Goal: Task Accomplishment & Management: Manage account settings

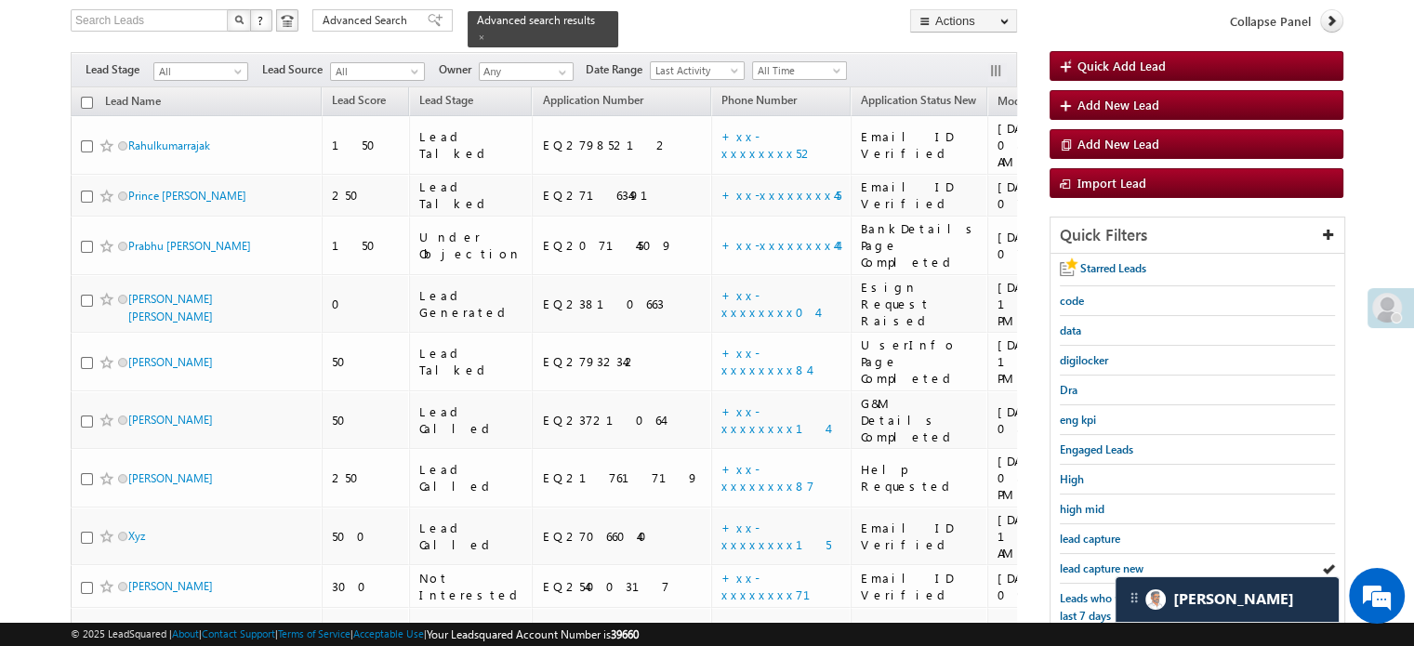
click at [1105, 562] on span "lead capture new" at bounding box center [1102, 568] width 84 height 14
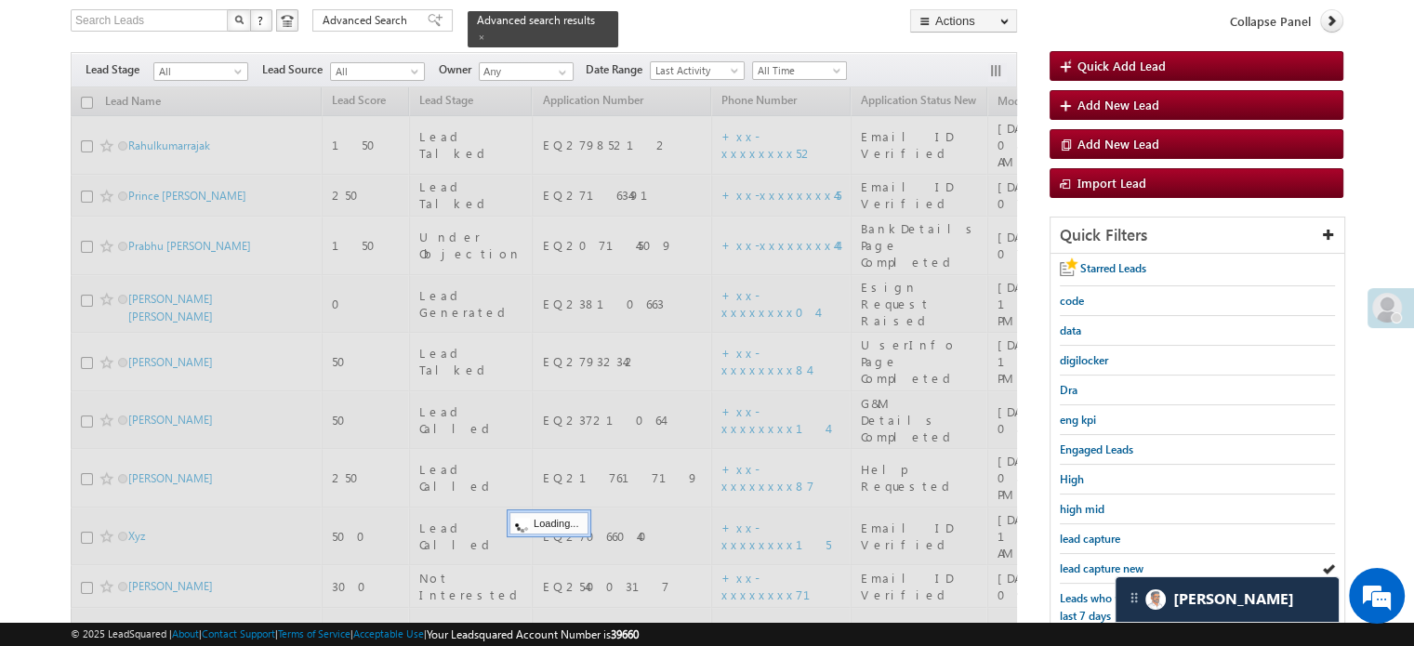
click at [1105, 562] on span "lead capture new" at bounding box center [1102, 568] width 84 height 14
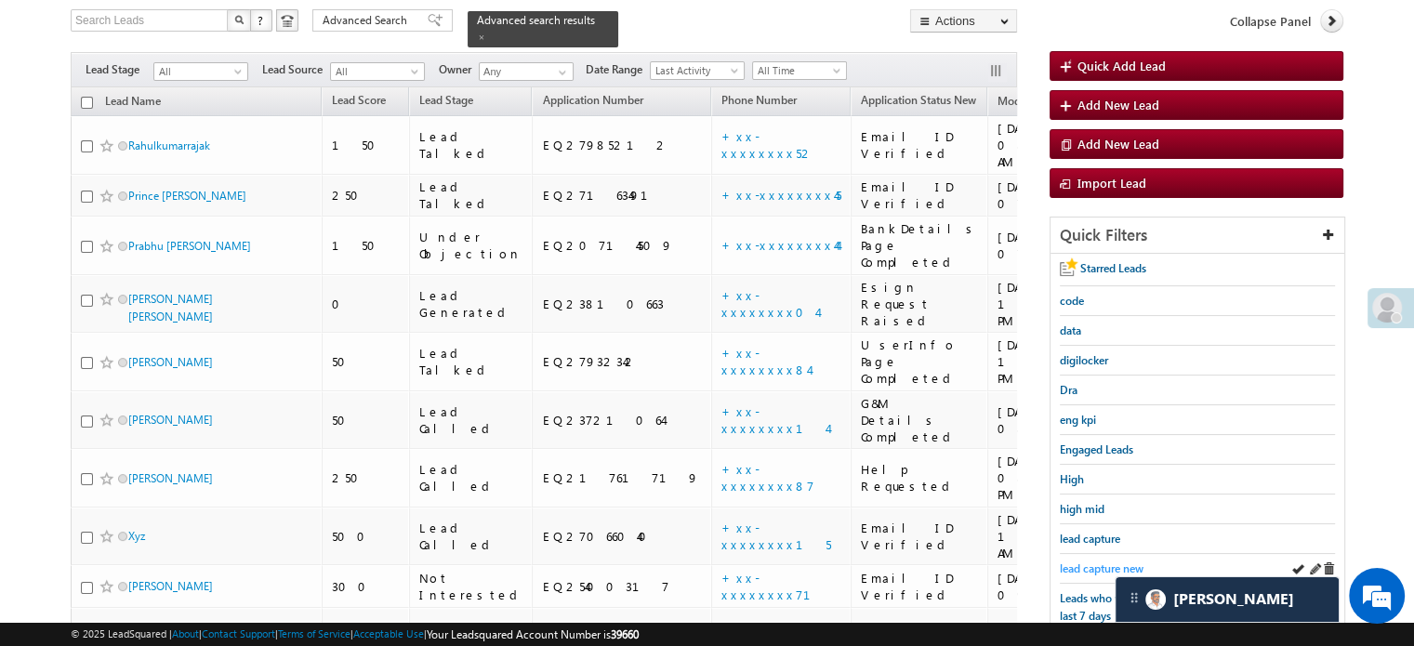
click at [1101, 561] on span "lead capture new" at bounding box center [1102, 568] width 84 height 14
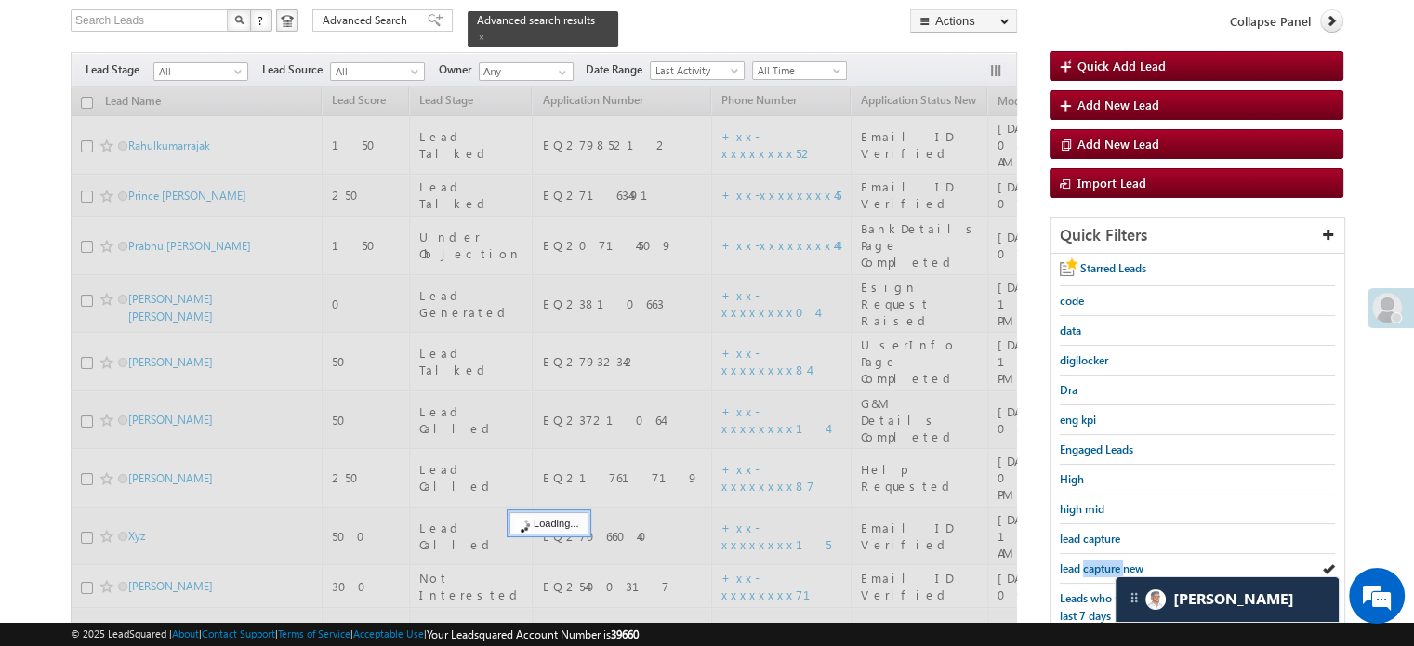
click at [1101, 561] on span "lead capture new" at bounding box center [1102, 568] width 84 height 14
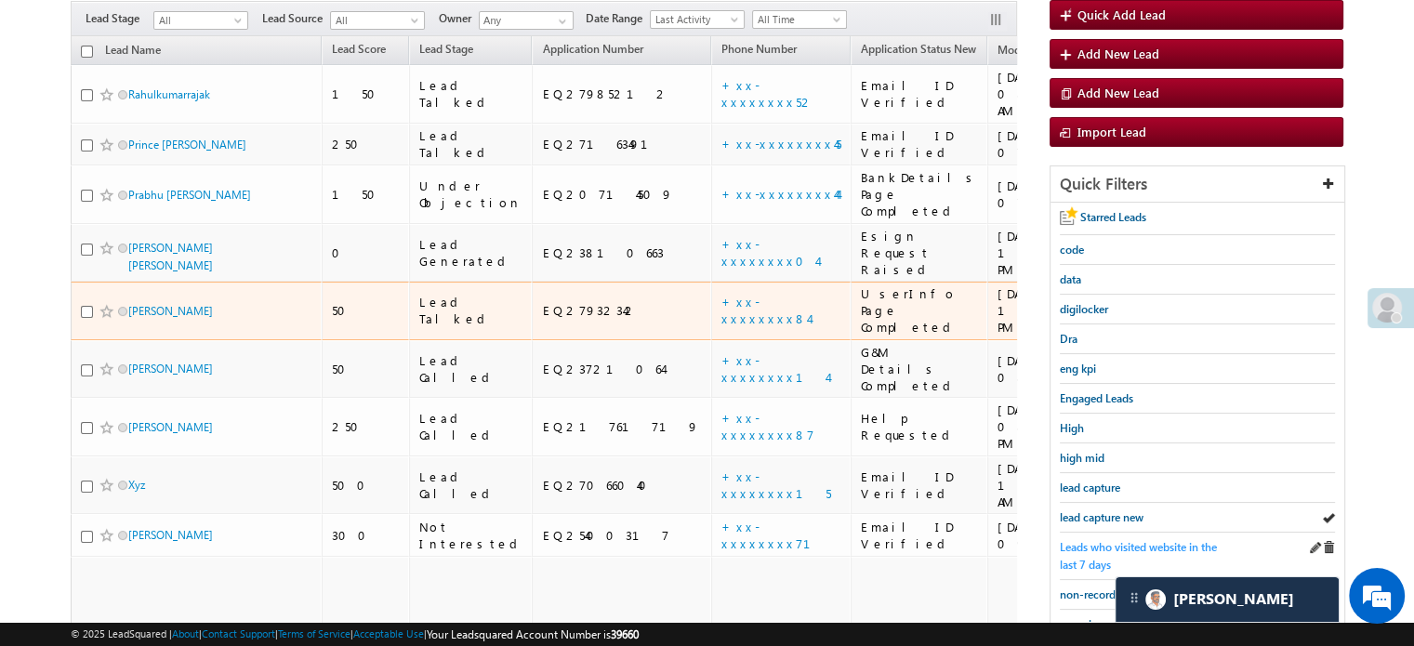
scroll to position [306, 0]
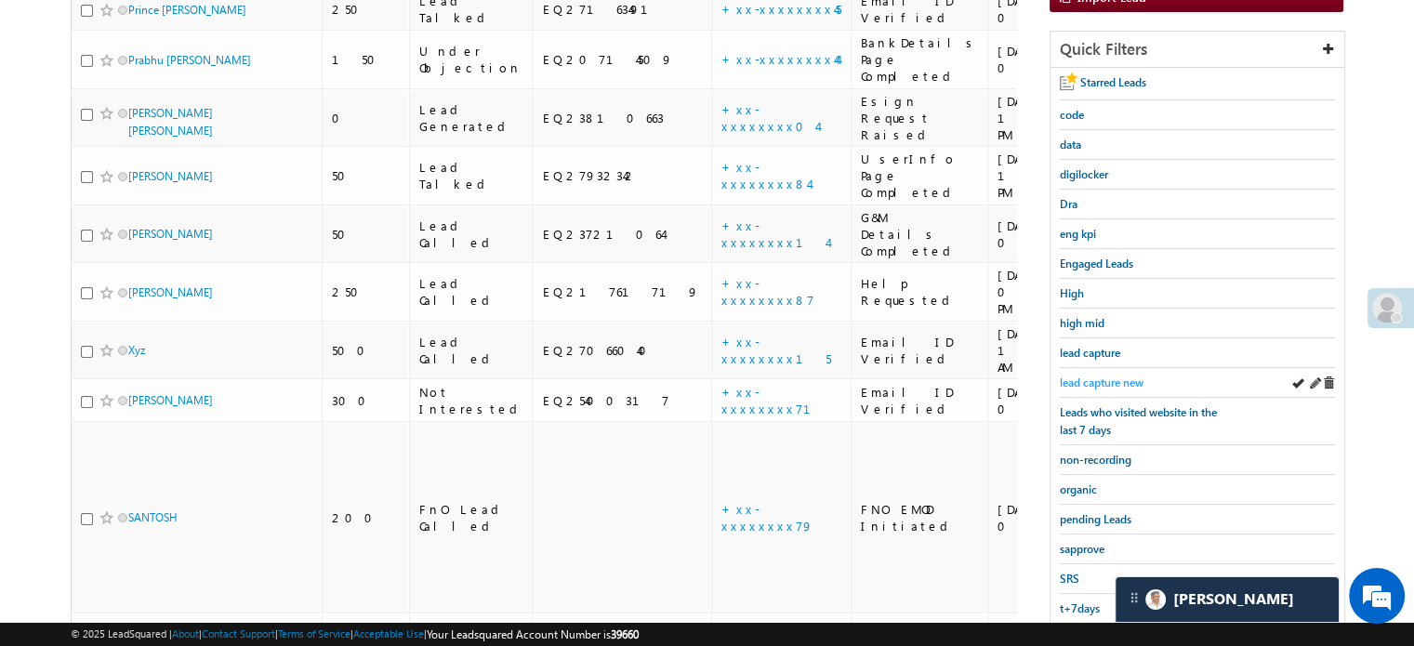
click at [1111, 376] on span "lead capture new" at bounding box center [1102, 383] width 84 height 14
click at [1085, 381] on span "lead capture new" at bounding box center [1102, 383] width 84 height 14
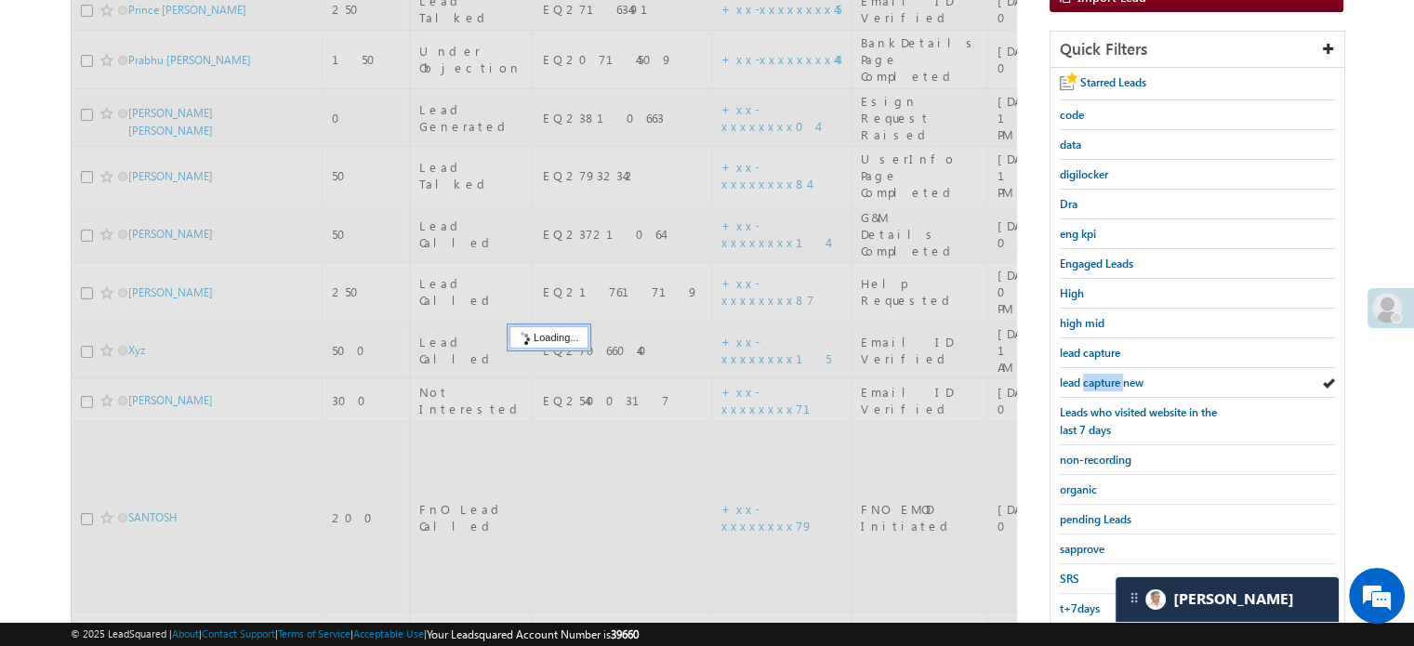
click at [1085, 381] on span "lead capture new" at bounding box center [1102, 383] width 84 height 14
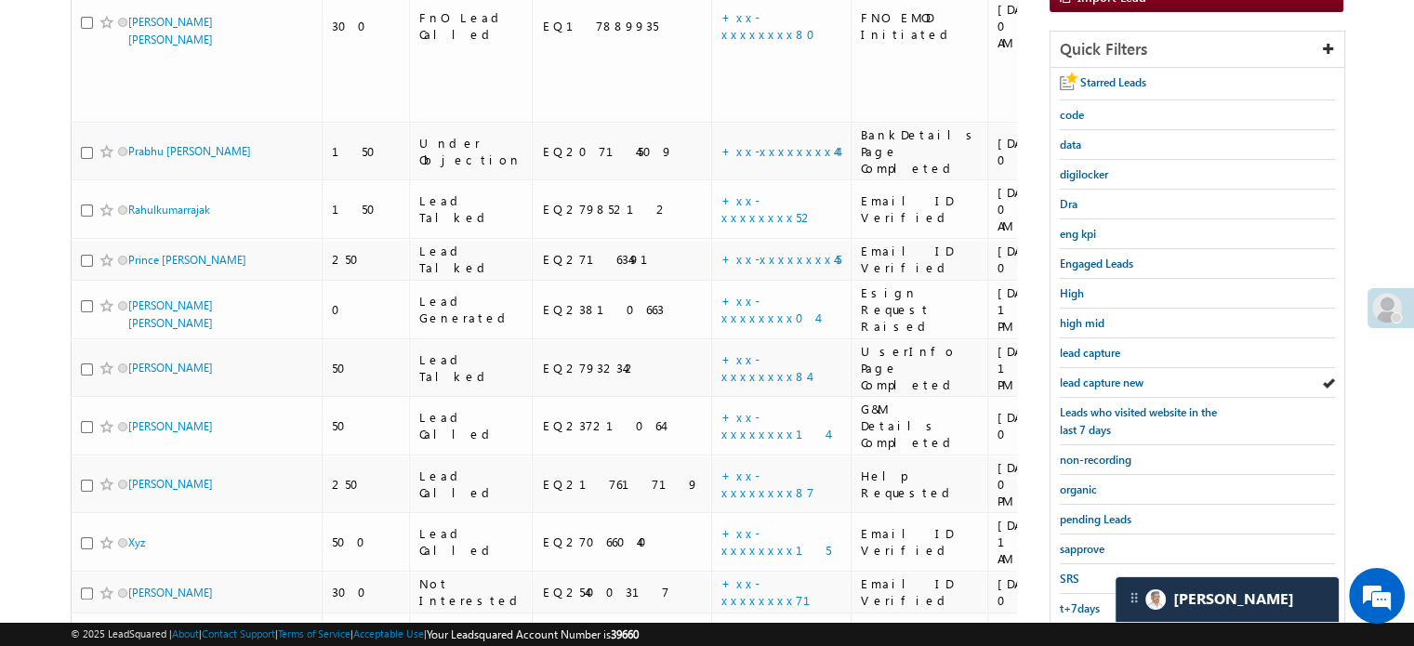
scroll to position [213, 0]
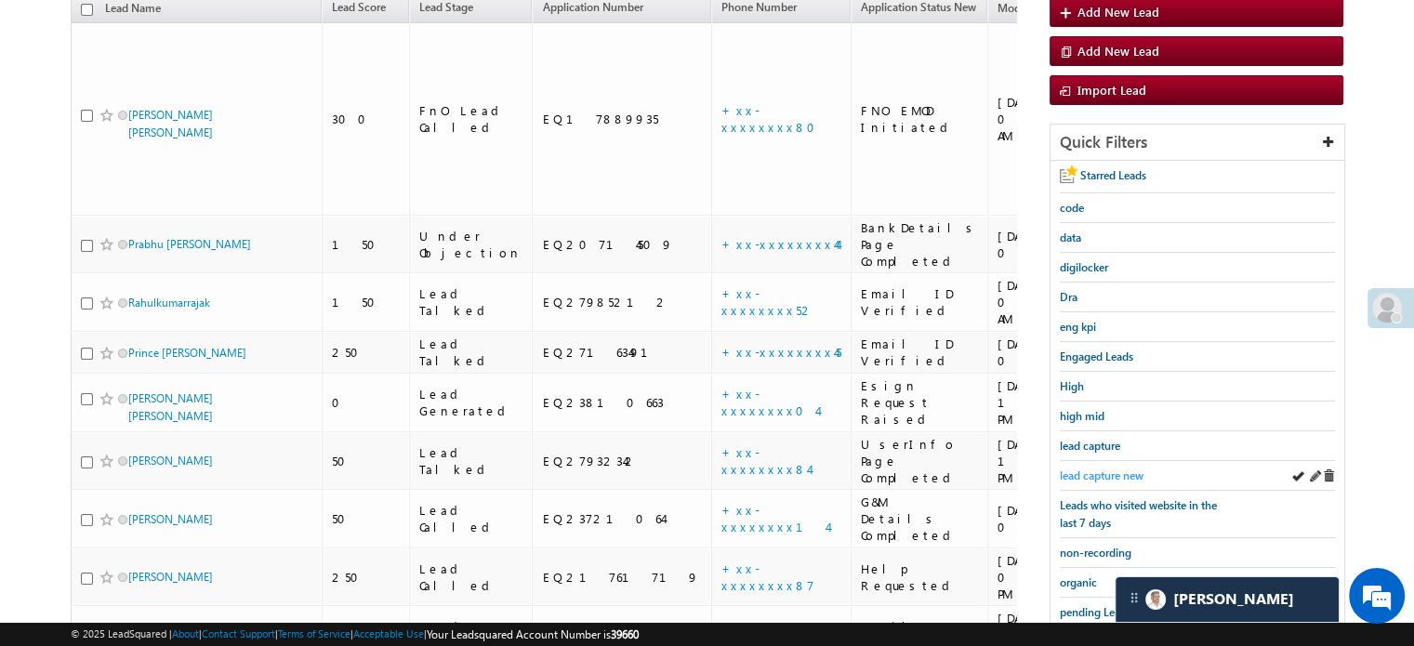
click at [1123, 475] on span "lead capture new" at bounding box center [1102, 475] width 84 height 14
click at [1101, 471] on span "lead capture new" at bounding box center [1102, 475] width 84 height 14
click at [1074, 471] on span "lead capture new" at bounding box center [1102, 475] width 84 height 14
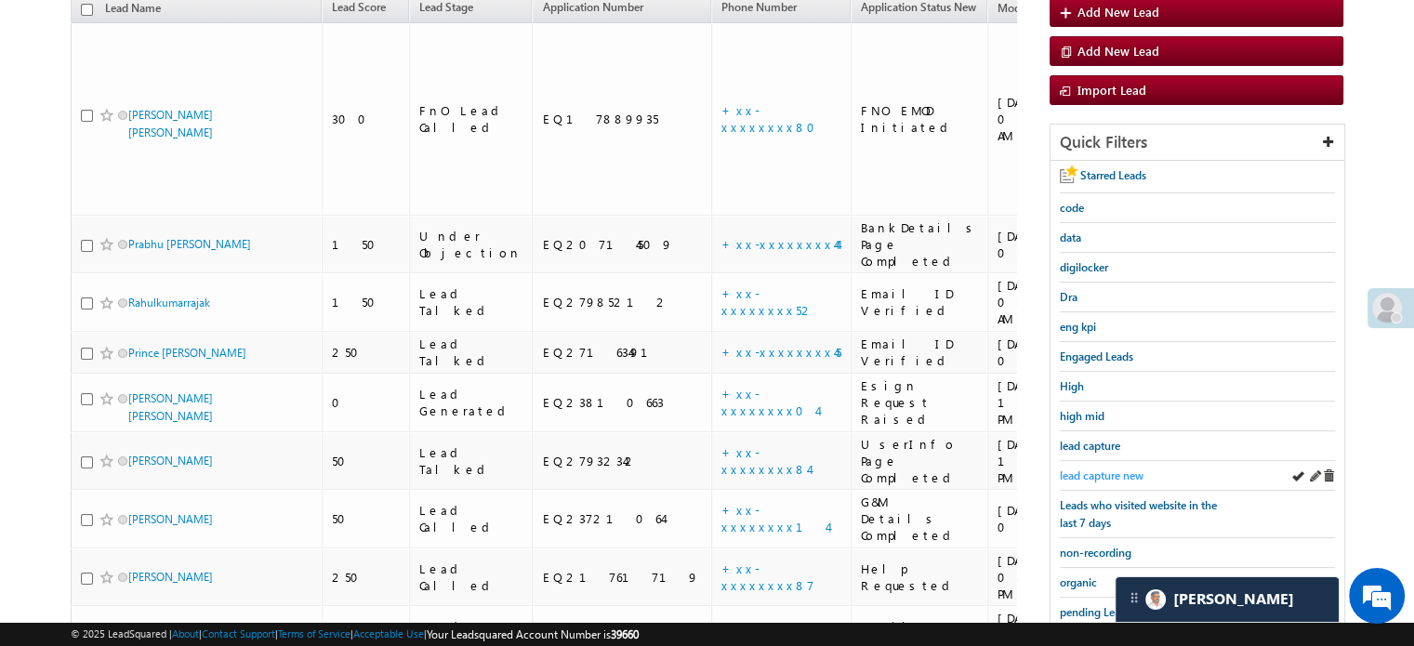
click at [1096, 478] on link "lead capture new" at bounding box center [1102, 476] width 84 height 18
click at [1096, 468] on span "lead capture new" at bounding box center [1102, 475] width 84 height 14
click at [1102, 468] on span "lead capture new" at bounding box center [1102, 475] width 84 height 14
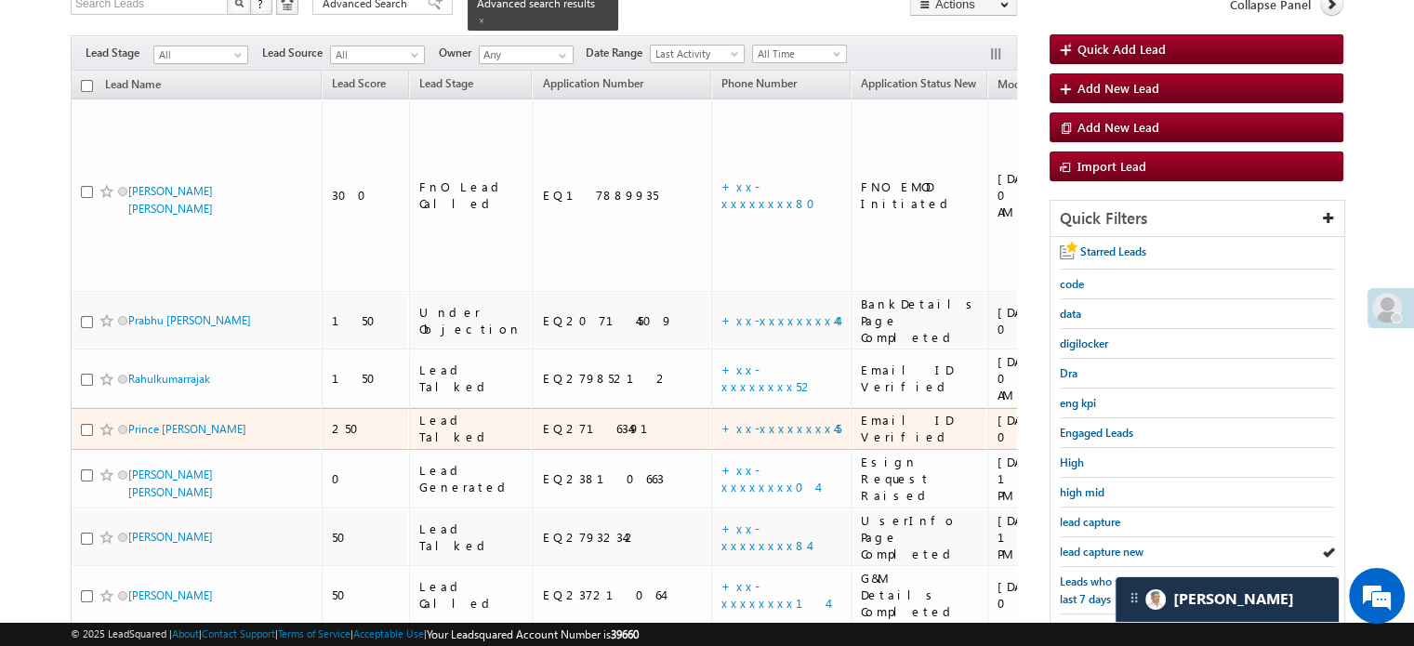
scroll to position [306, 0]
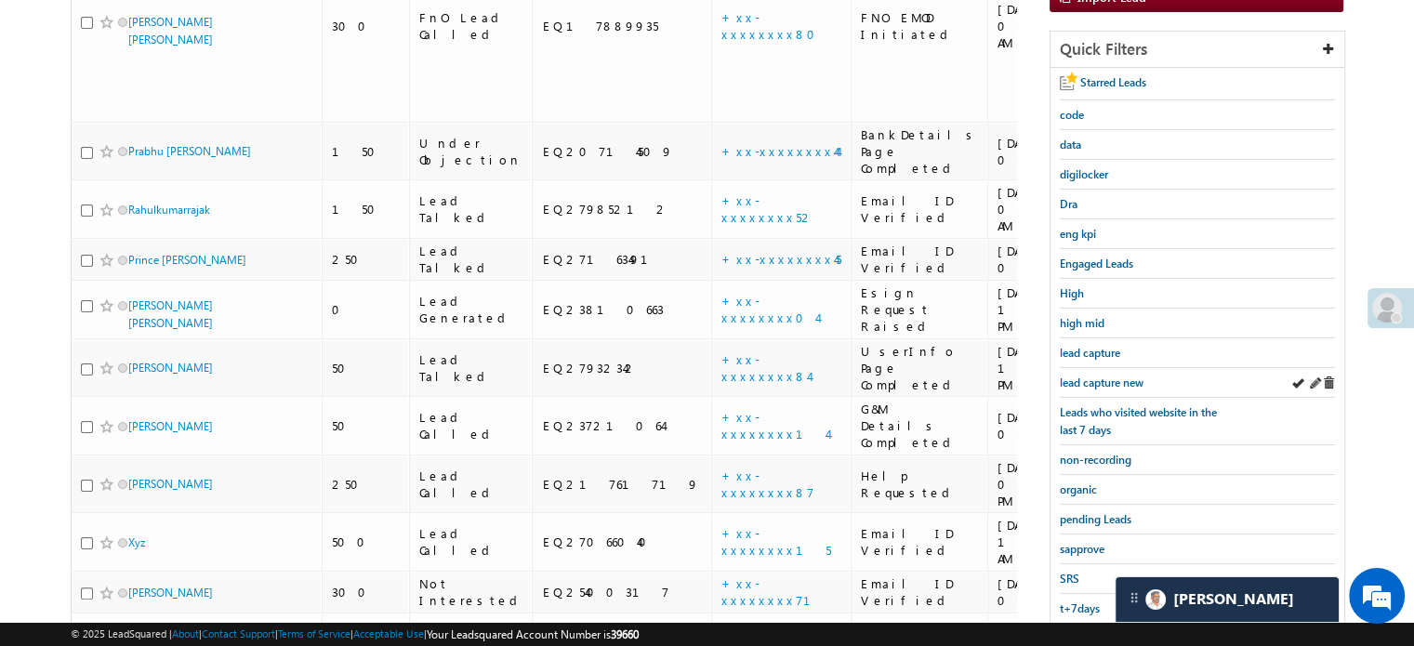
click at [1082, 389] on div "lead capture new" at bounding box center [1197, 383] width 275 height 30
click at [1093, 380] on span "lead capture new" at bounding box center [1102, 383] width 84 height 14
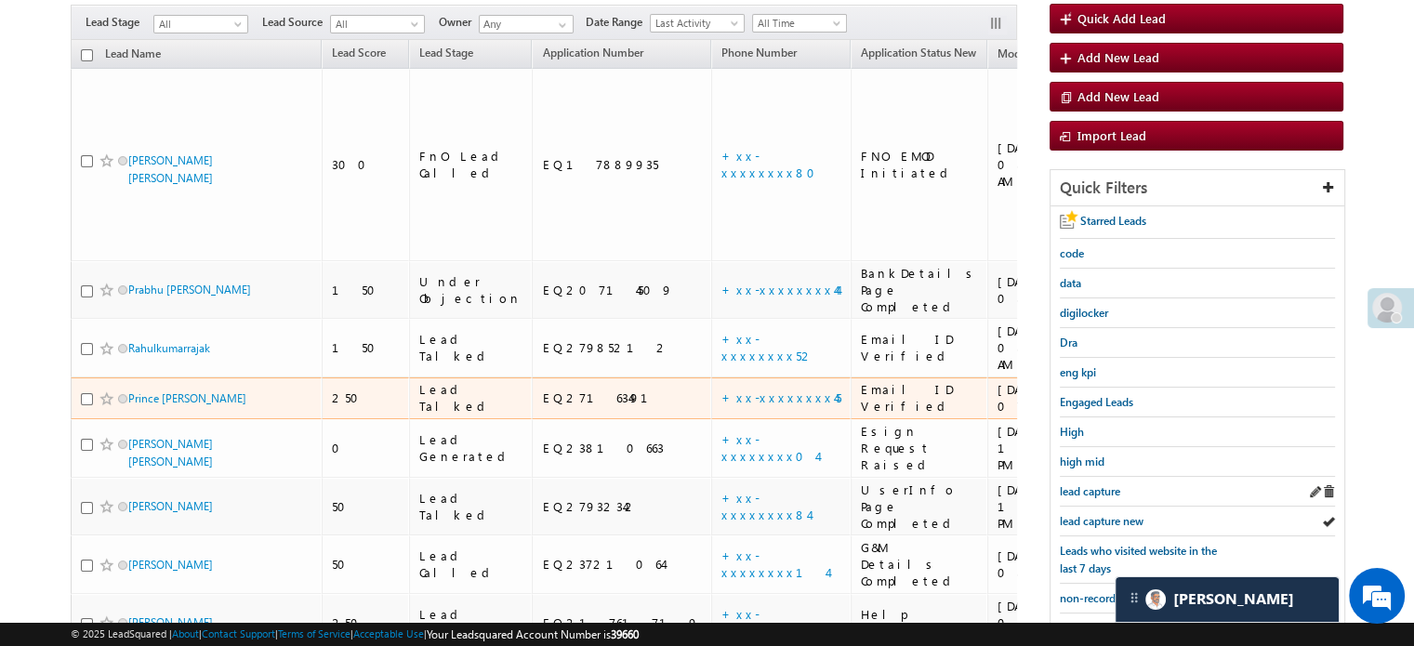
scroll to position [213, 0]
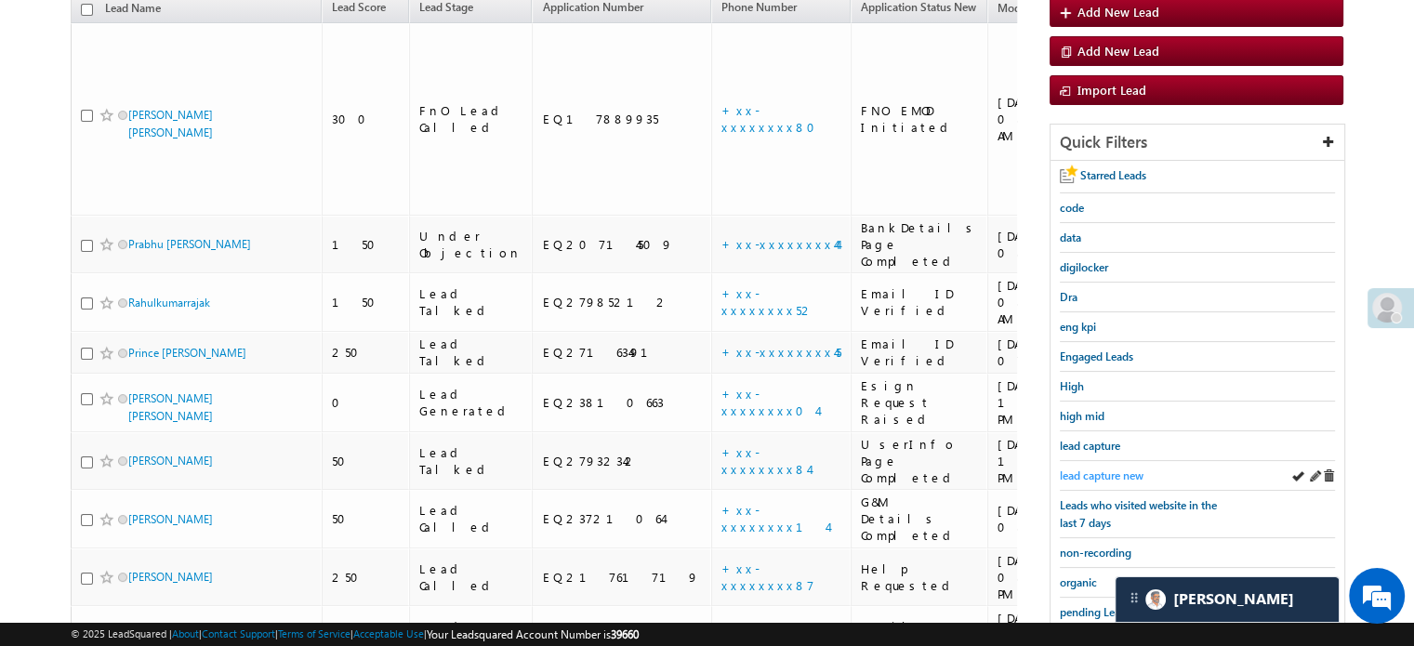
click at [1101, 468] on span "lead capture new" at bounding box center [1102, 475] width 84 height 14
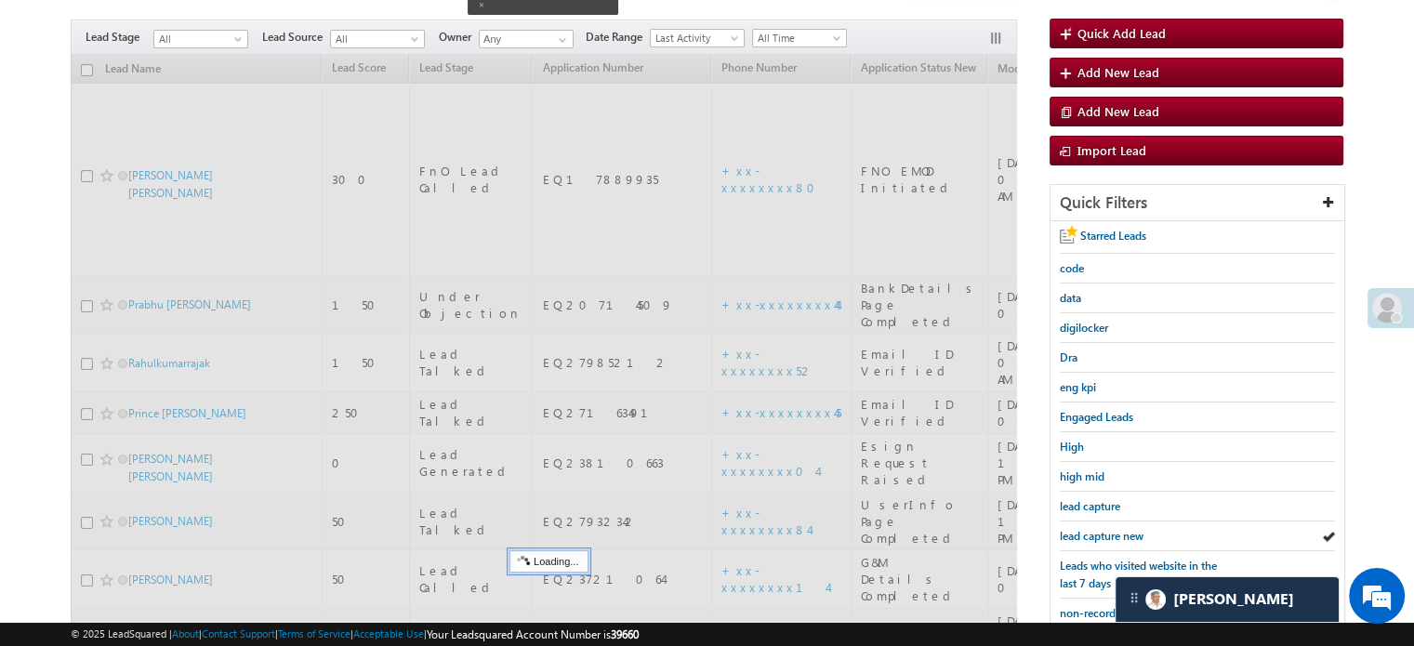
scroll to position [120, 0]
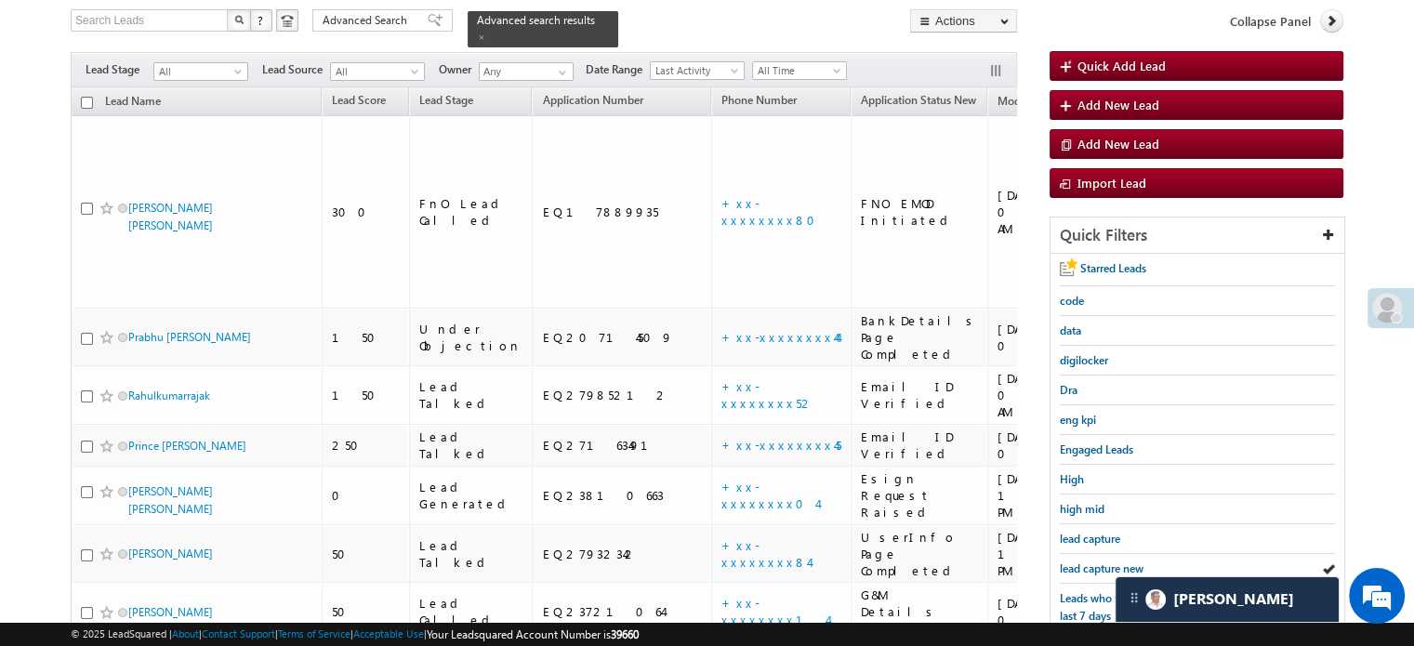
click at [1393, 306] on span at bounding box center [1387, 308] width 30 height 30
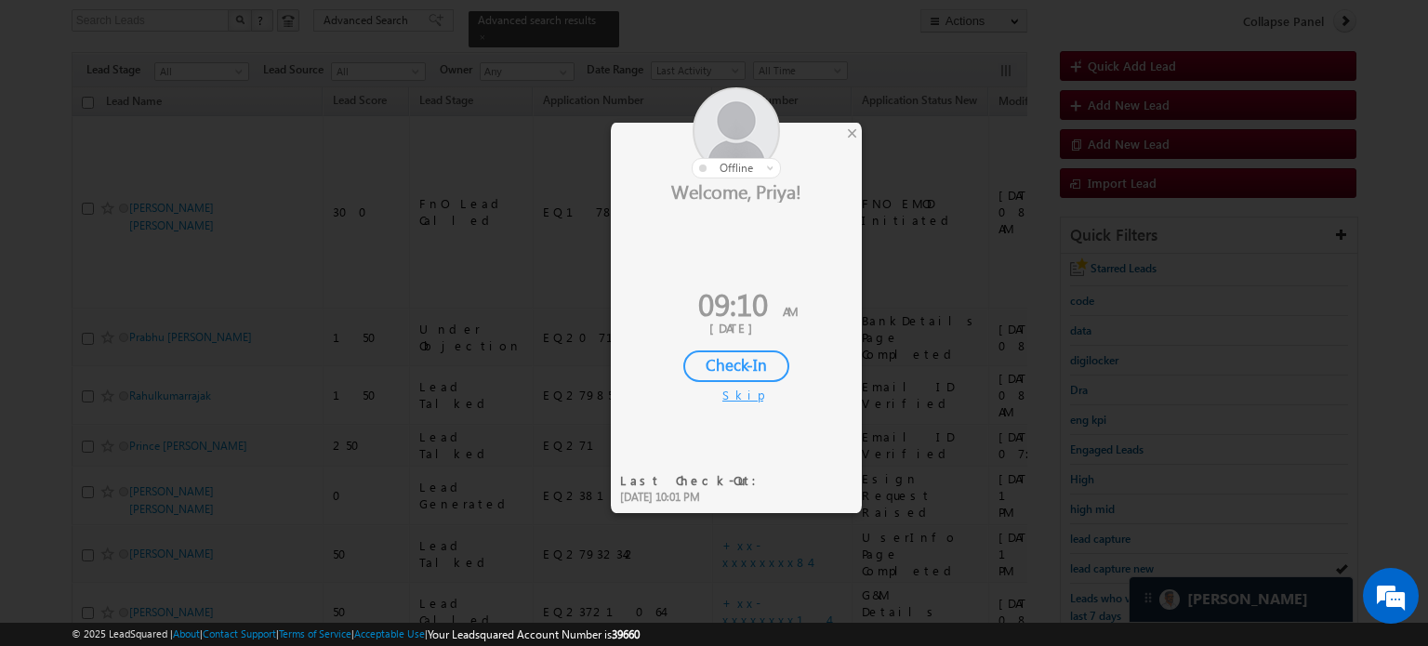
click at [755, 368] on div "Check-In" at bounding box center [736, 366] width 106 height 32
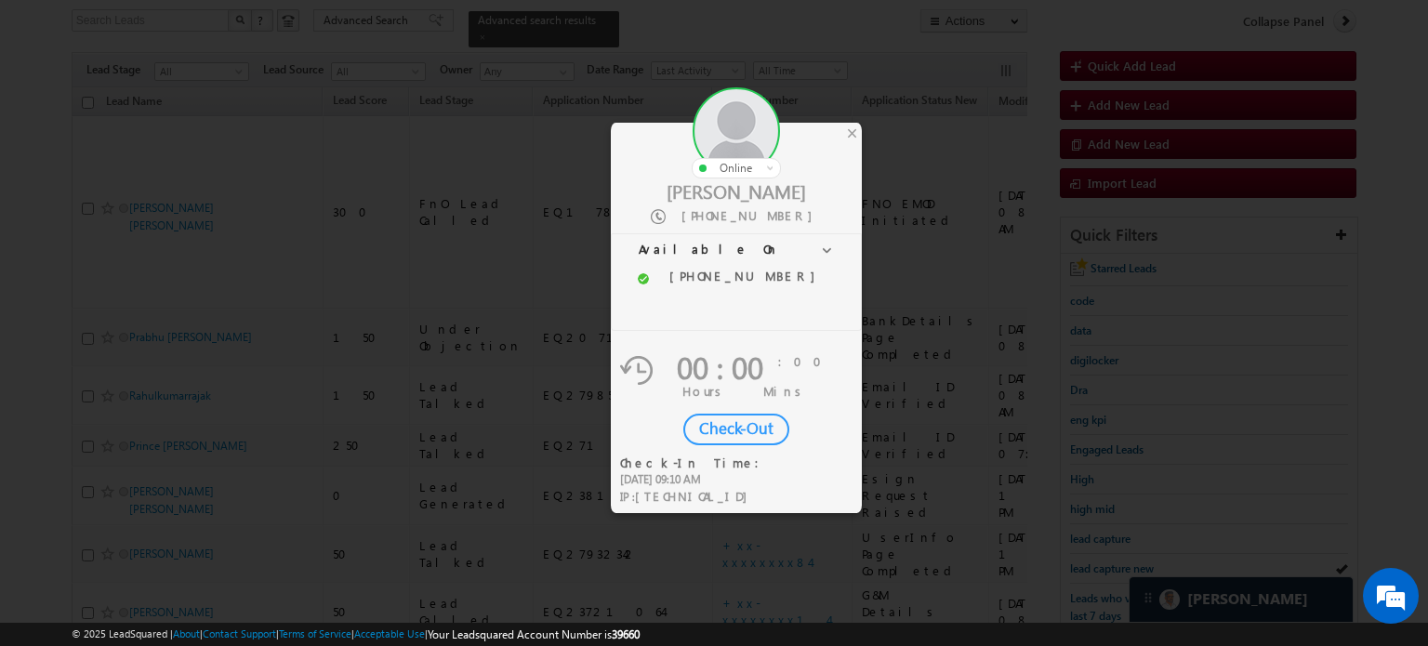
click at [1104, 571] on div at bounding box center [714, 323] width 1428 height 646
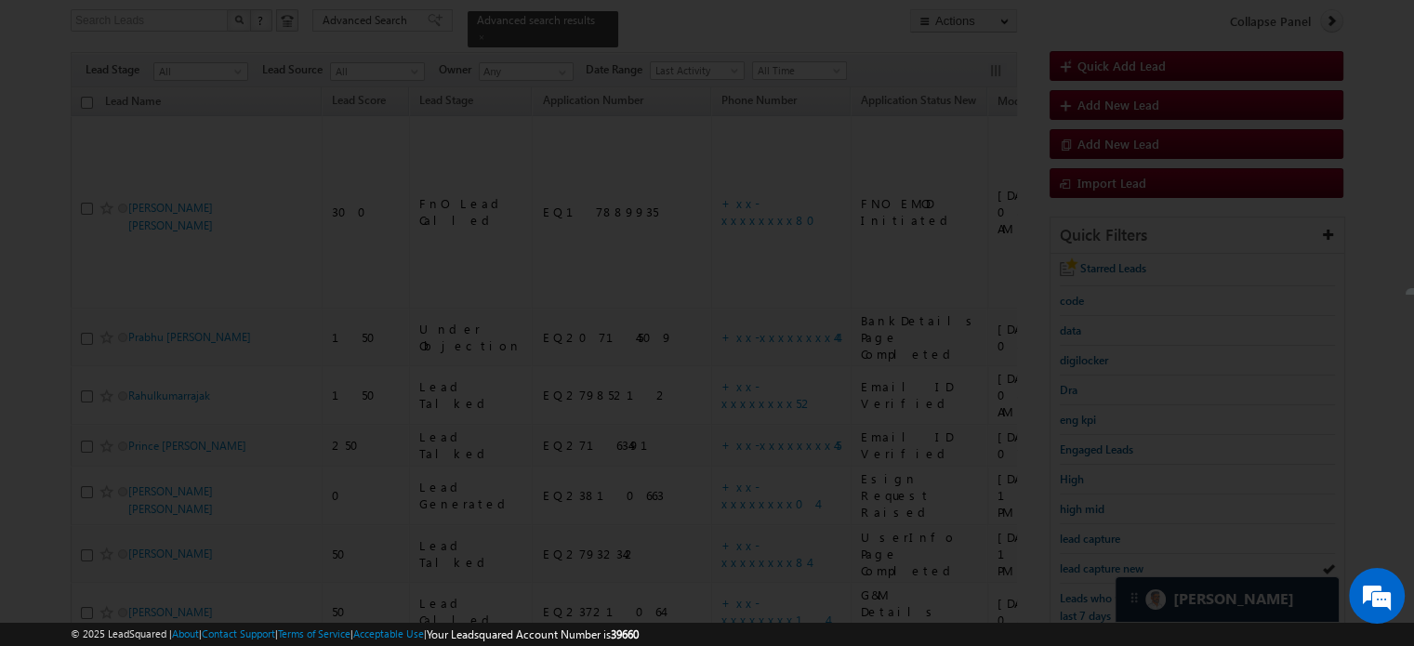
click at [1107, 560] on div at bounding box center [707, 323] width 1414 height 646
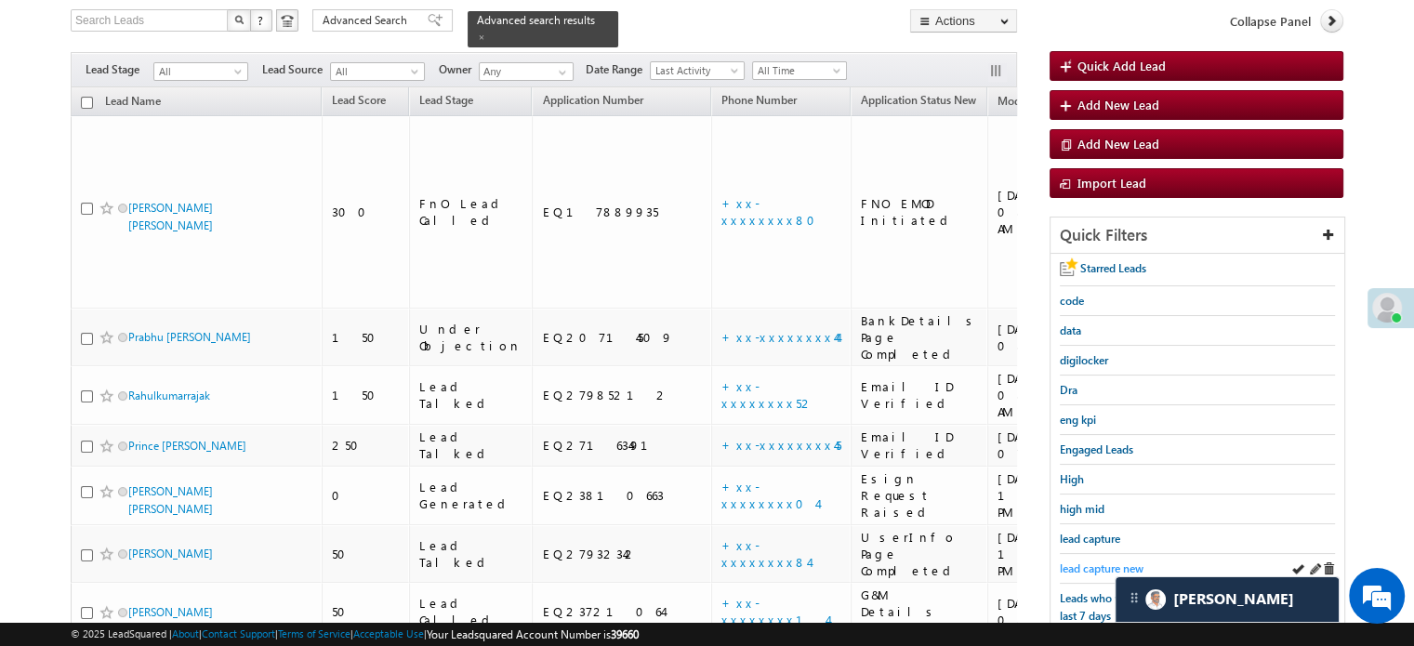
click at [1099, 564] on span "lead capture new" at bounding box center [1102, 568] width 84 height 14
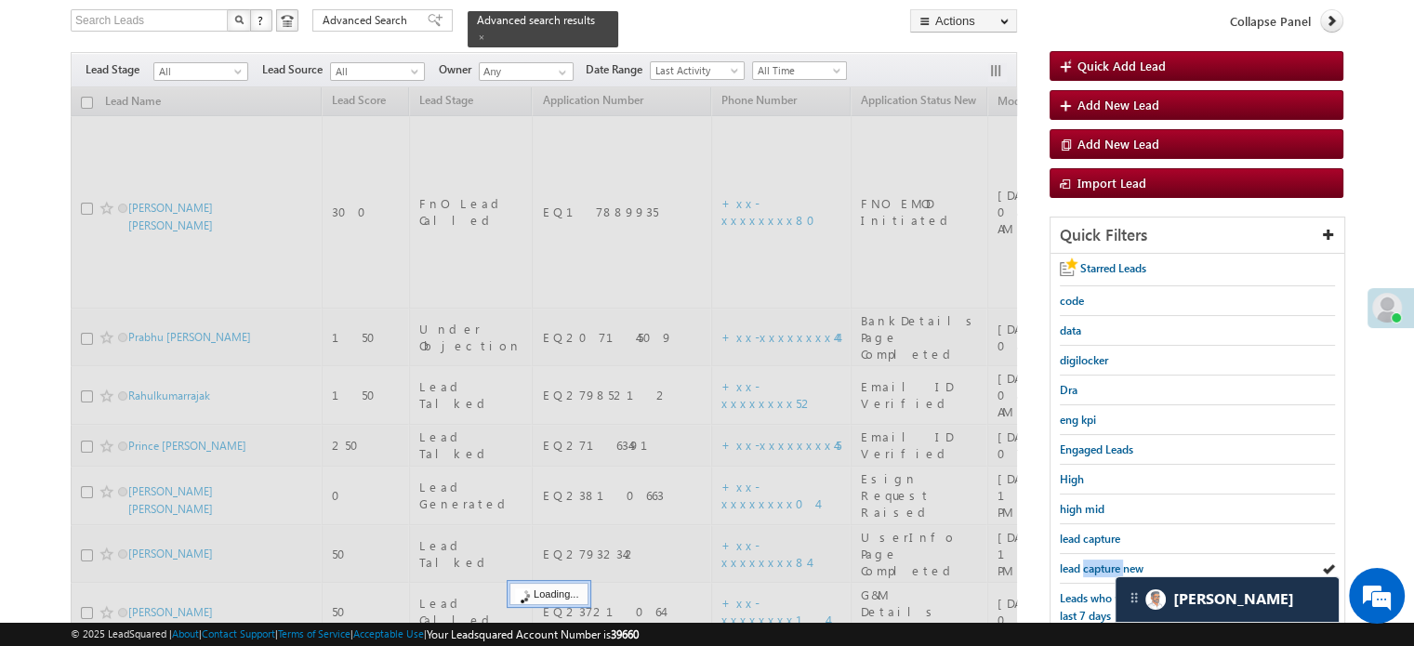
click at [1099, 564] on span "lead capture new" at bounding box center [1102, 568] width 84 height 14
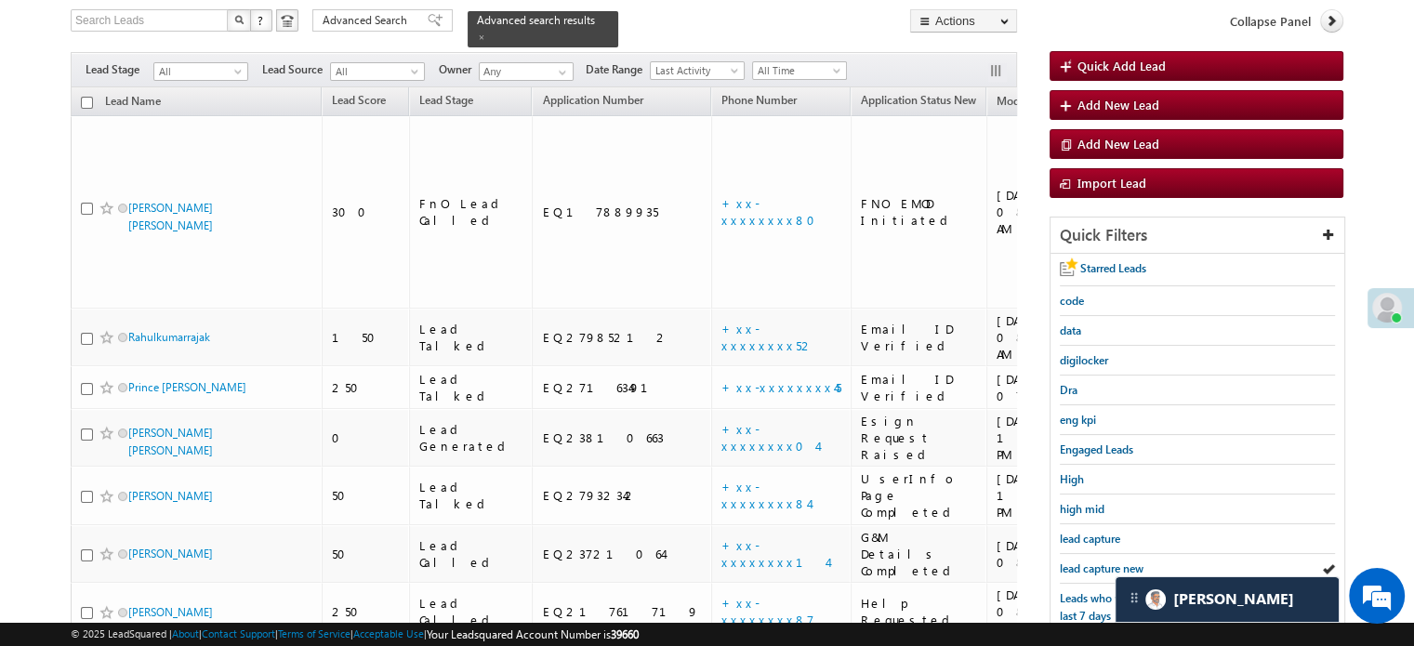
click at [1099, 564] on span "lead capture new" at bounding box center [1102, 568] width 84 height 14
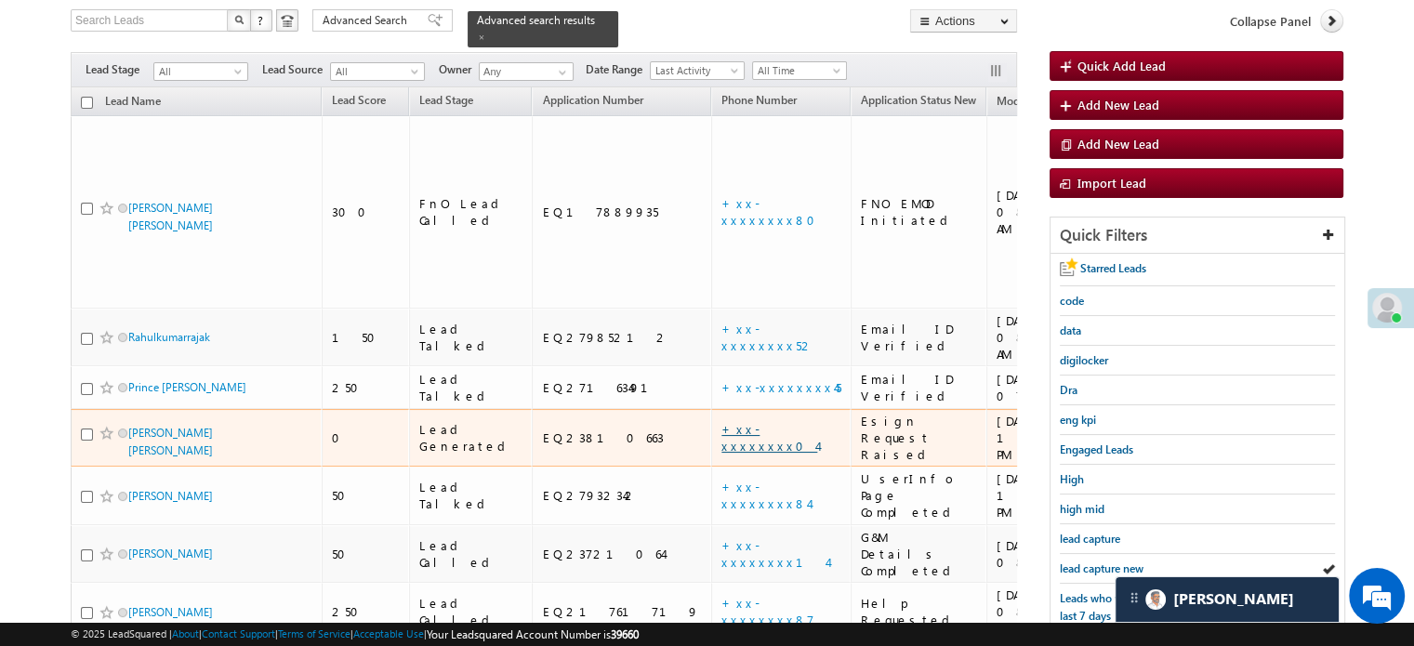
click at [721, 421] on link "+xx-xxxxxxxx04" at bounding box center [769, 437] width 96 height 33
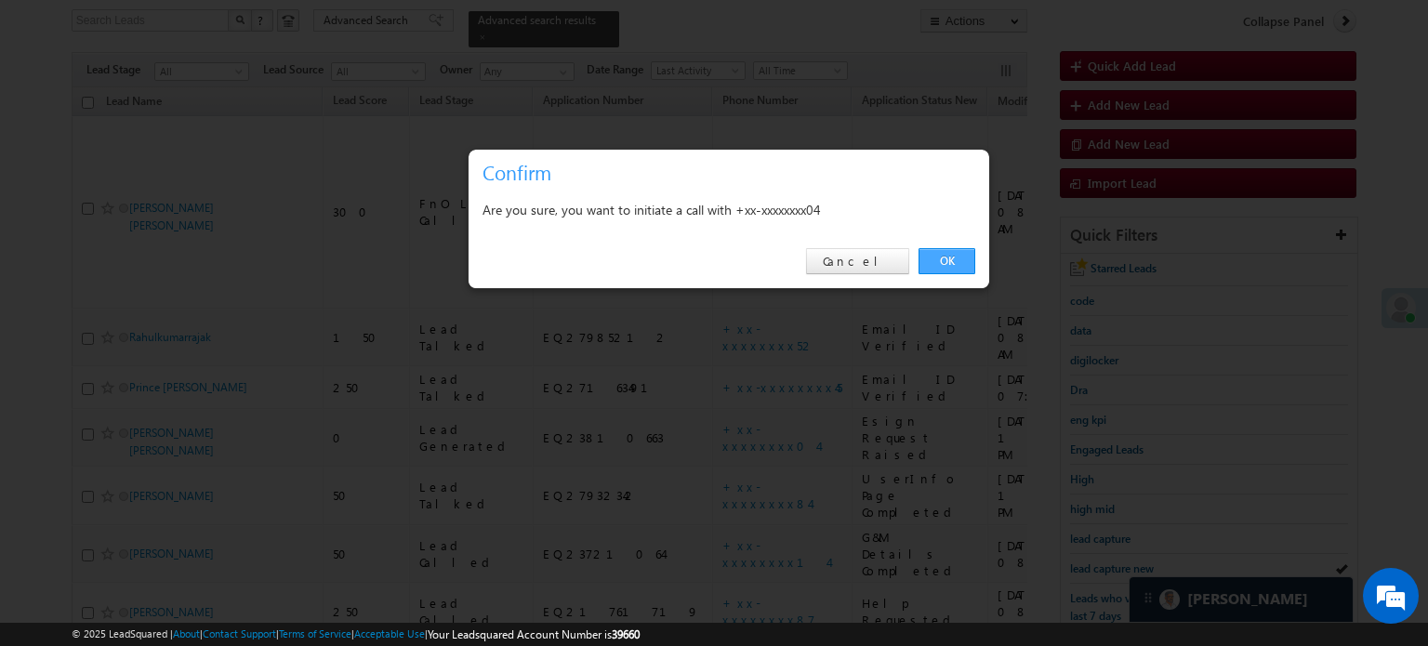
click at [963, 255] on link "OK" at bounding box center [946, 261] width 57 height 26
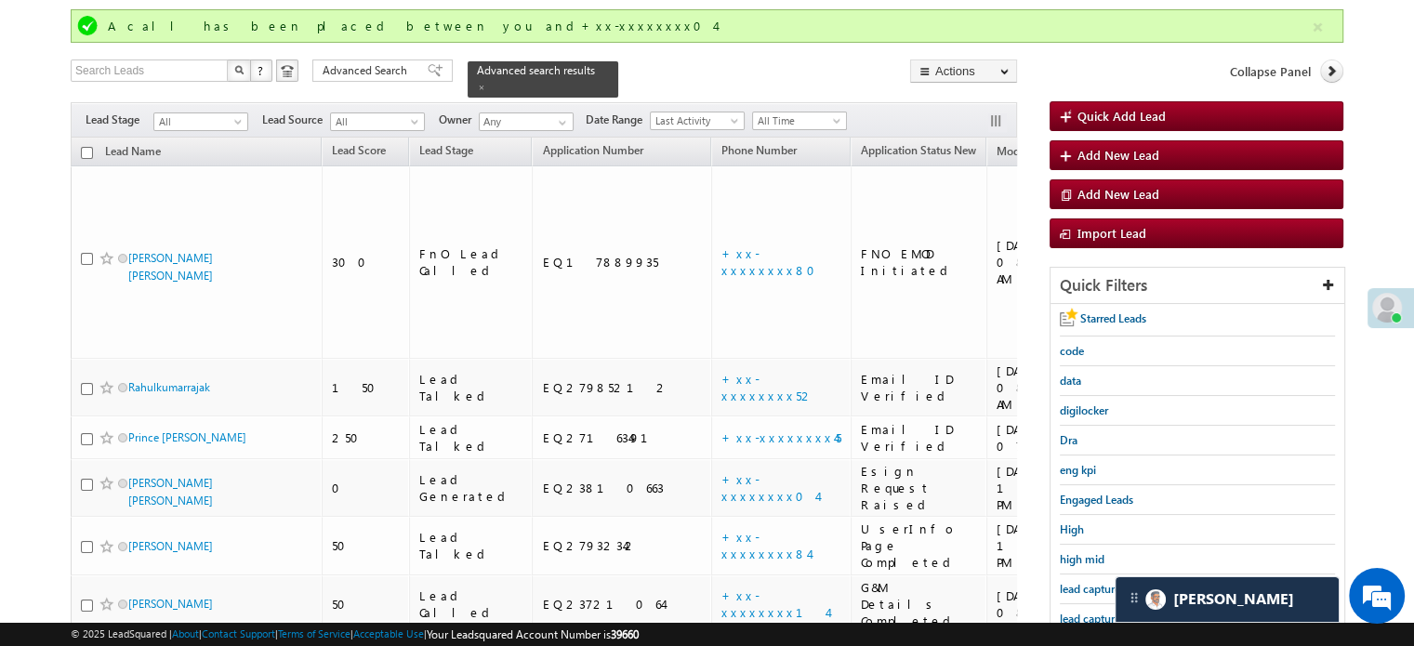
scroll to position [170, 0]
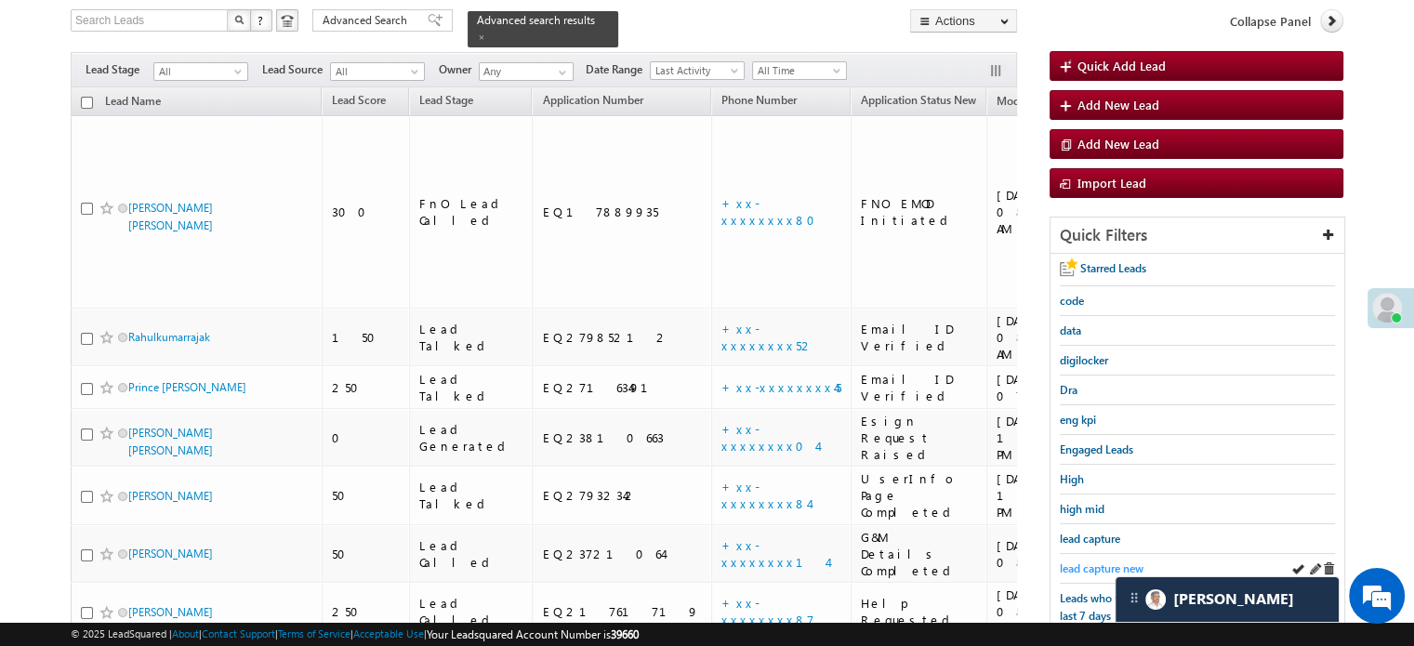
click at [1088, 561] on span "lead capture new" at bounding box center [1102, 568] width 84 height 14
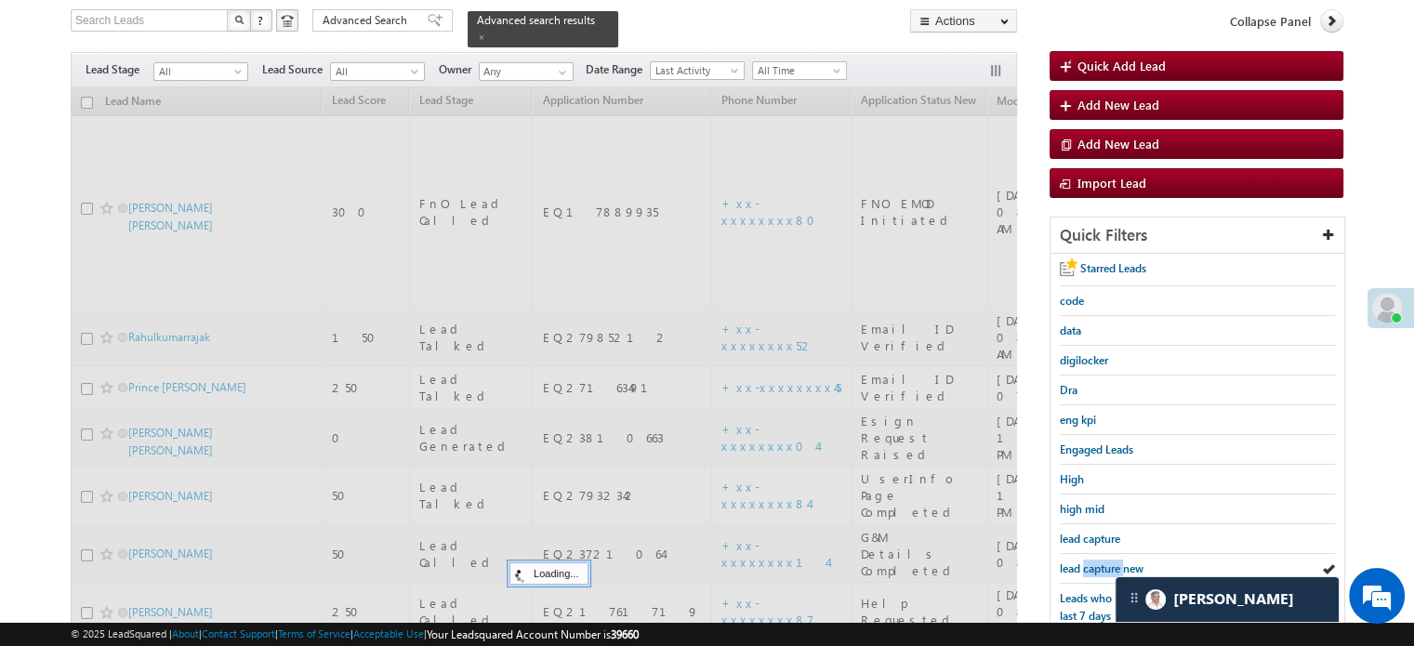
click at [1088, 561] on span "lead capture new" at bounding box center [1102, 568] width 84 height 14
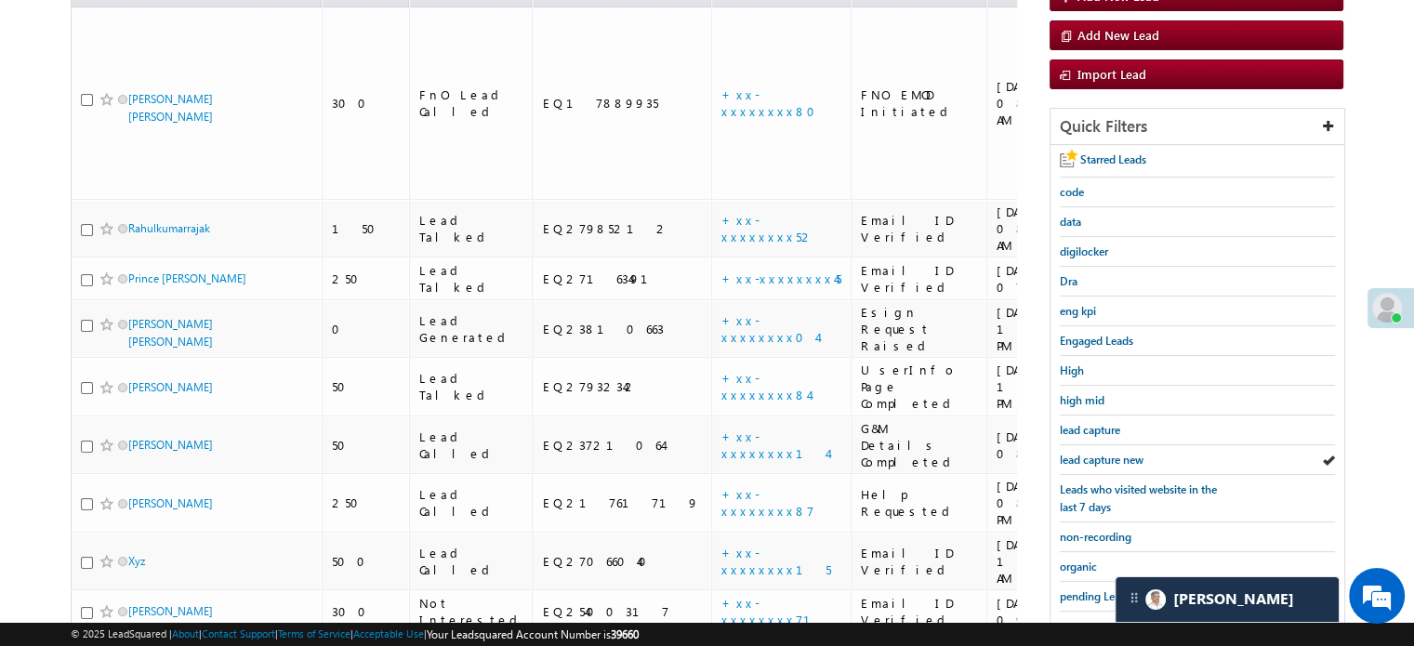
scroll to position [399, 0]
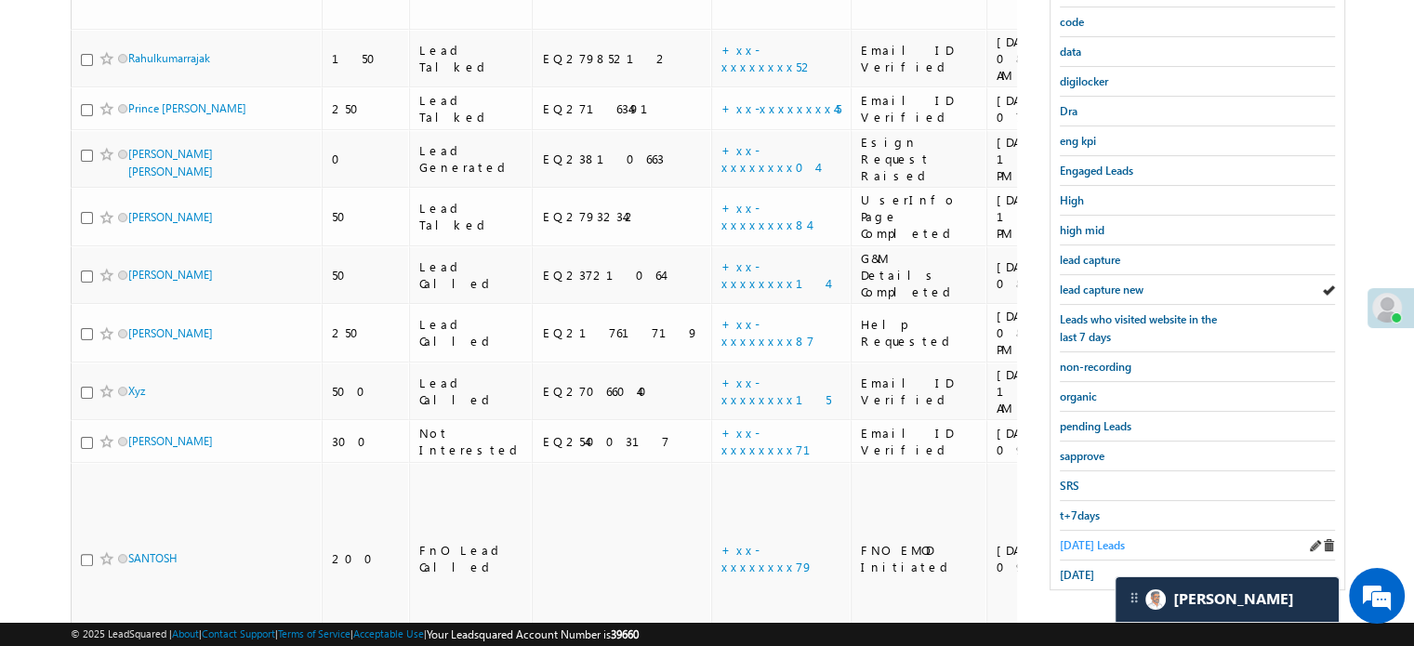
click at [1062, 542] on span "Today's Leads" at bounding box center [1092, 545] width 65 height 14
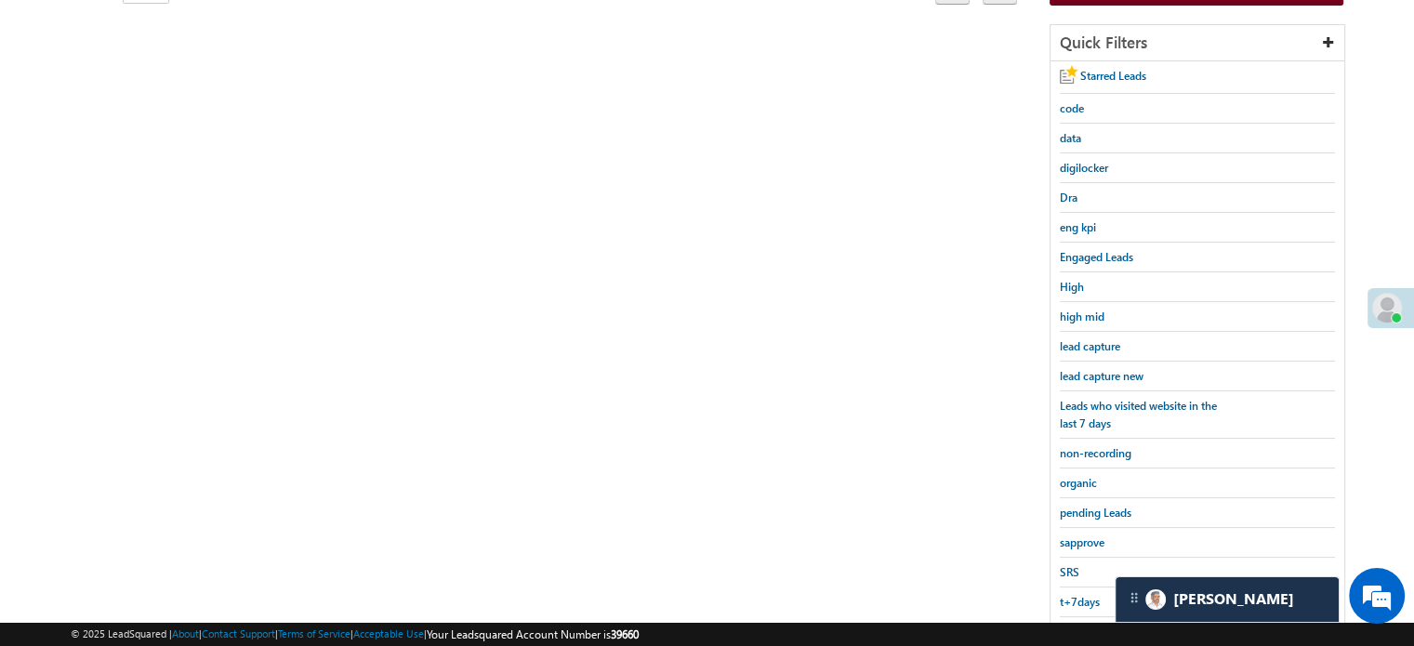
scroll to position [213, 0]
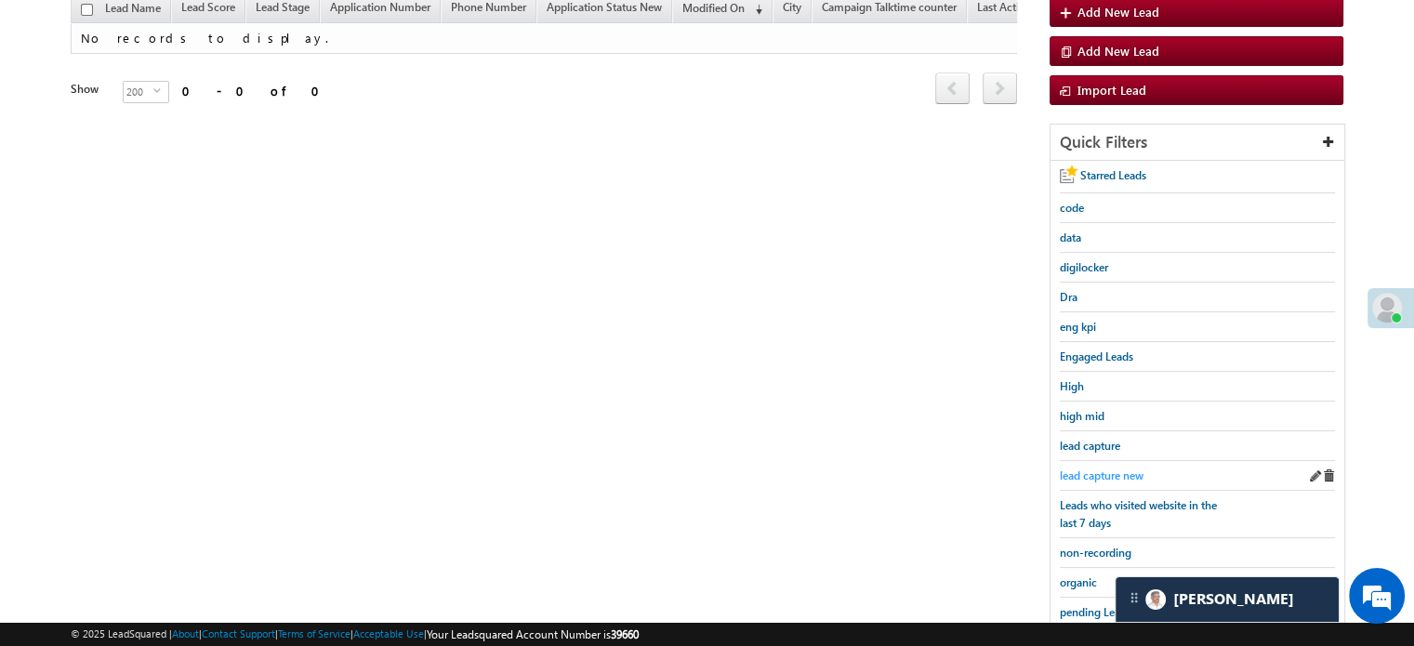
click at [1076, 476] on span "lead capture new" at bounding box center [1102, 475] width 84 height 14
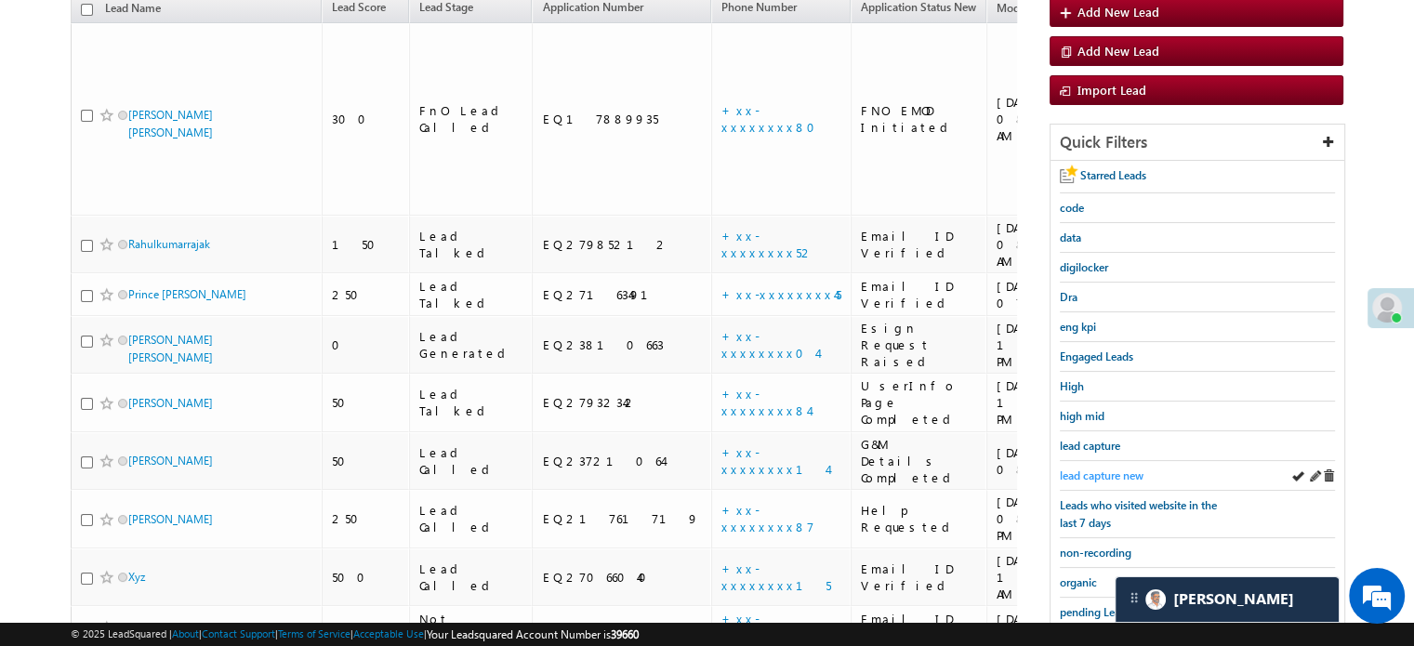
click at [1088, 475] on span "lead capture new" at bounding box center [1102, 475] width 84 height 14
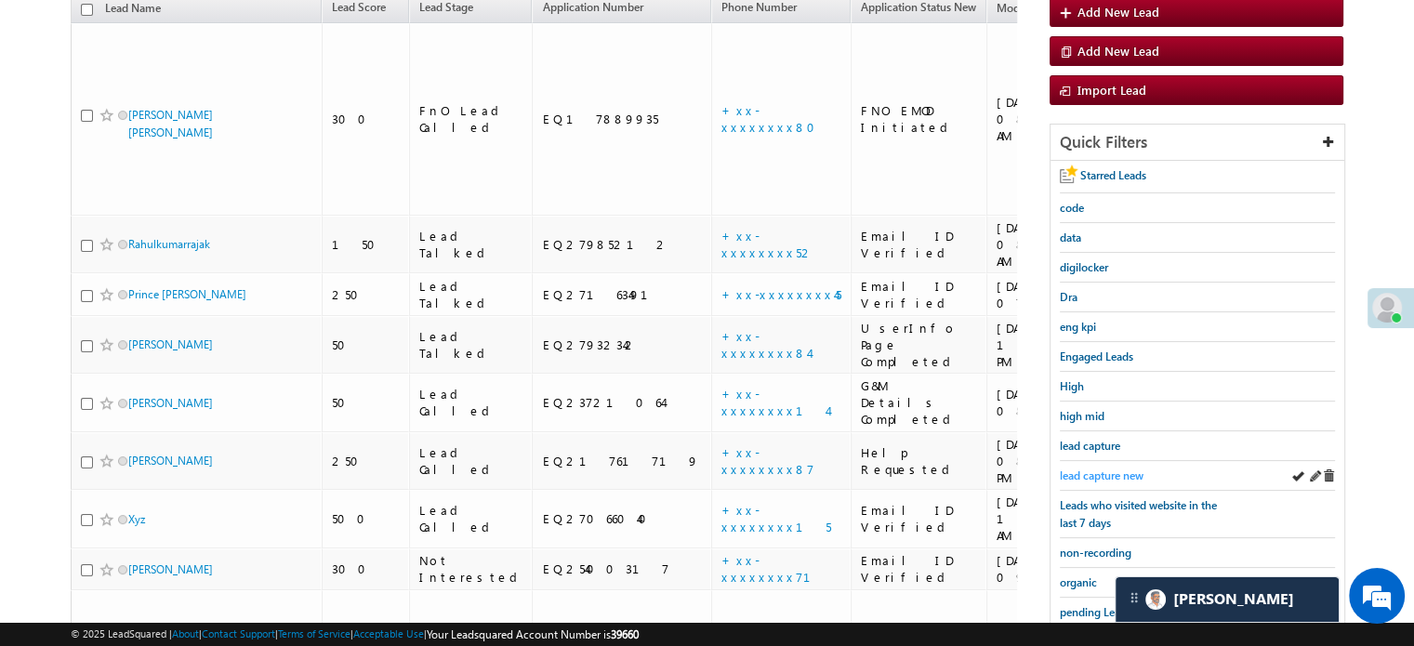
click at [1075, 475] on span "lead capture new" at bounding box center [1102, 475] width 84 height 14
click at [1067, 470] on span "lead capture new" at bounding box center [1102, 475] width 84 height 14
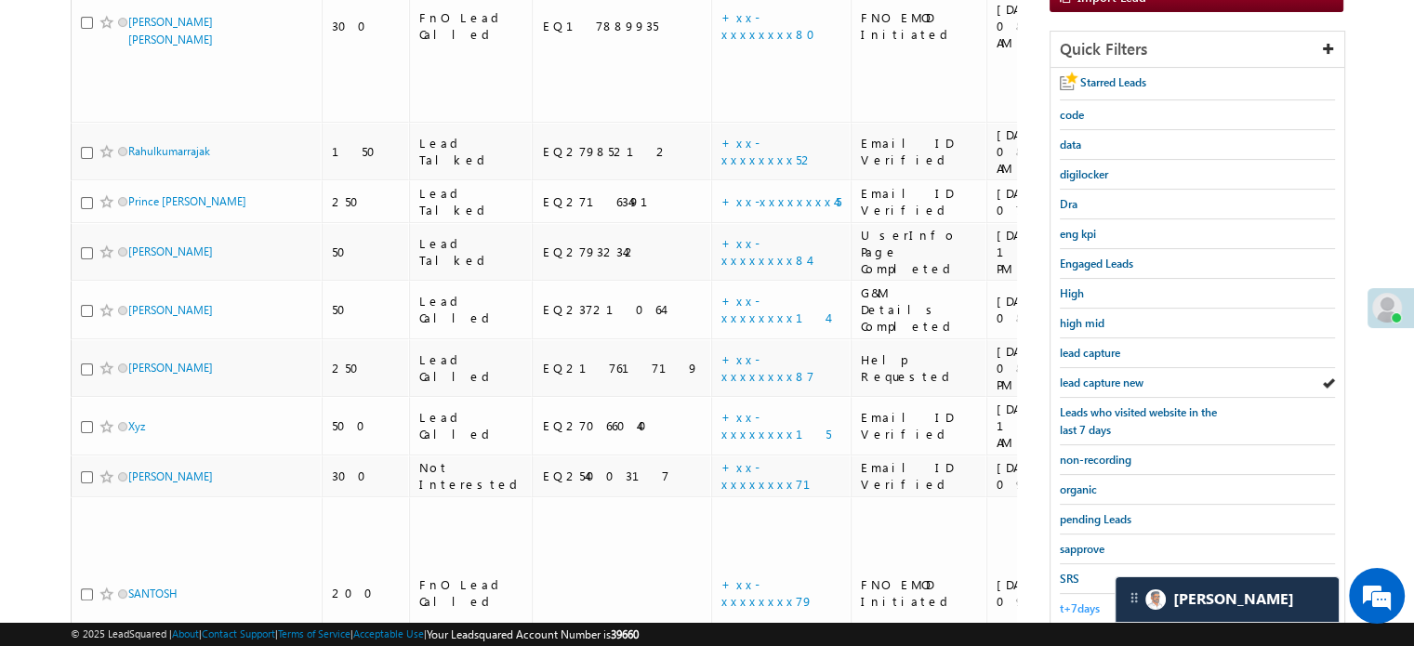
scroll to position [399, 0]
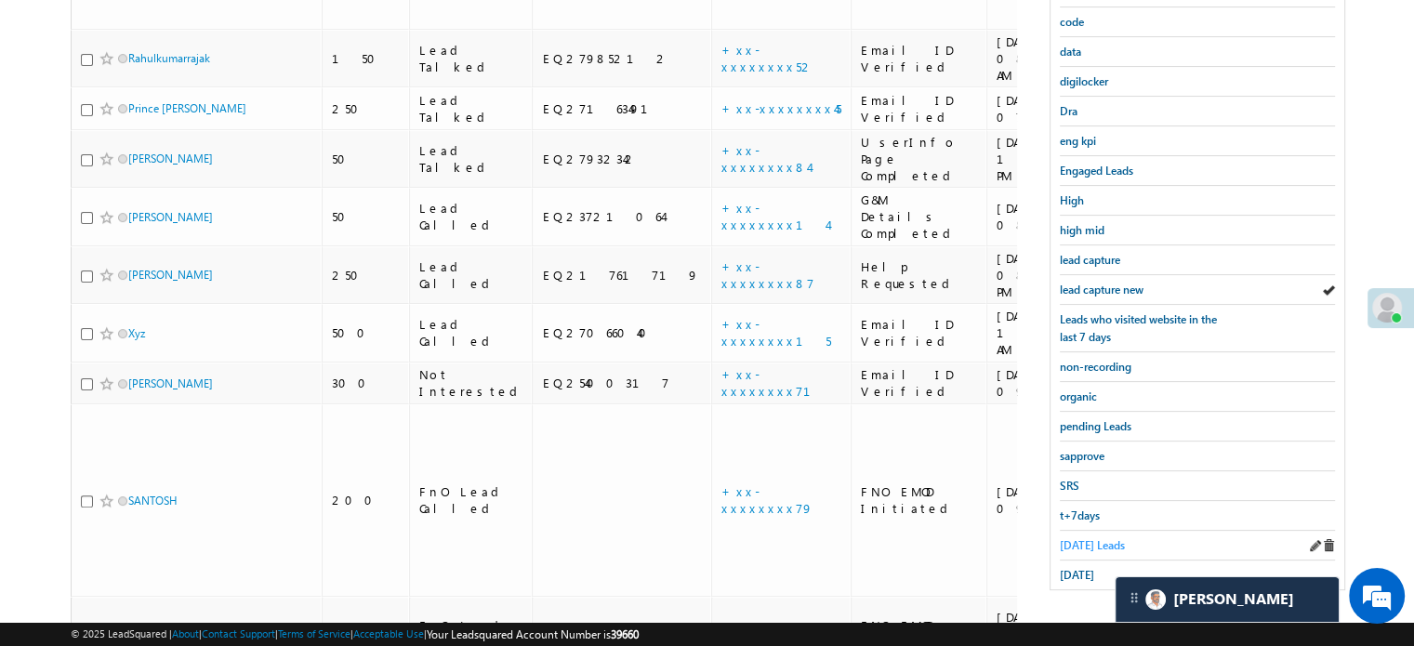
click at [1074, 538] on span "Today's Leads" at bounding box center [1092, 545] width 65 height 14
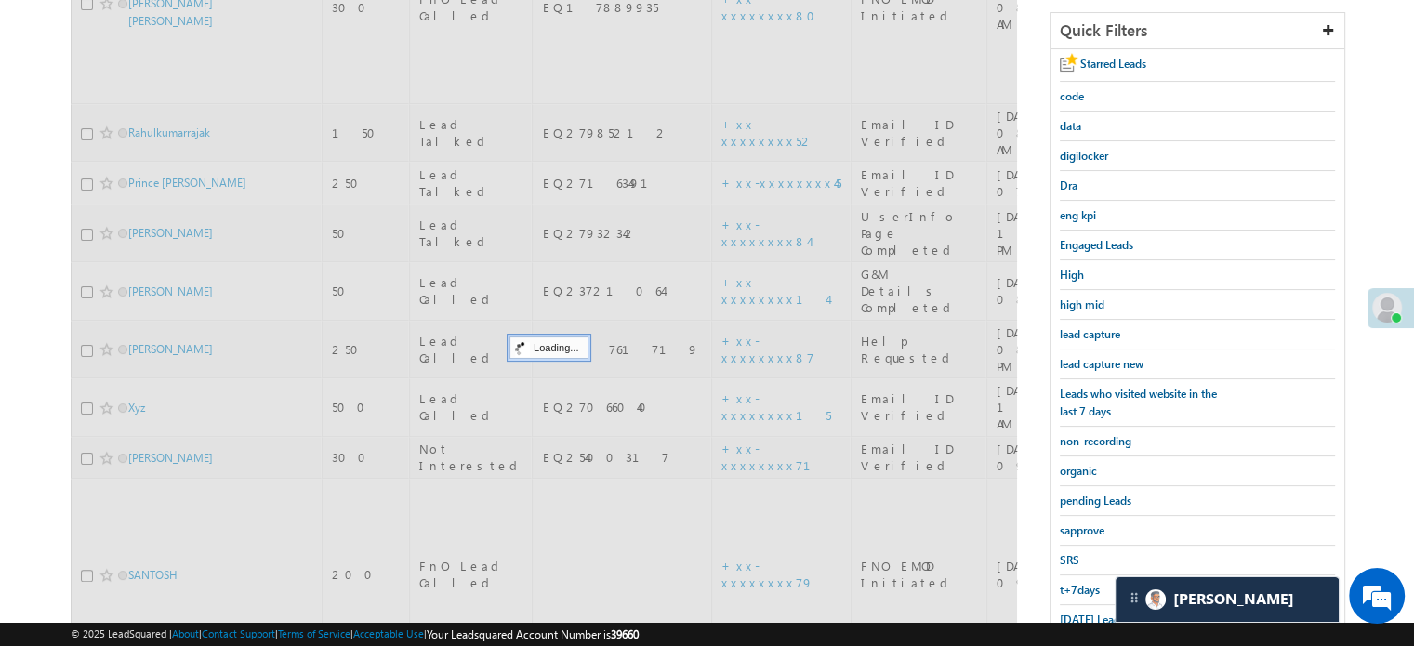
scroll to position [213, 0]
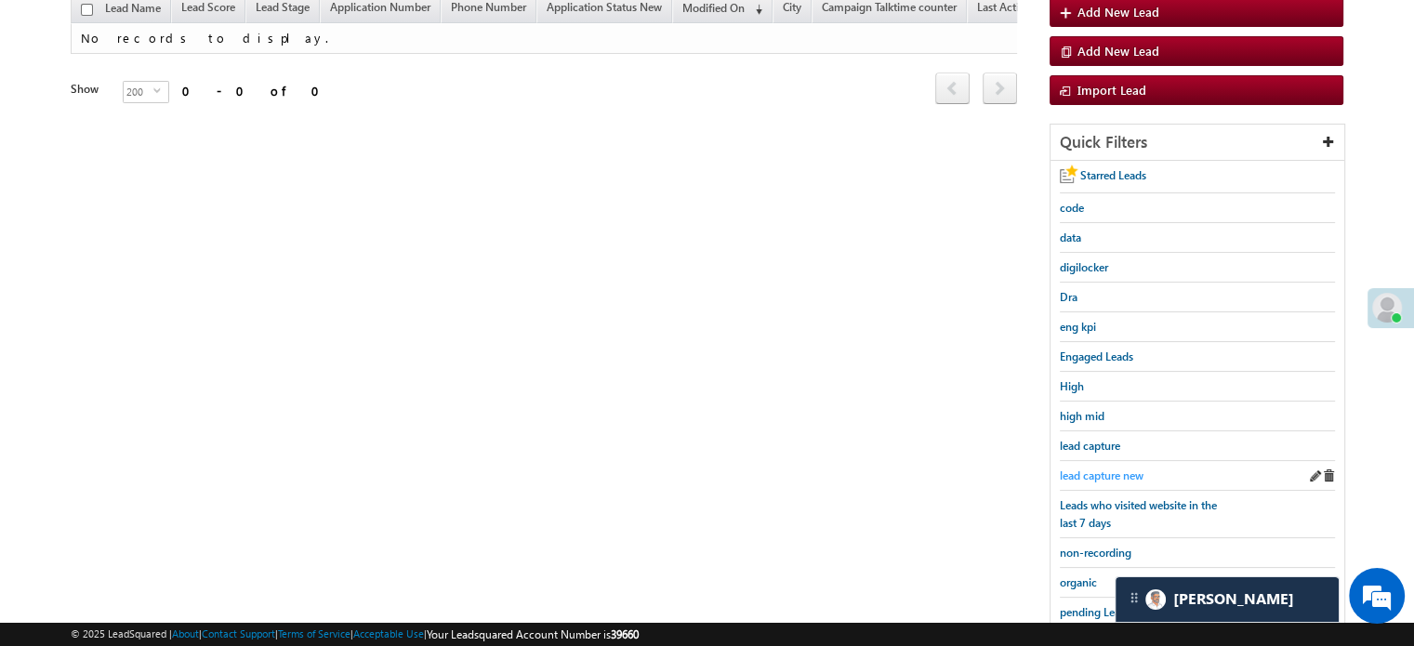
click at [1097, 468] on span "lead capture new" at bounding box center [1102, 475] width 84 height 14
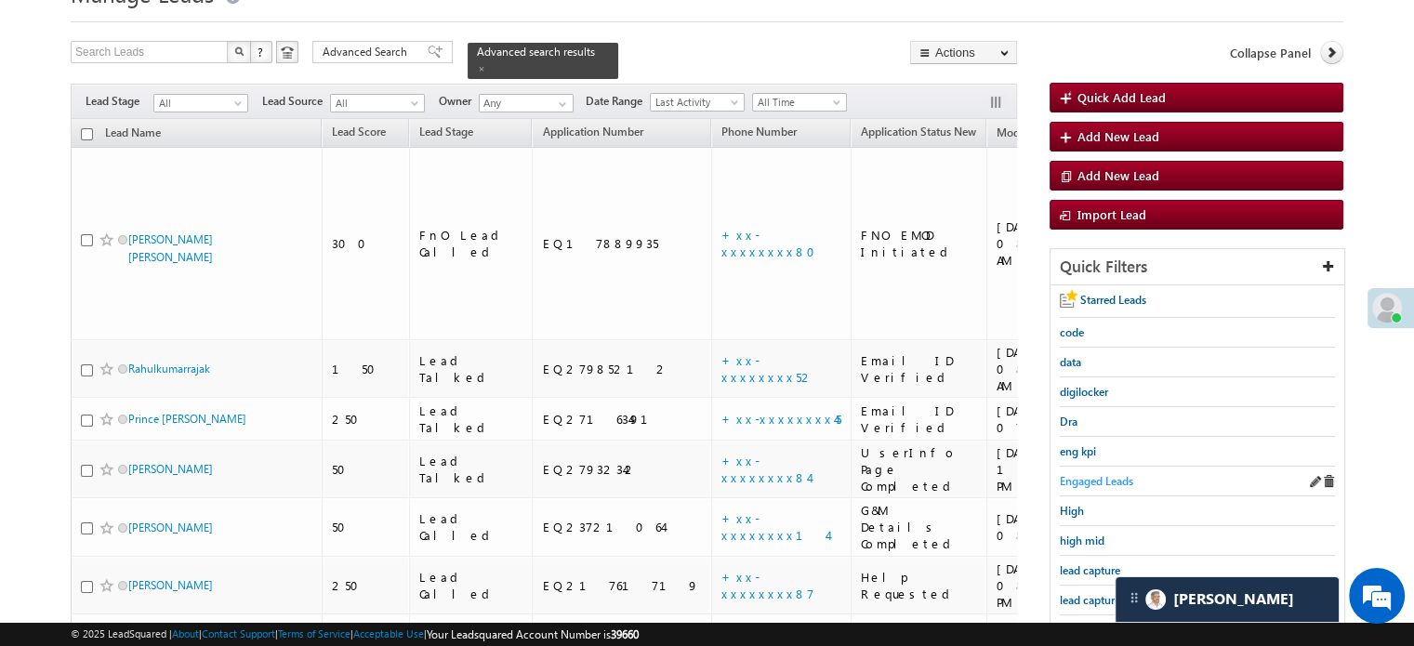
scroll to position [120, 0]
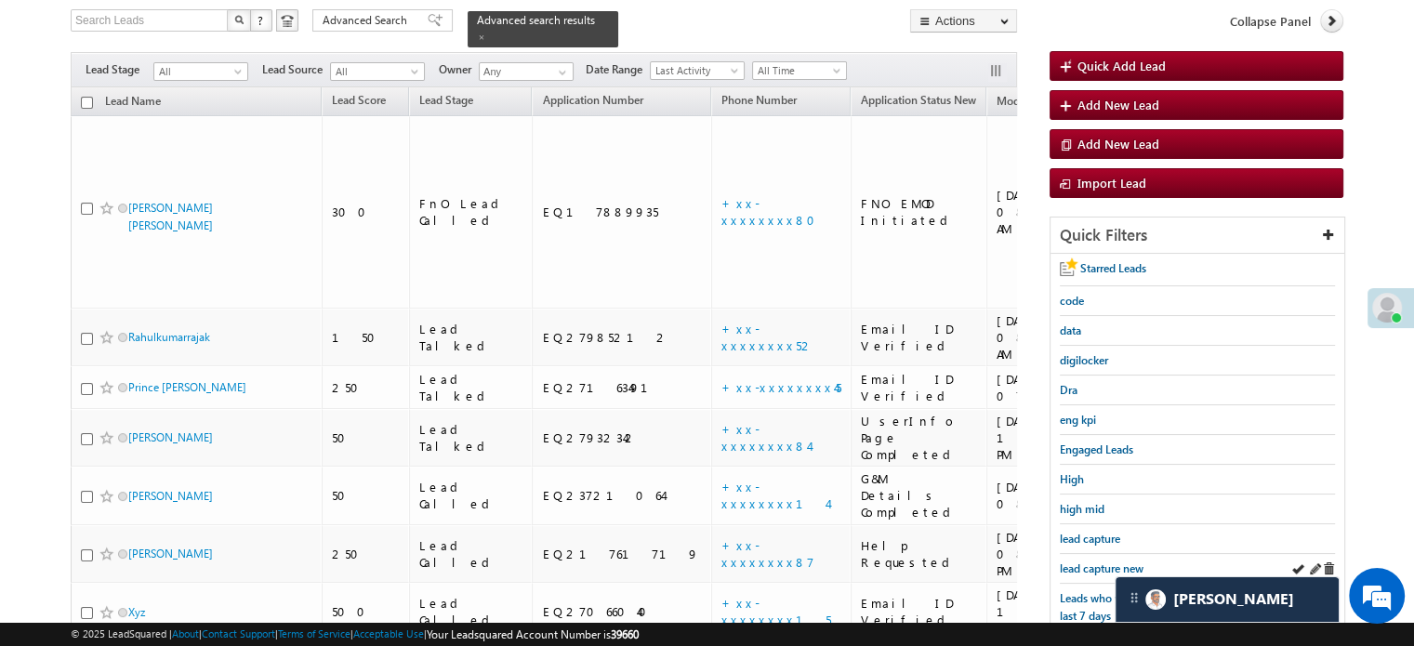
click at [1089, 554] on div "lead capture new" at bounding box center [1197, 569] width 275 height 30
click at [1089, 563] on span "lead capture new" at bounding box center [1102, 568] width 84 height 14
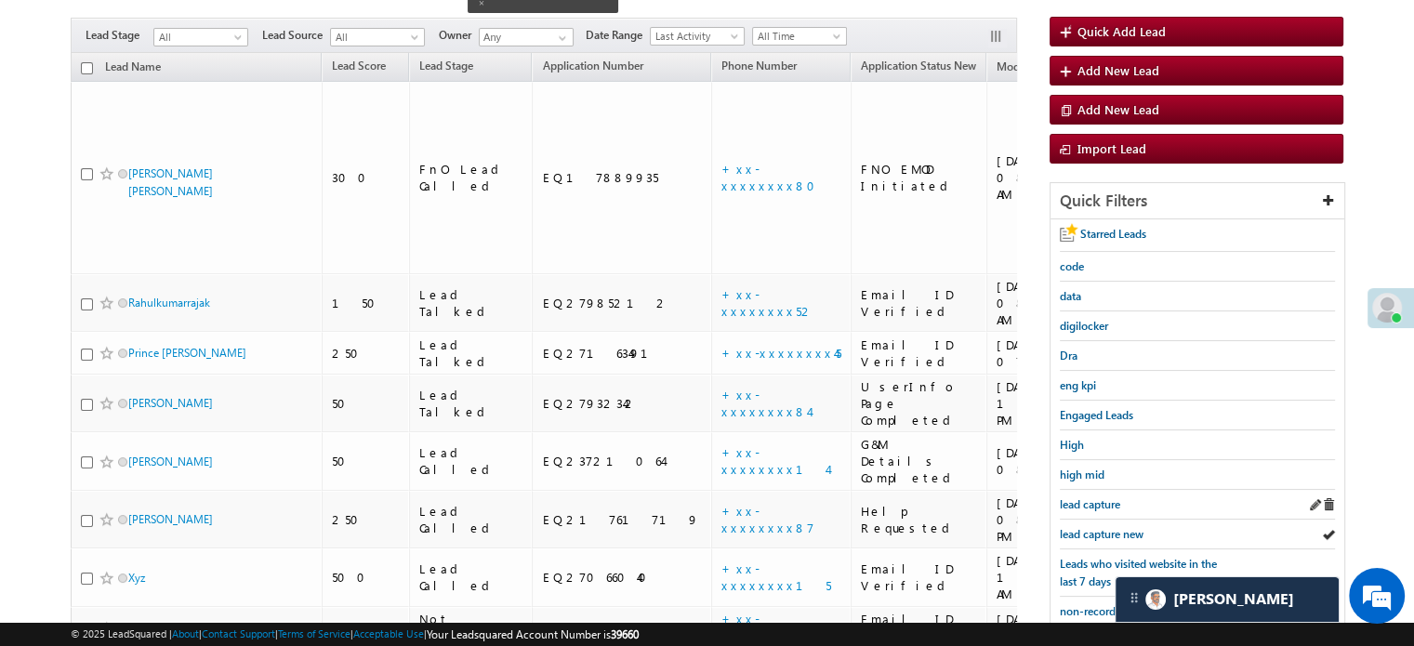
scroll to position [213, 0]
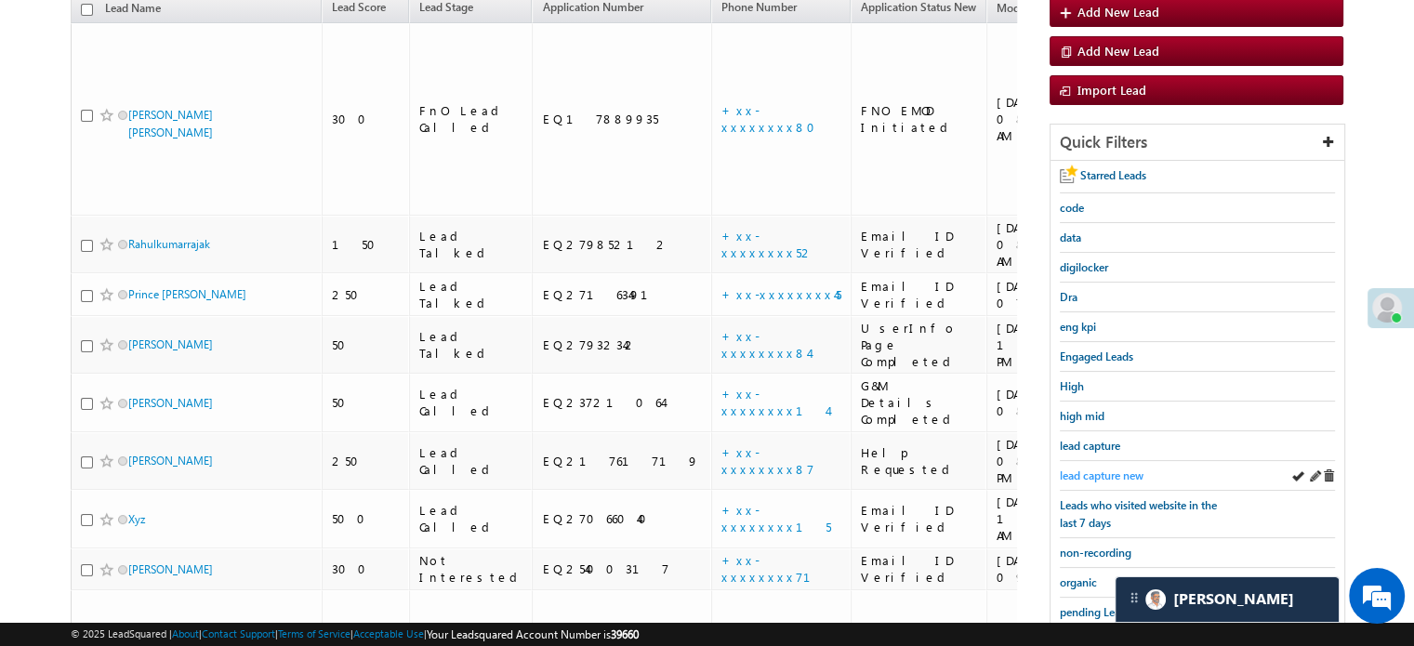
click at [1081, 468] on span "lead capture new" at bounding box center [1102, 475] width 84 height 14
click at [1069, 461] on div "lead capture new" at bounding box center [1197, 476] width 275 height 30
click at [1070, 468] on span "lead capture new" at bounding box center [1102, 475] width 84 height 14
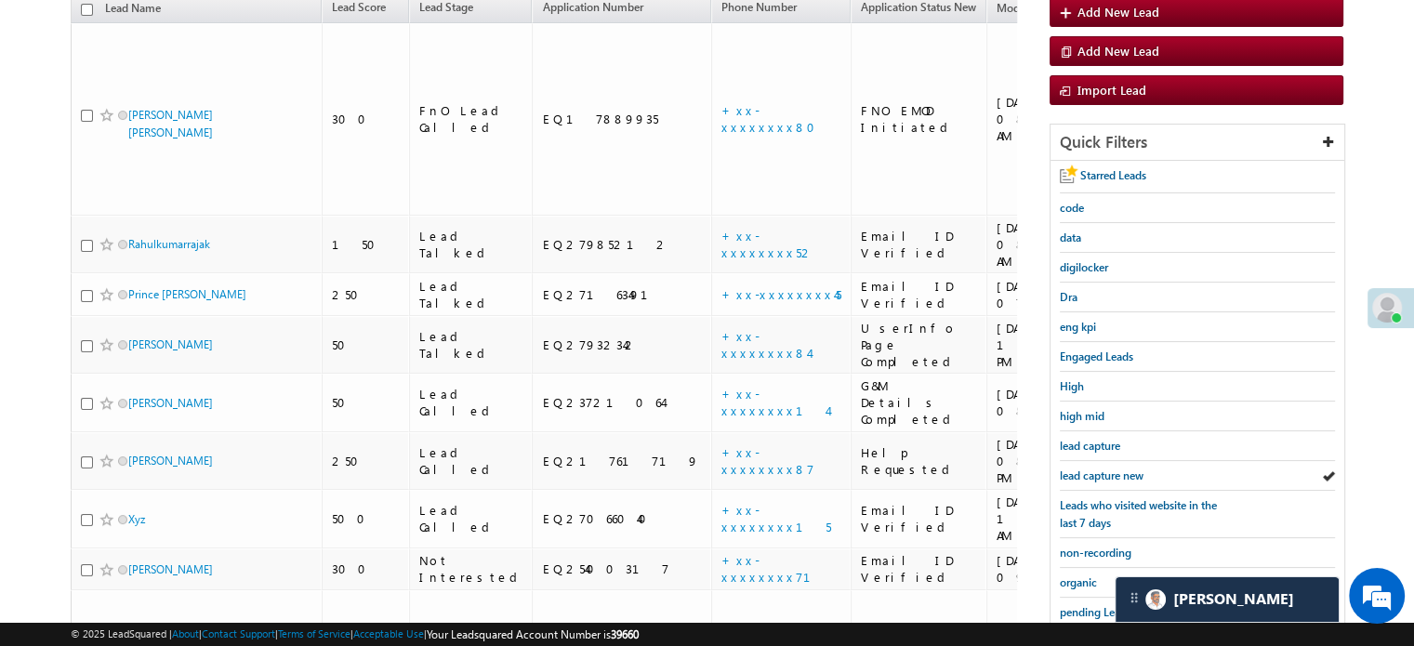
click at [1070, 468] on span "lead capture new" at bounding box center [1102, 475] width 84 height 14
click at [1092, 471] on span "lead capture new" at bounding box center [1102, 475] width 84 height 14
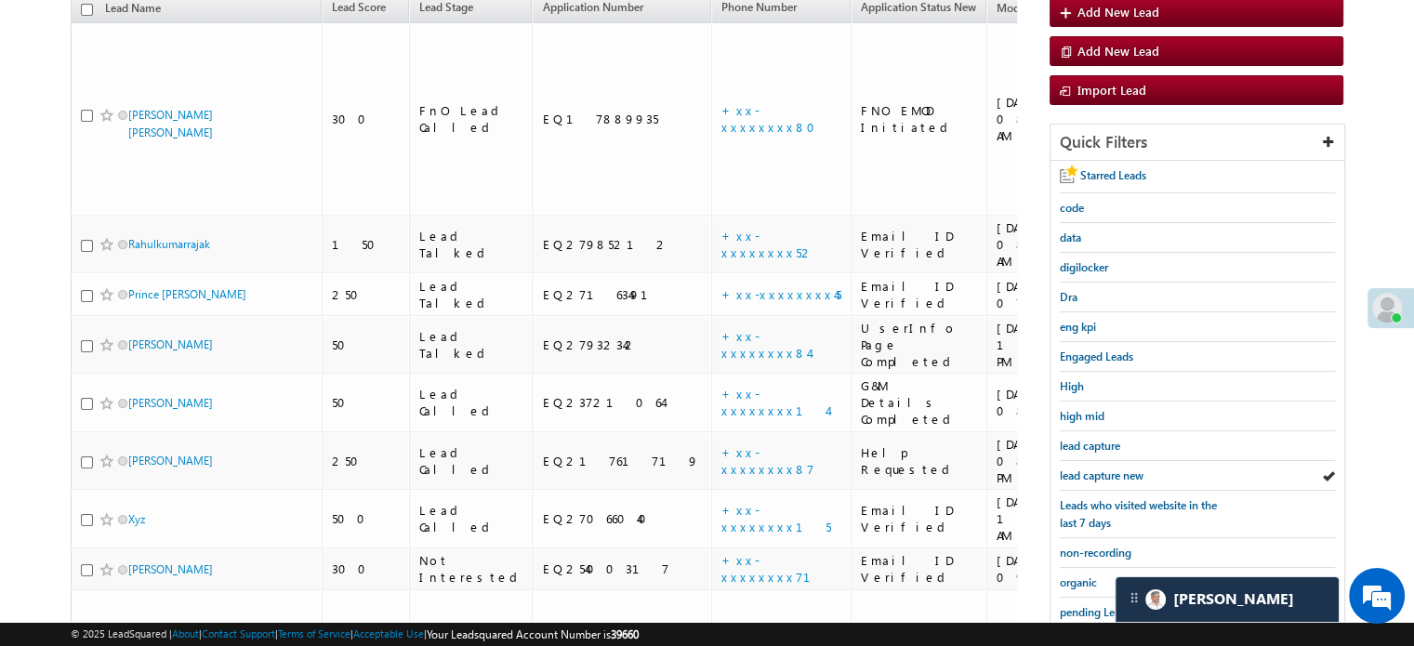
click at [1092, 471] on span "lead capture new" at bounding box center [1102, 475] width 84 height 14
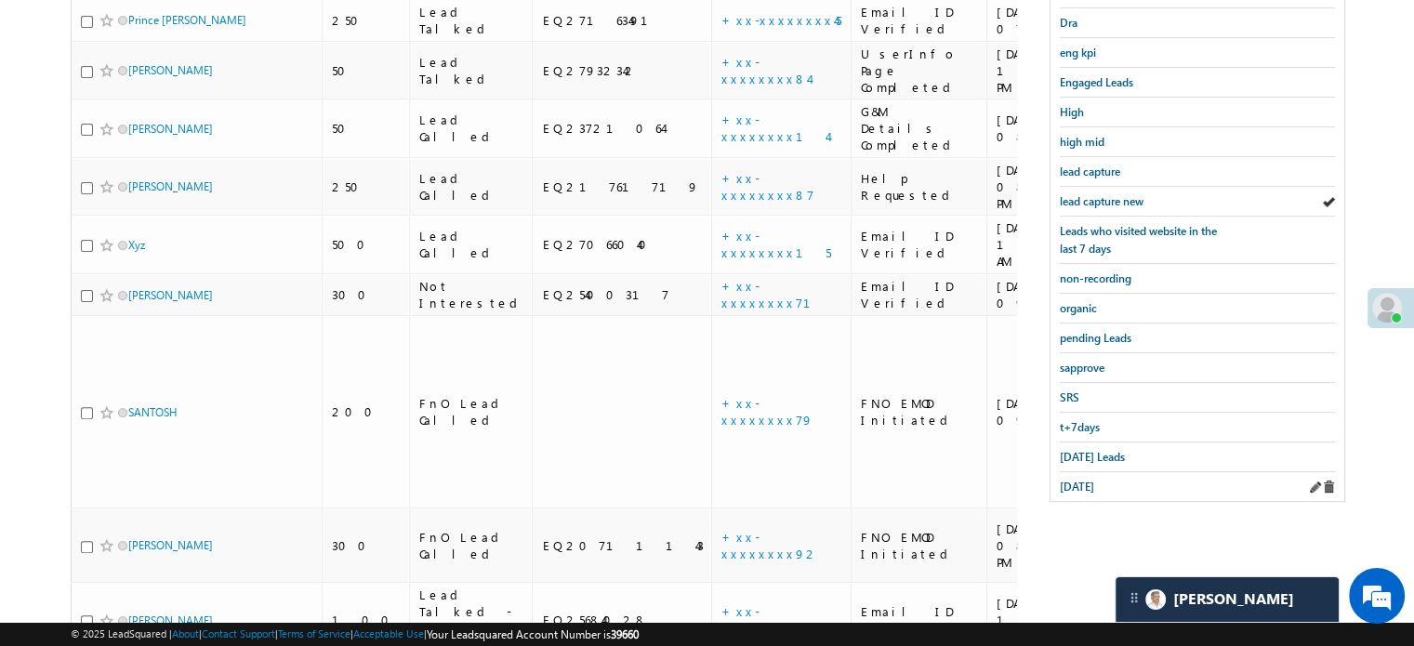
scroll to position [492, 0]
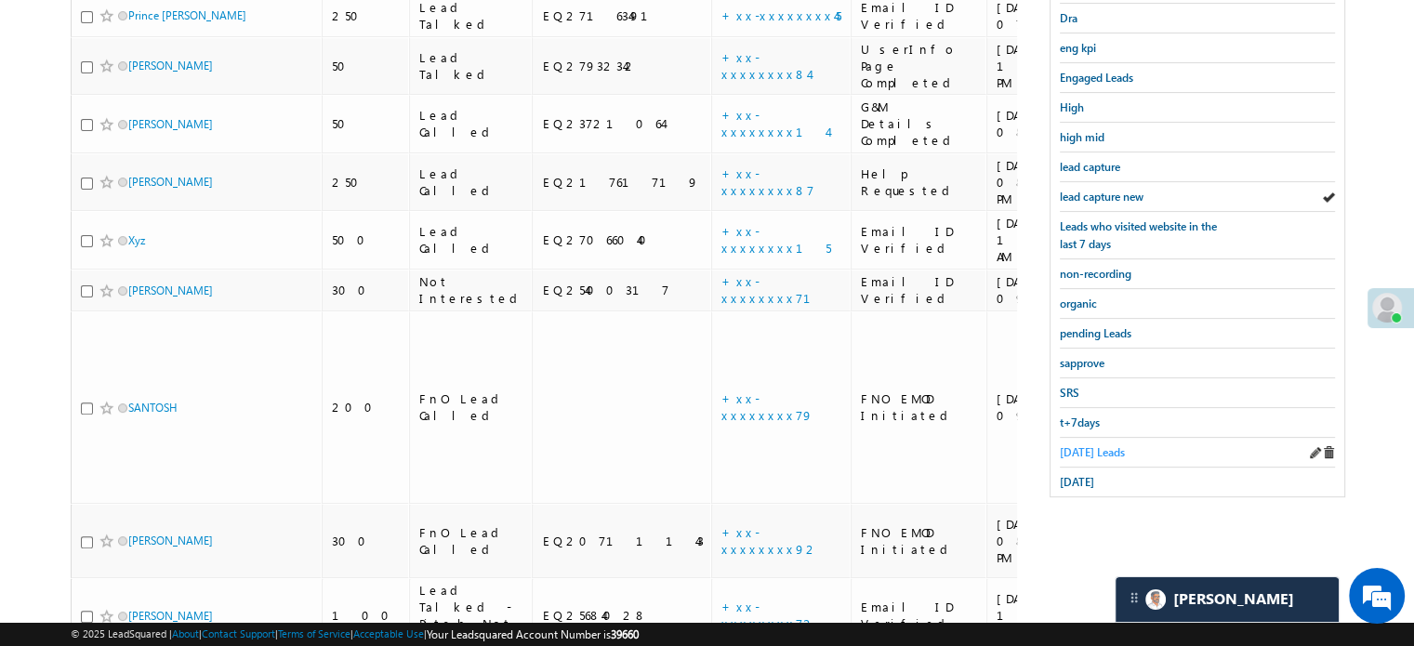
click at [1090, 447] on span "Today's Leads" at bounding box center [1092, 452] width 65 height 14
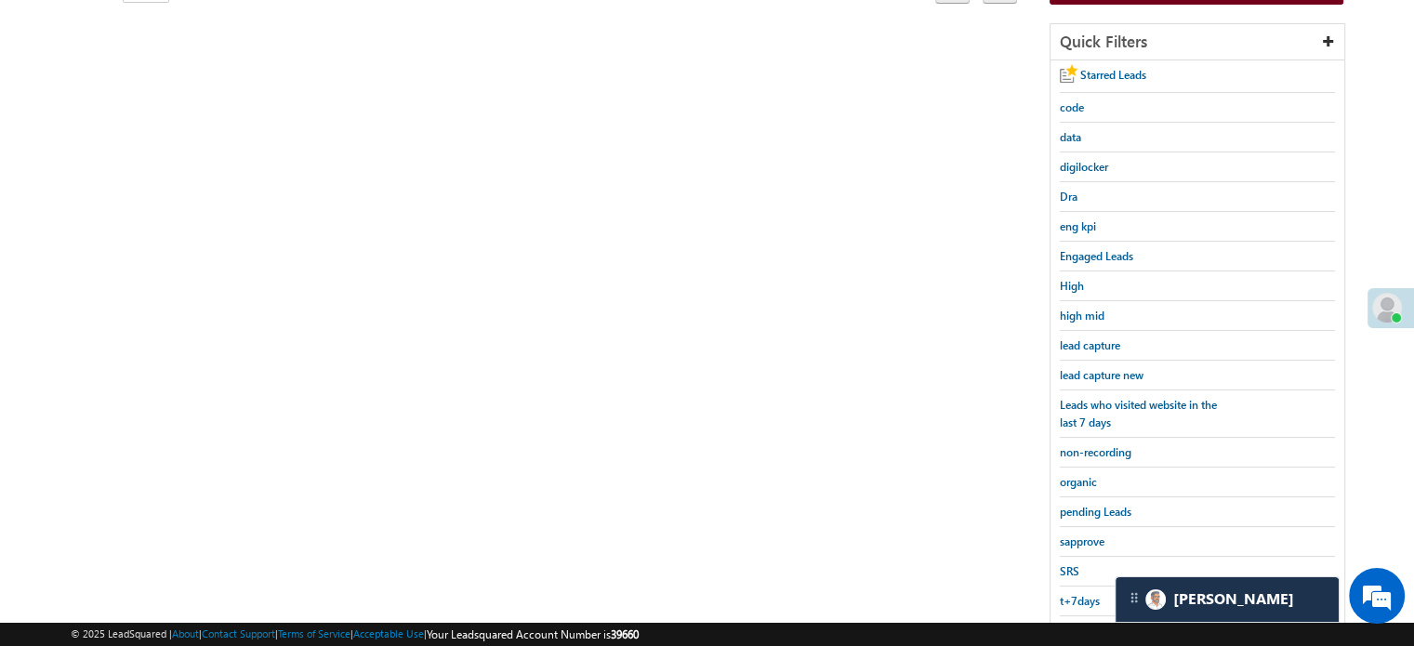
scroll to position [213, 0]
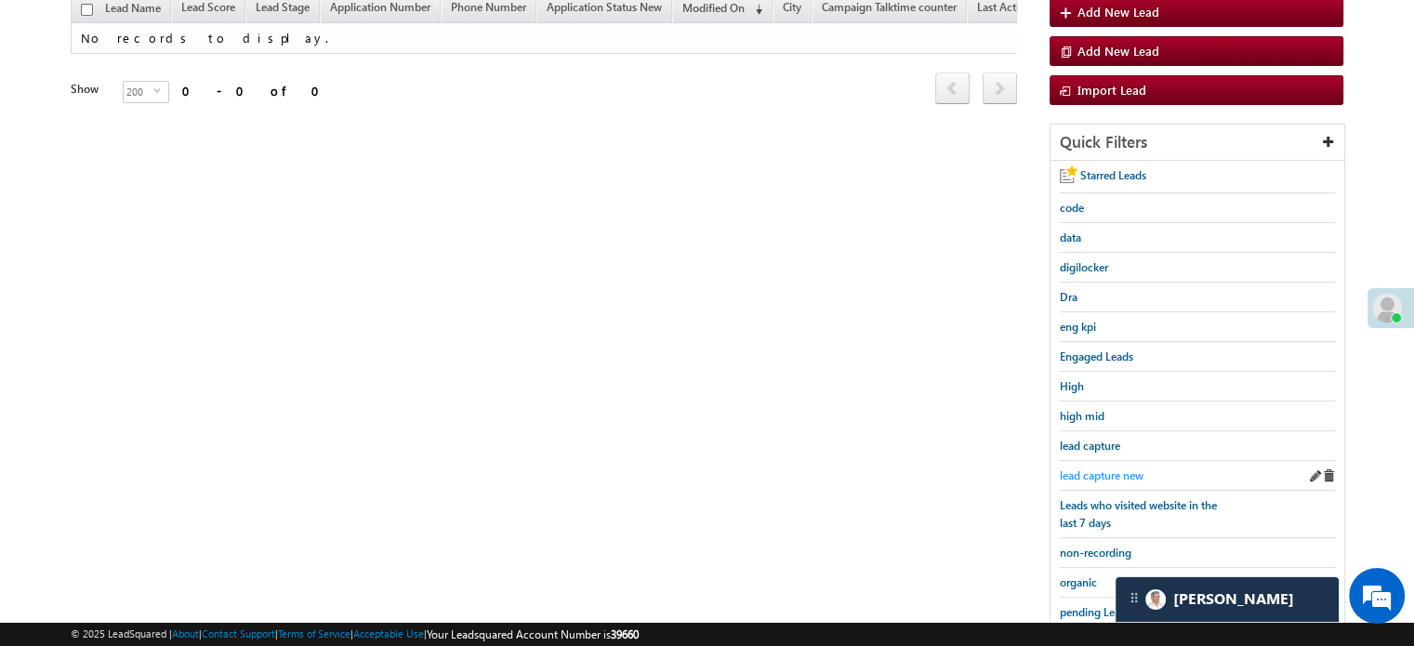
click at [1098, 468] on span "lead capture new" at bounding box center [1102, 475] width 84 height 14
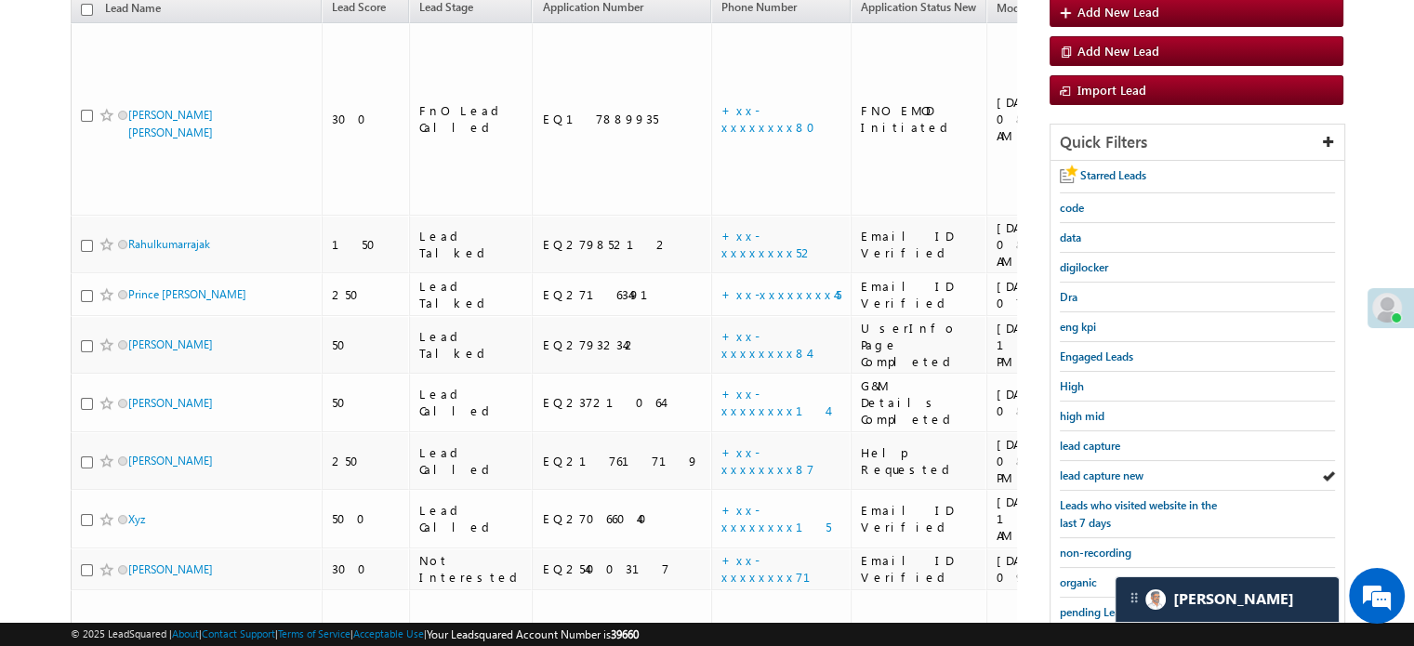
click at [1098, 468] on span "lead capture new" at bounding box center [1102, 475] width 84 height 14
click at [1089, 469] on span "lead capture new" at bounding box center [1102, 475] width 84 height 14
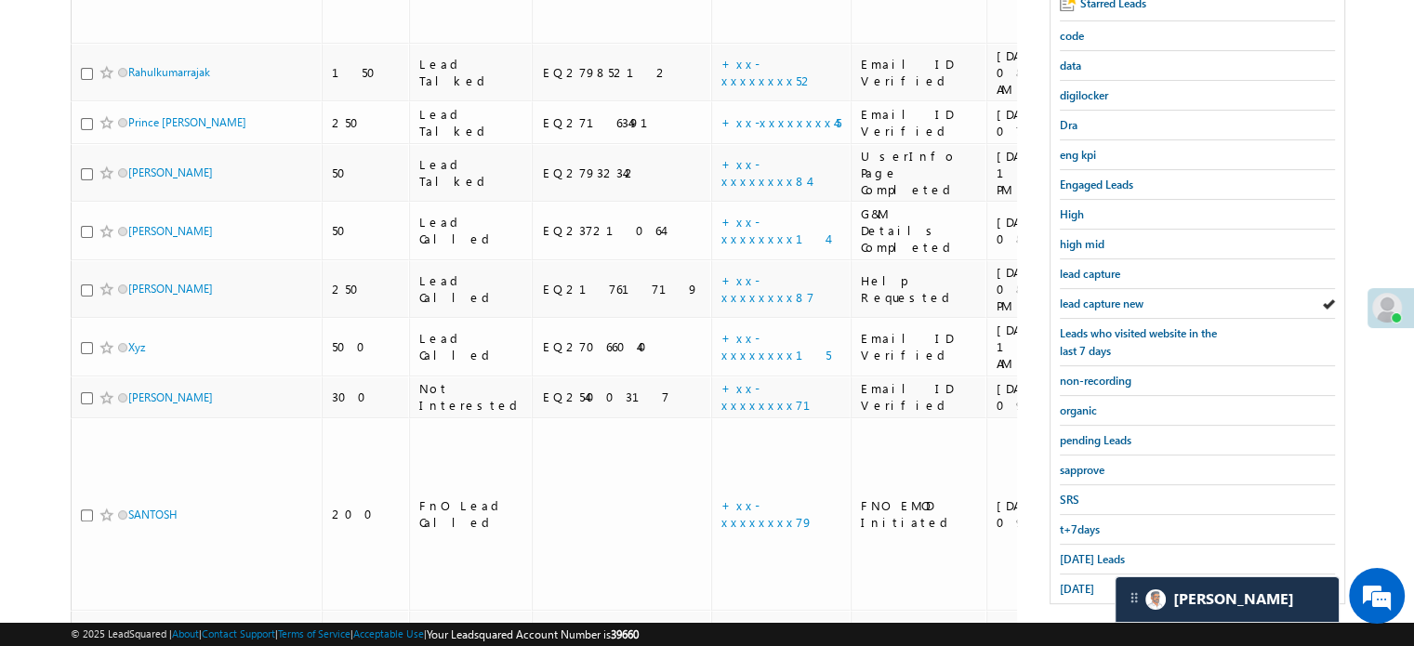
scroll to position [541, 0]
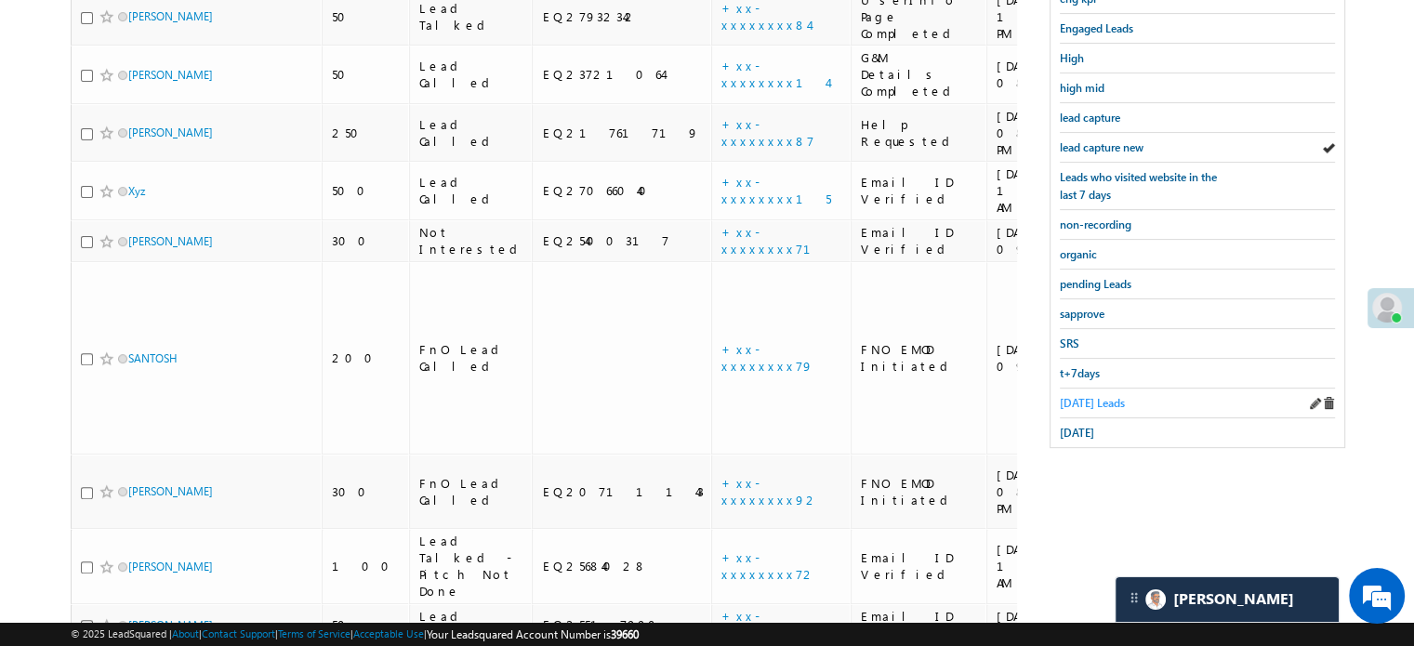
click at [1092, 396] on span "Today's Leads" at bounding box center [1092, 403] width 65 height 14
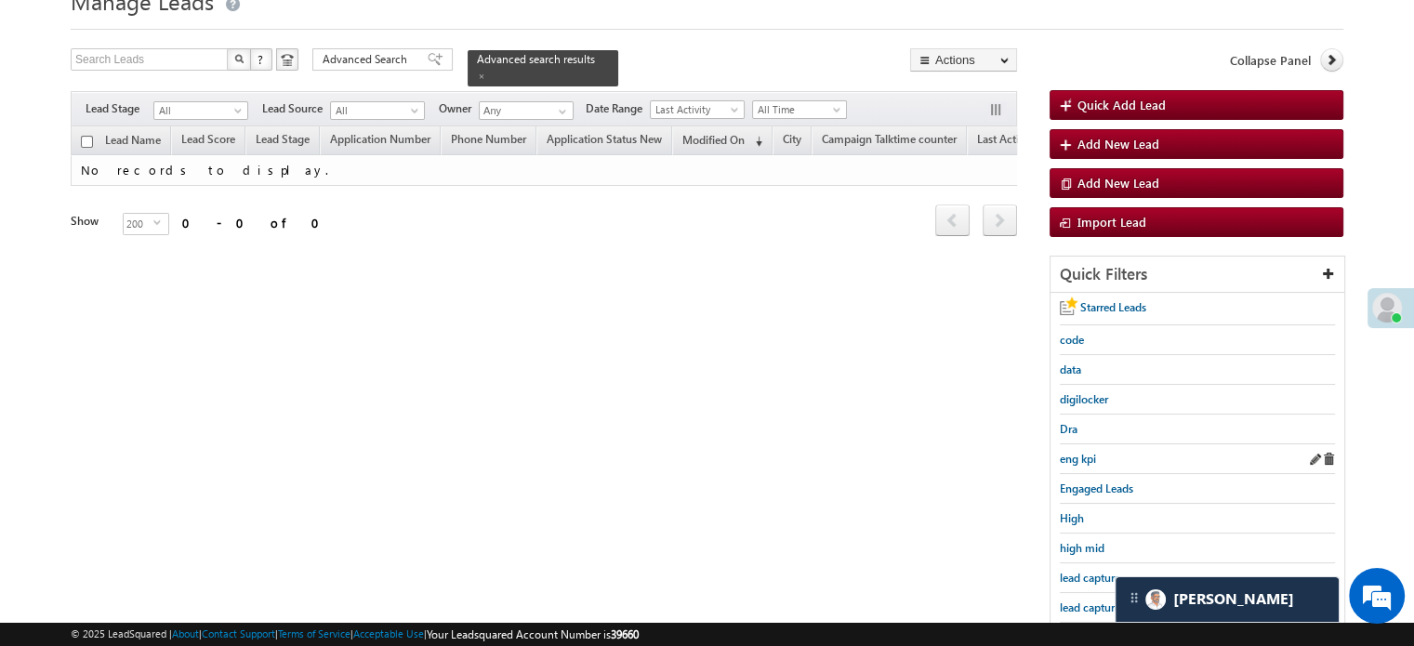
scroll to position [76, 0]
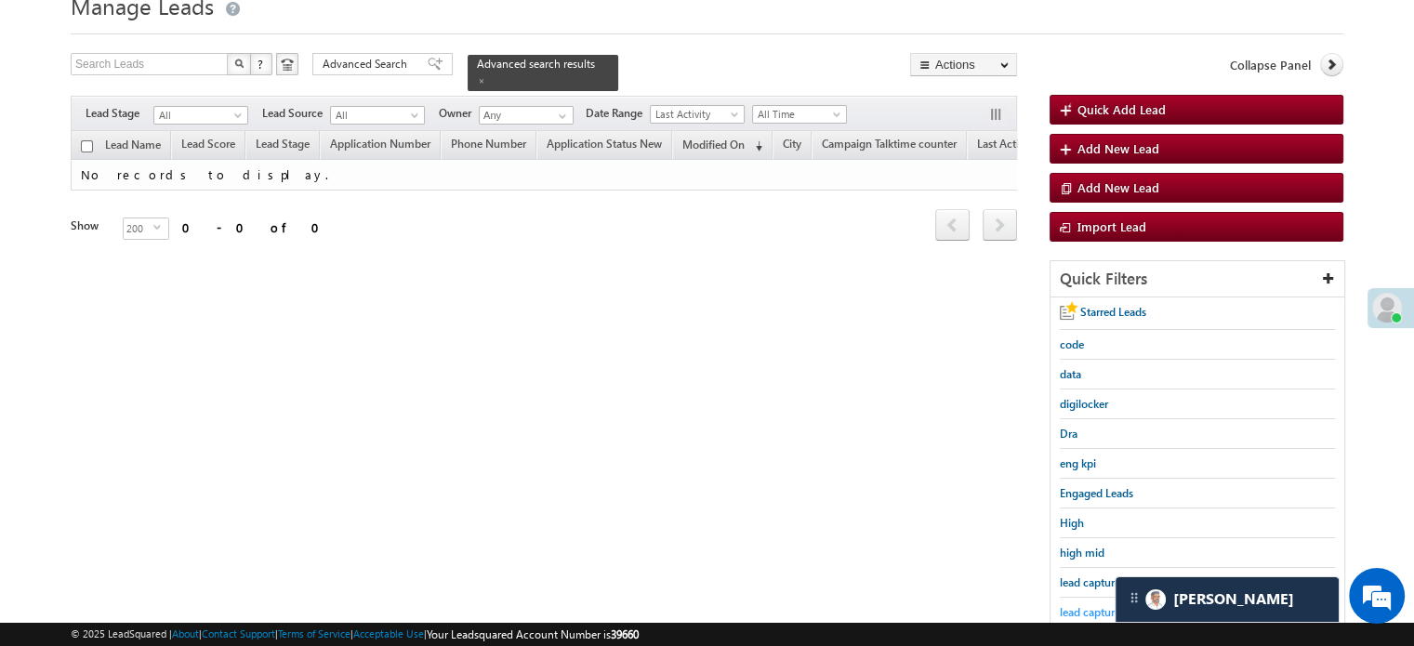
click at [1074, 603] on link "lead capture new" at bounding box center [1102, 612] width 84 height 18
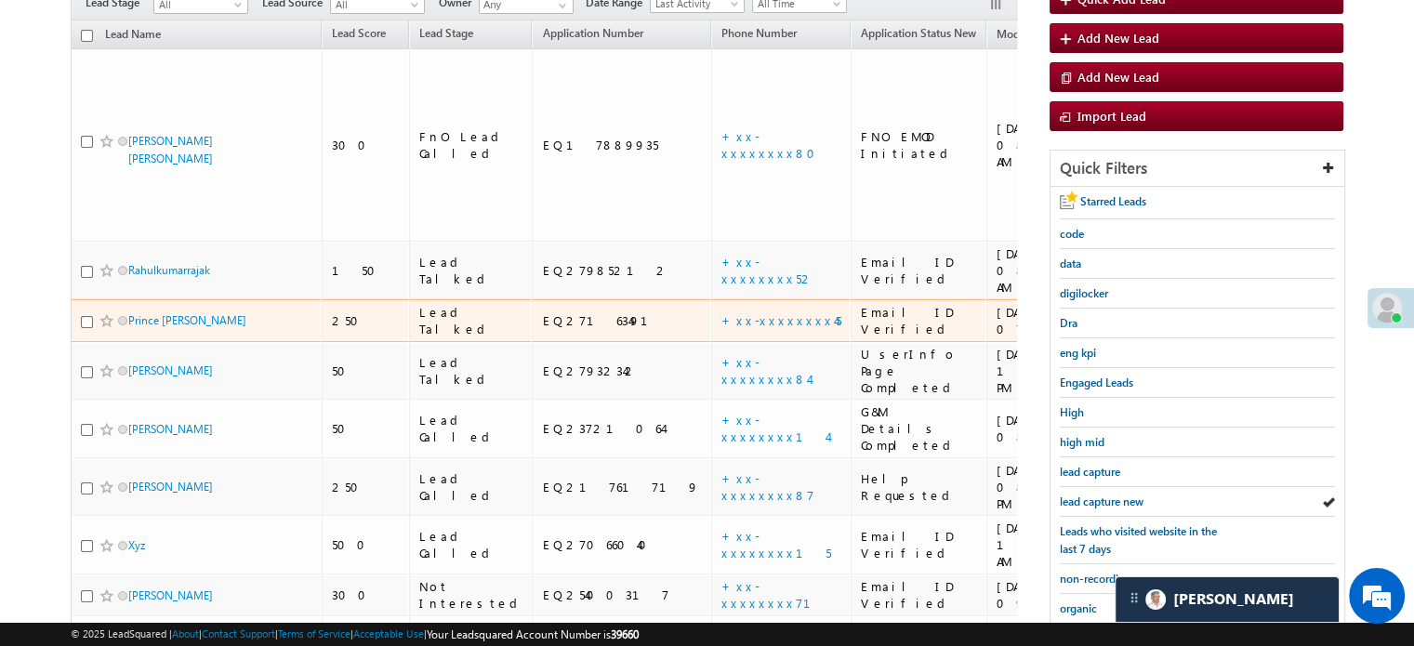
scroll to position [262, 0]
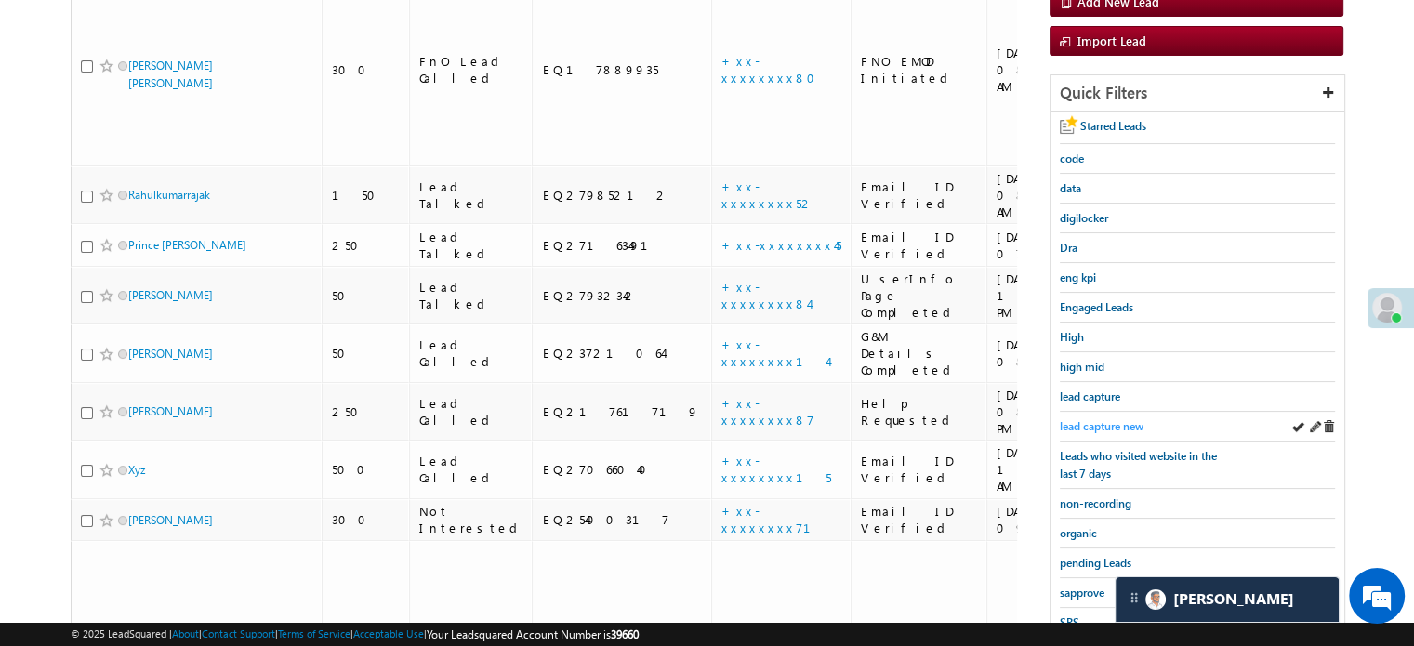
click at [1081, 428] on link "lead capture new" at bounding box center [1102, 426] width 84 height 18
click at [1085, 423] on span "lead capture new" at bounding box center [1102, 426] width 84 height 14
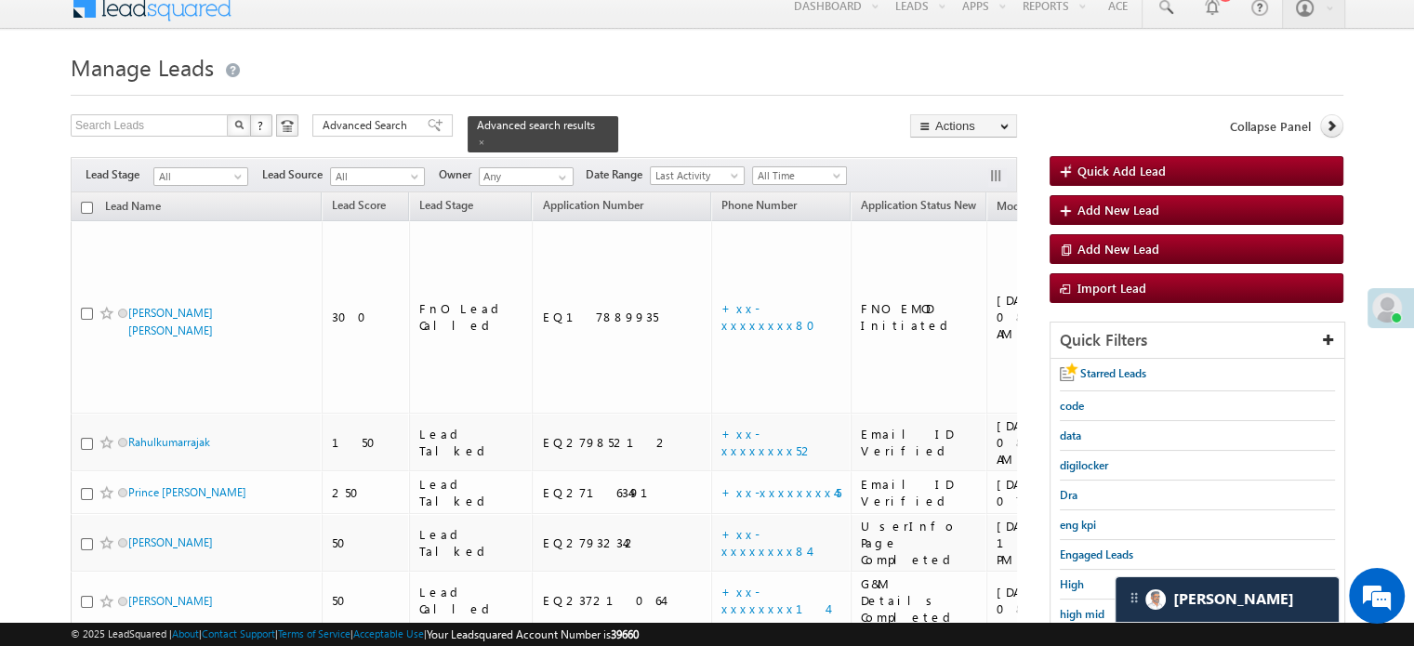
scroll to position [186, 0]
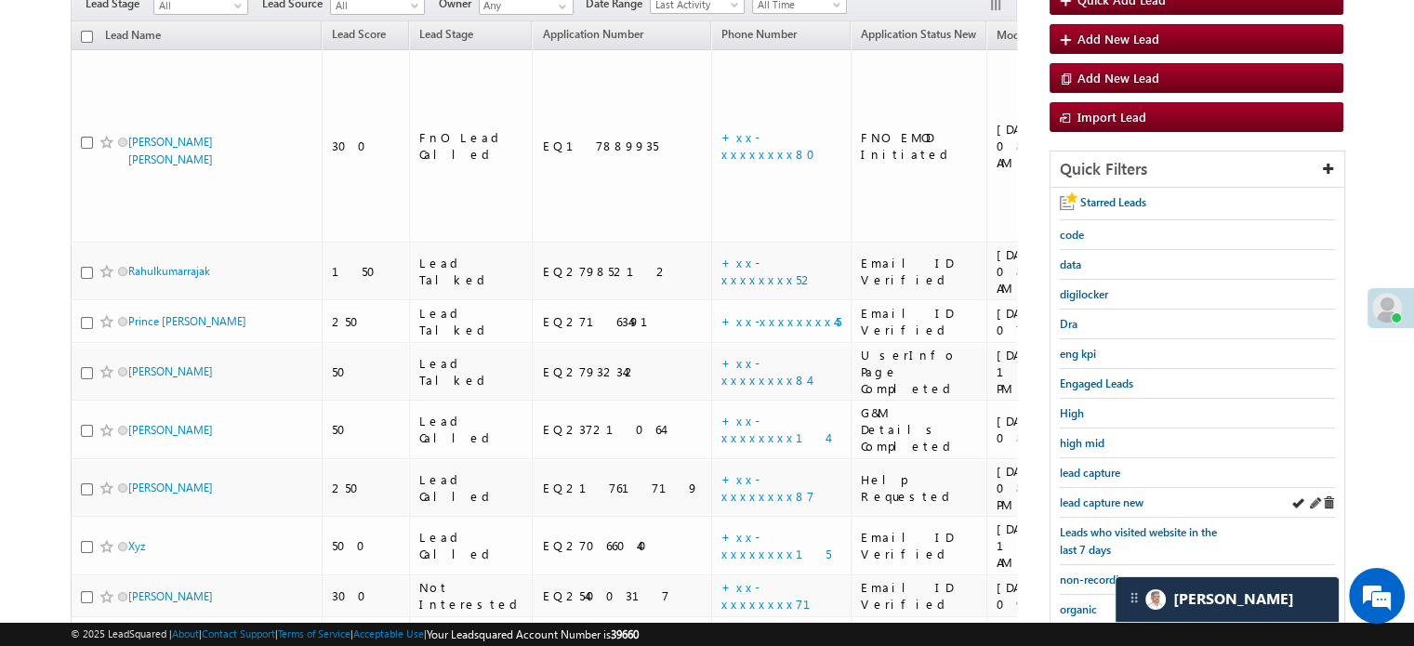
click at [1112, 488] on div "lead capture new" at bounding box center [1197, 503] width 275 height 30
click at [1111, 495] on span "lead capture new" at bounding box center [1102, 502] width 84 height 14
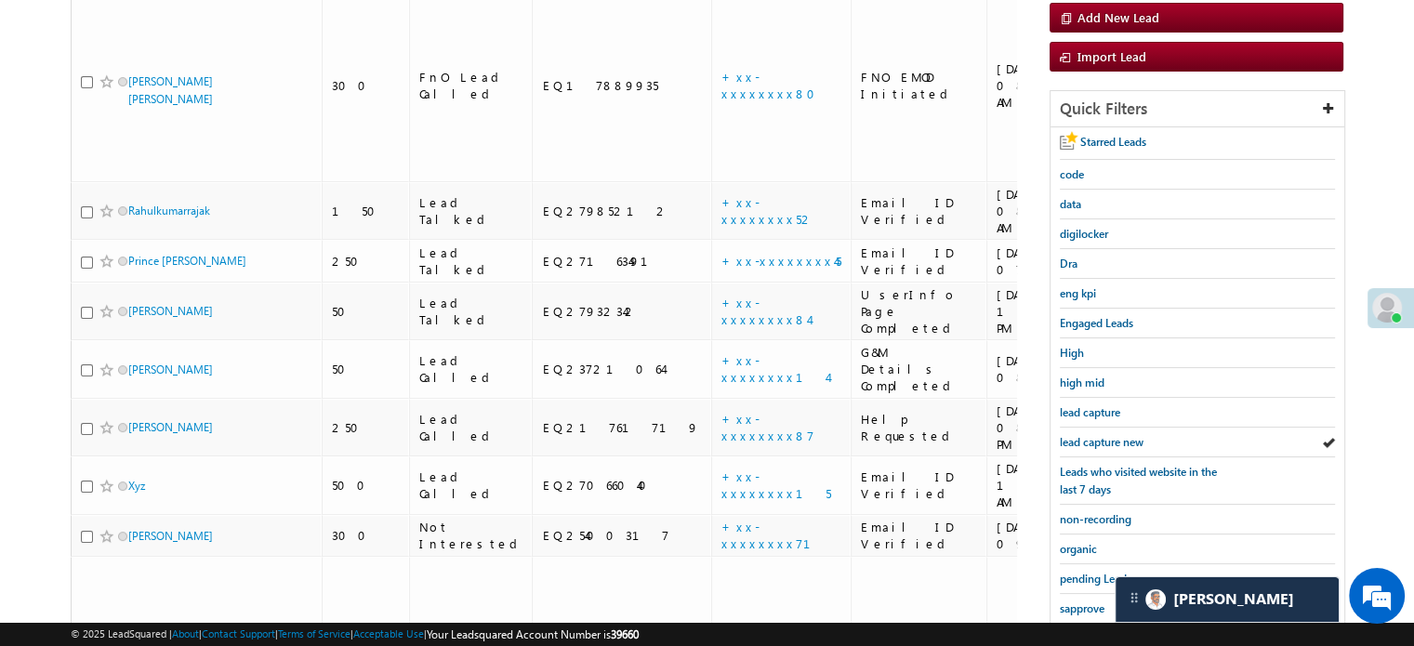
scroll to position [279, 0]
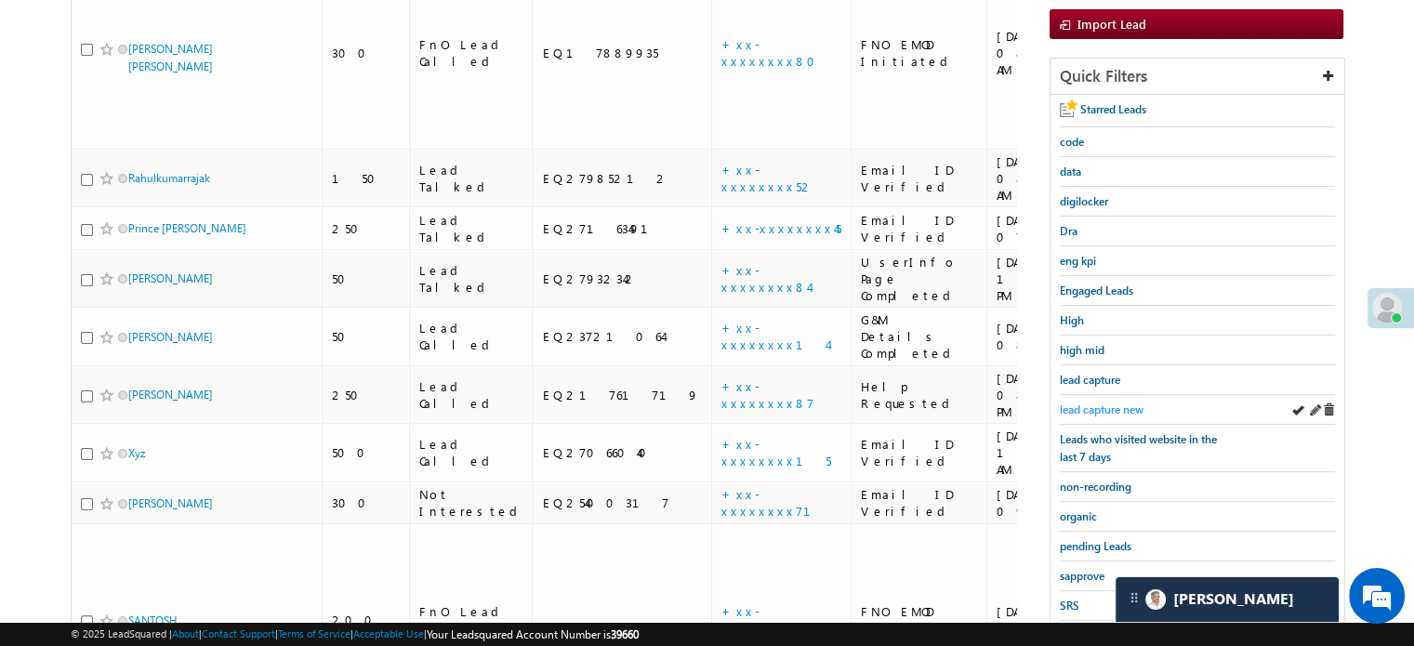
click at [1109, 404] on span "lead capture new" at bounding box center [1102, 409] width 84 height 14
click at [1114, 415] on div "lead capture new" at bounding box center [1197, 410] width 275 height 30
click at [1096, 402] on span "lead capture new" at bounding box center [1102, 409] width 84 height 14
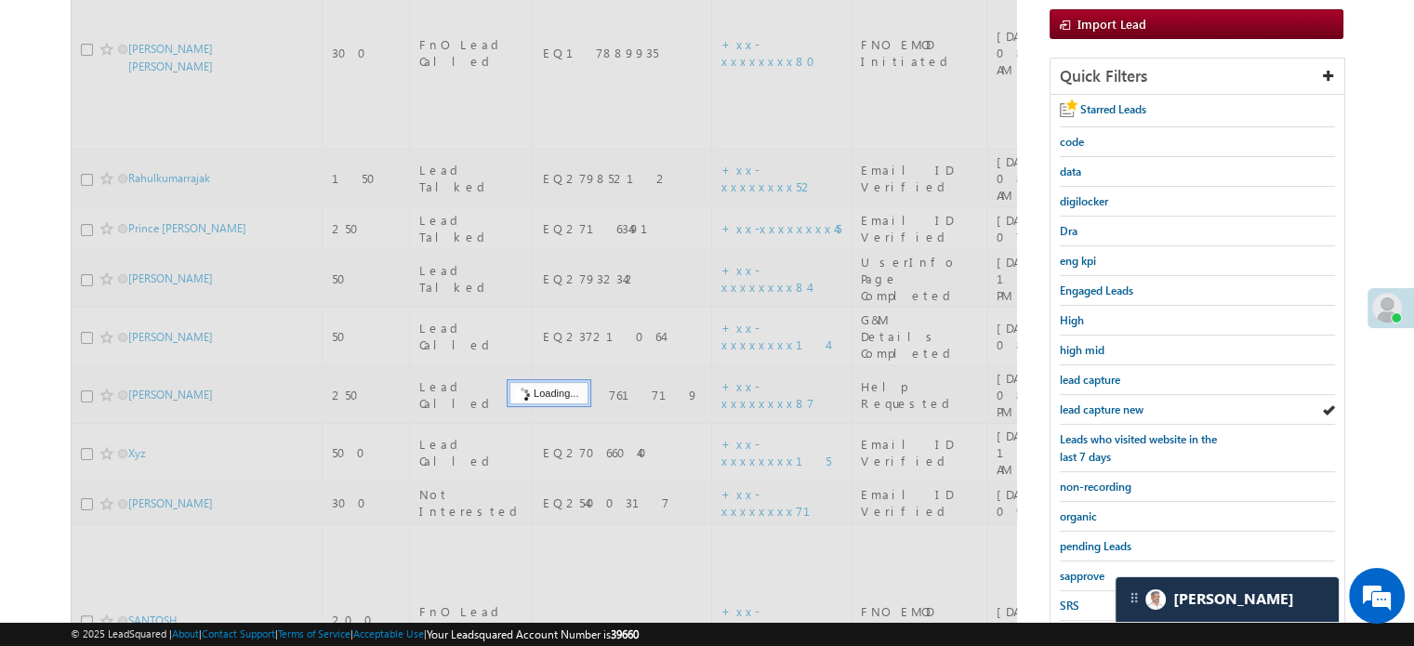
scroll to position [186, 0]
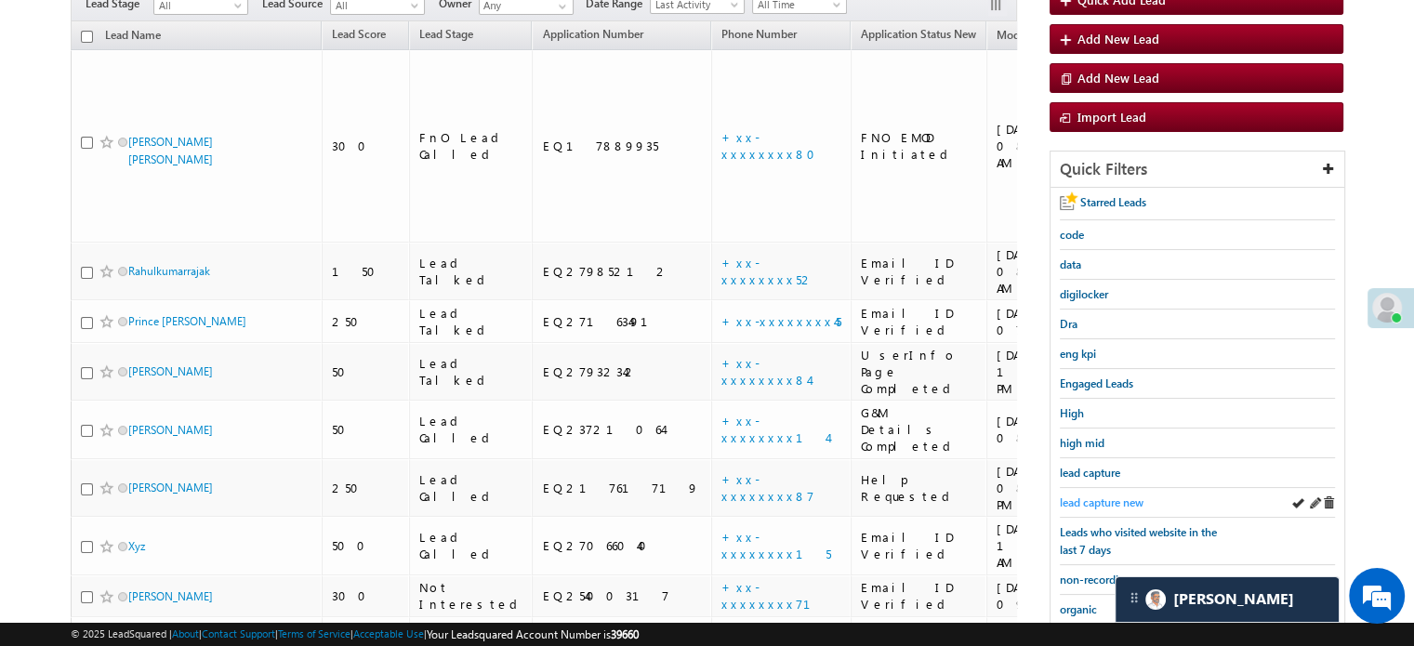
click at [1098, 495] on span "lead capture new" at bounding box center [1102, 502] width 84 height 14
click at [1079, 495] on span "lead capture new" at bounding box center [1102, 502] width 84 height 14
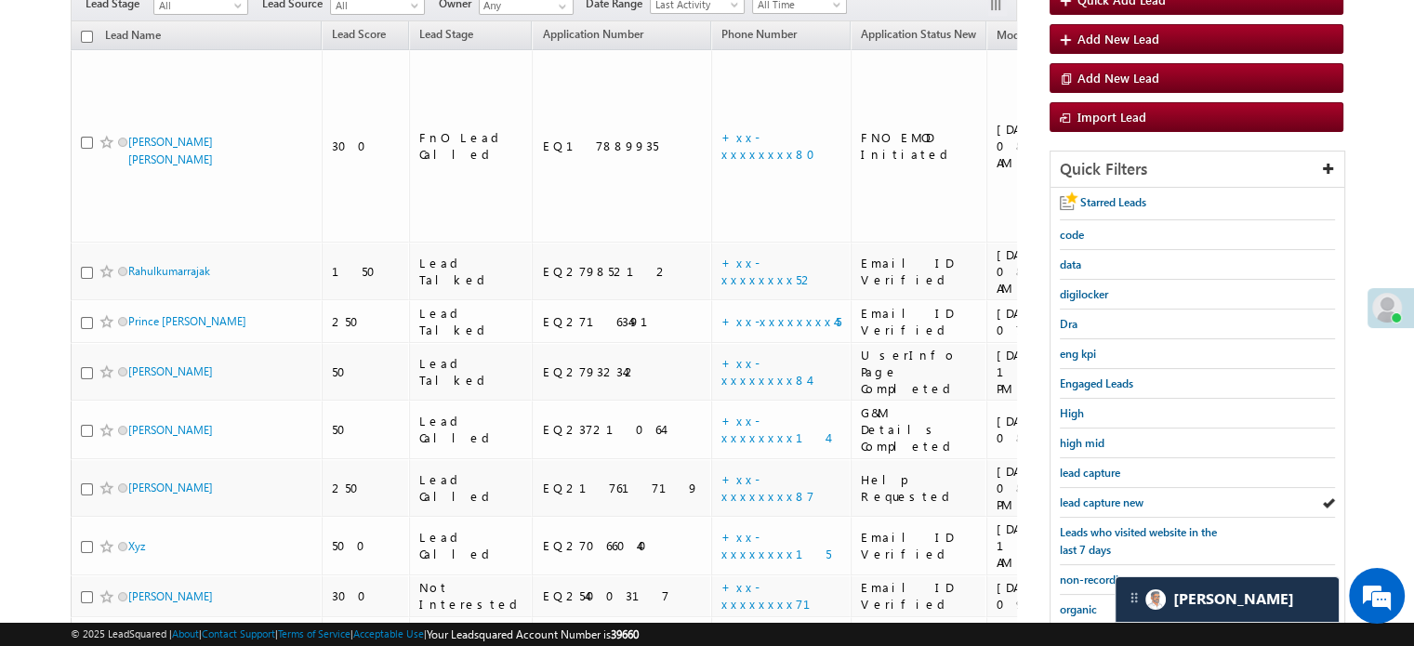
click at [1079, 495] on span "lead capture new" at bounding box center [1102, 502] width 84 height 14
click at [1089, 494] on link "lead capture new" at bounding box center [1102, 503] width 84 height 18
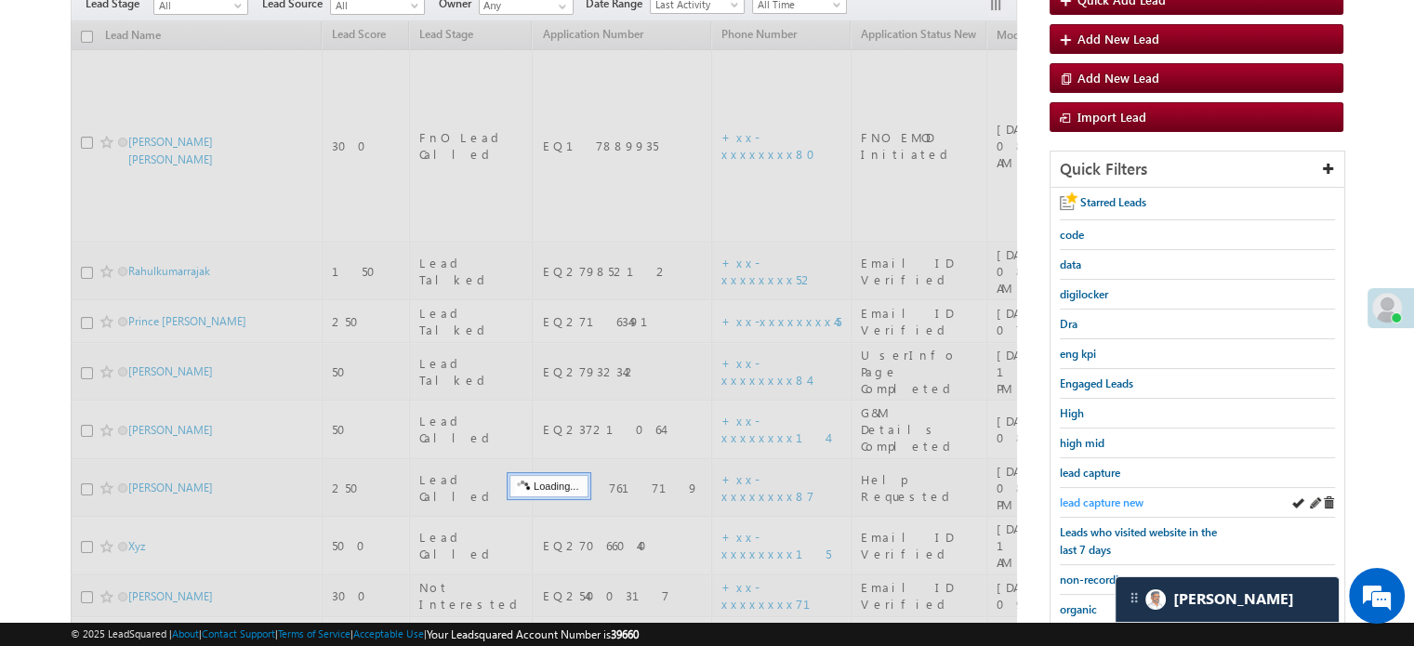
click at [1091, 495] on span "lead capture new" at bounding box center [1102, 502] width 84 height 14
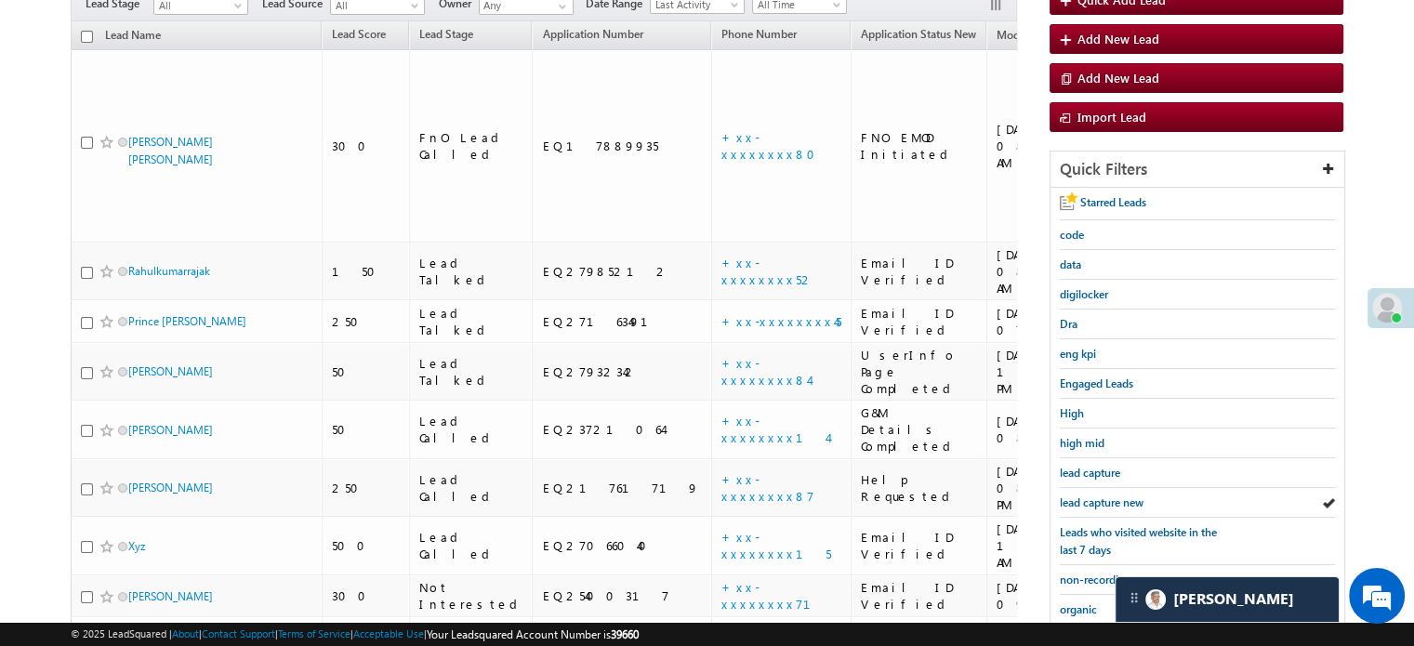
click at [1091, 495] on span "lead capture new" at bounding box center [1102, 502] width 84 height 14
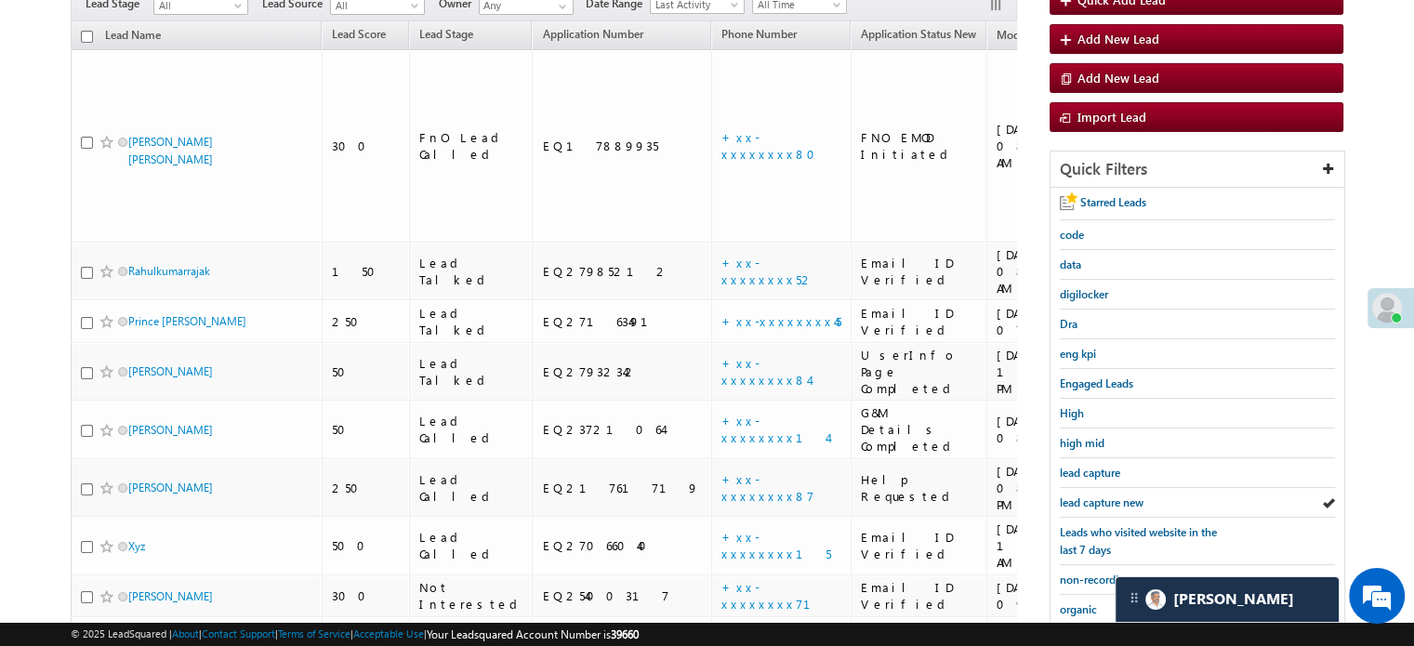
click at [1091, 495] on span "lead capture new" at bounding box center [1102, 502] width 84 height 14
click at [1089, 502] on span "lead capture new" at bounding box center [1102, 502] width 84 height 14
click at [1067, 503] on span "lead capture new" at bounding box center [1102, 502] width 84 height 14
click at [1071, 497] on span "lead capture new" at bounding box center [1102, 502] width 84 height 14
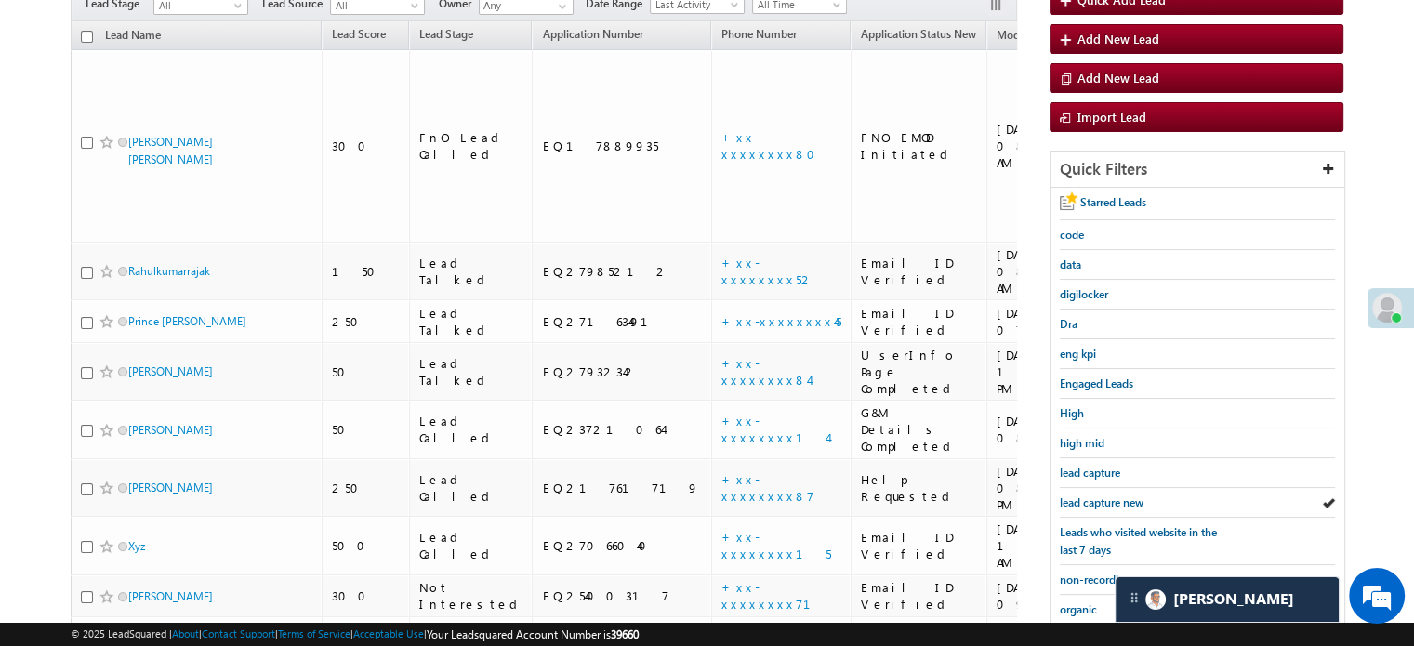
click at [1071, 497] on span "lead capture new" at bounding box center [1102, 502] width 84 height 14
click at [1091, 495] on span "lead capture new" at bounding box center [1102, 502] width 84 height 14
click at [1067, 496] on span "lead capture new" at bounding box center [1102, 502] width 84 height 14
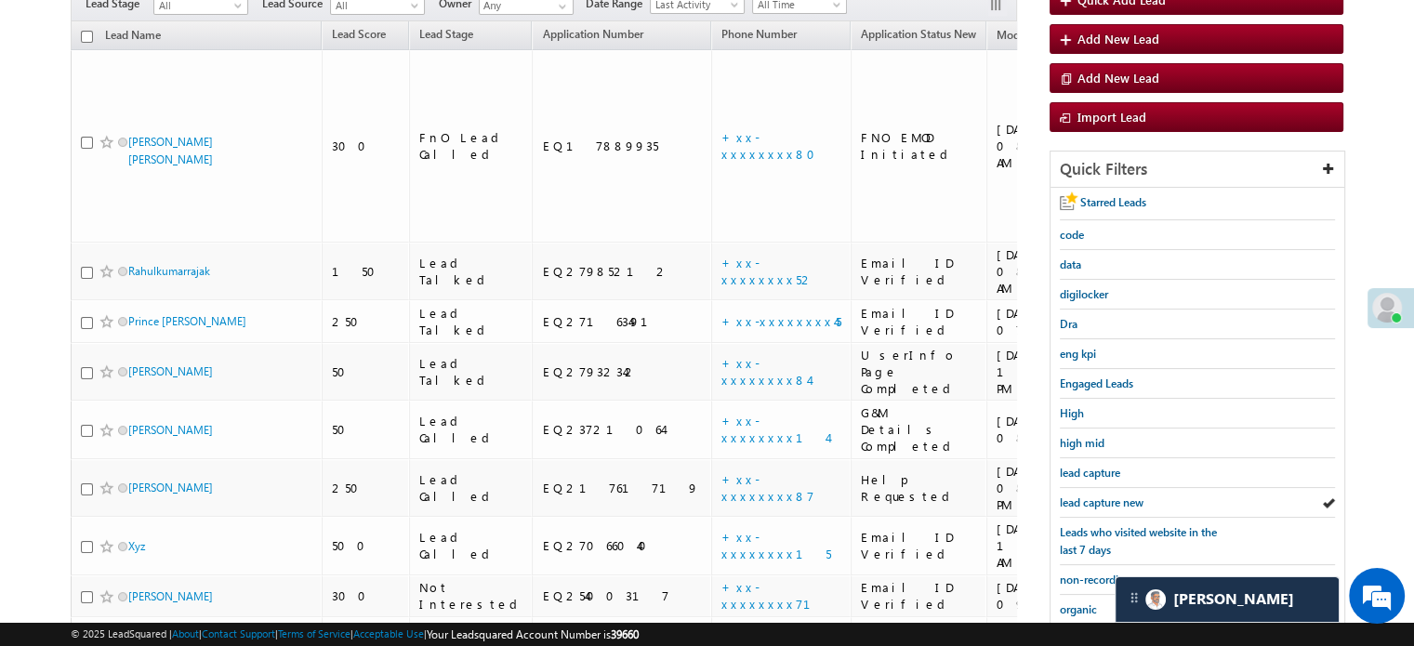
click at [1067, 496] on span "lead capture new" at bounding box center [1102, 502] width 84 height 14
click at [1085, 488] on div "lead capture new" at bounding box center [1197, 503] width 275 height 30
click at [1090, 495] on span "lead capture new" at bounding box center [1102, 502] width 84 height 14
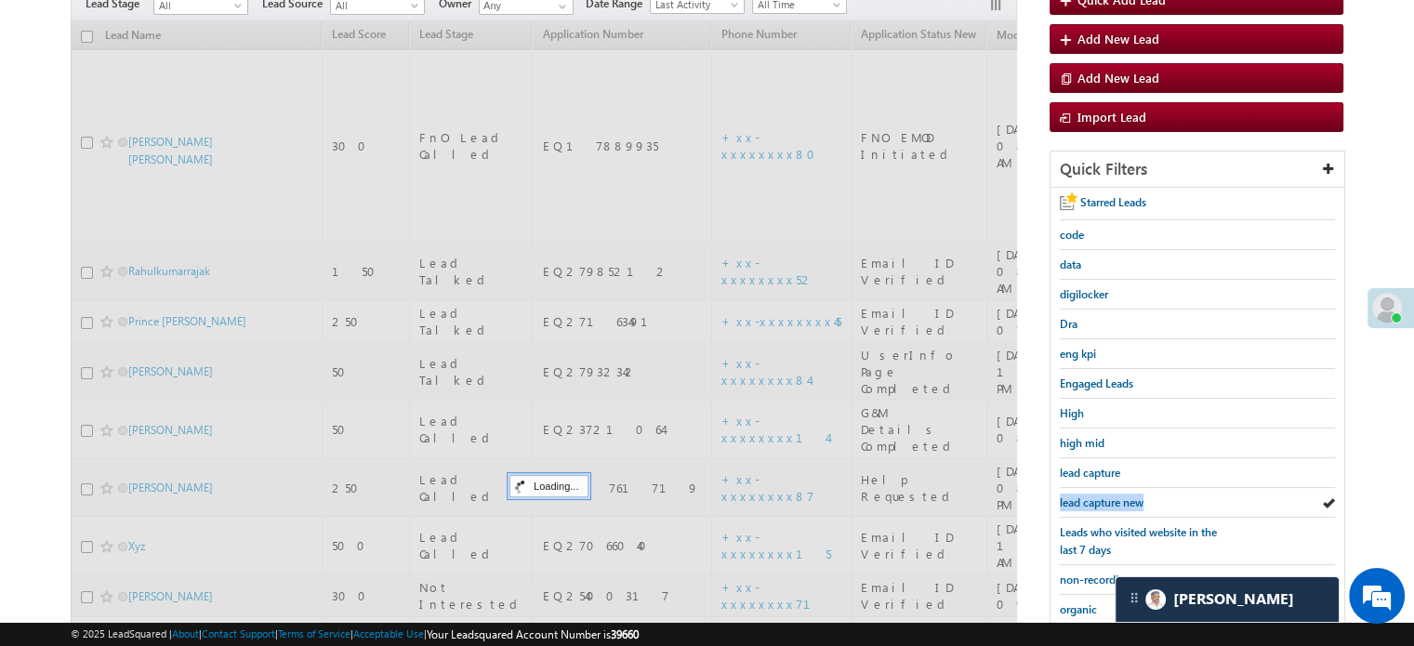
click at [1090, 495] on span "lead capture new" at bounding box center [1102, 502] width 84 height 14
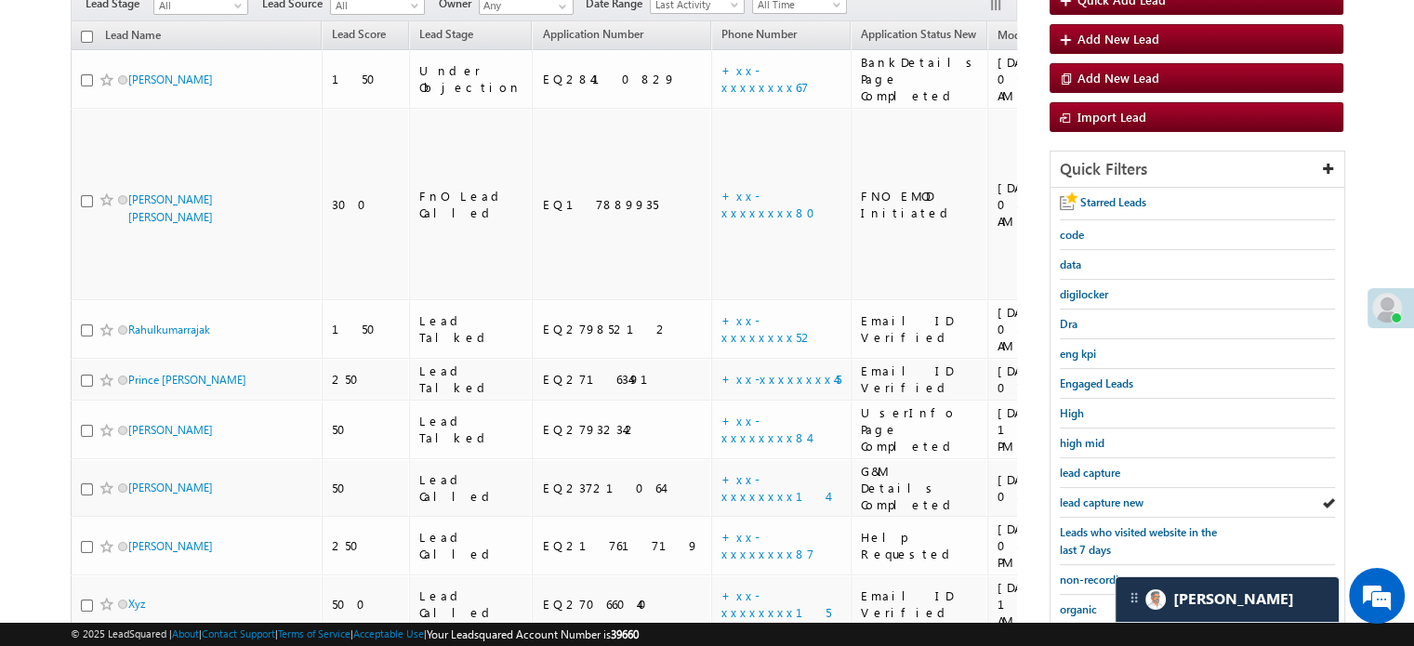
click at [1090, 495] on span "lead capture new" at bounding box center [1102, 502] width 84 height 14
click at [1116, 497] on span "lead capture new" at bounding box center [1102, 502] width 84 height 14
click at [1117, 495] on span "lead capture new" at bounding box center [1102, 502] width 84 height 14
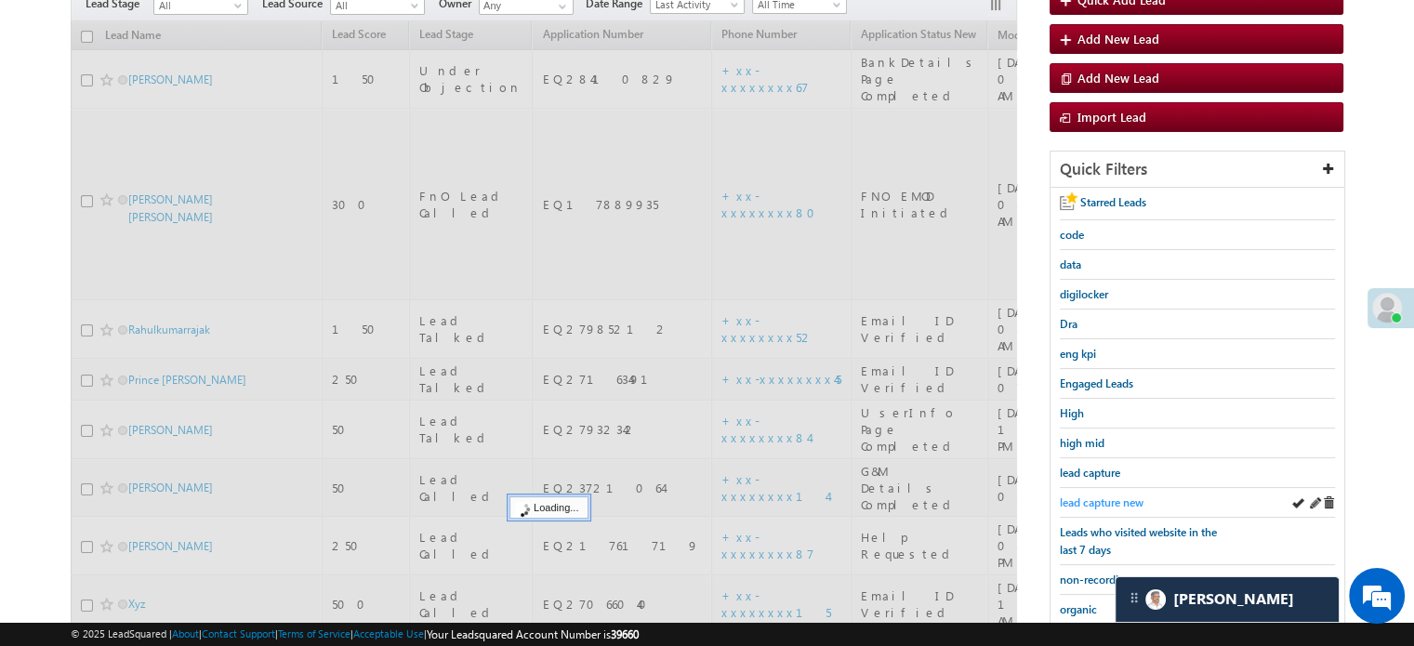
click at [1106, 499] on span "lead capture new" at bounding box center [1102, 502] width 84 height 14
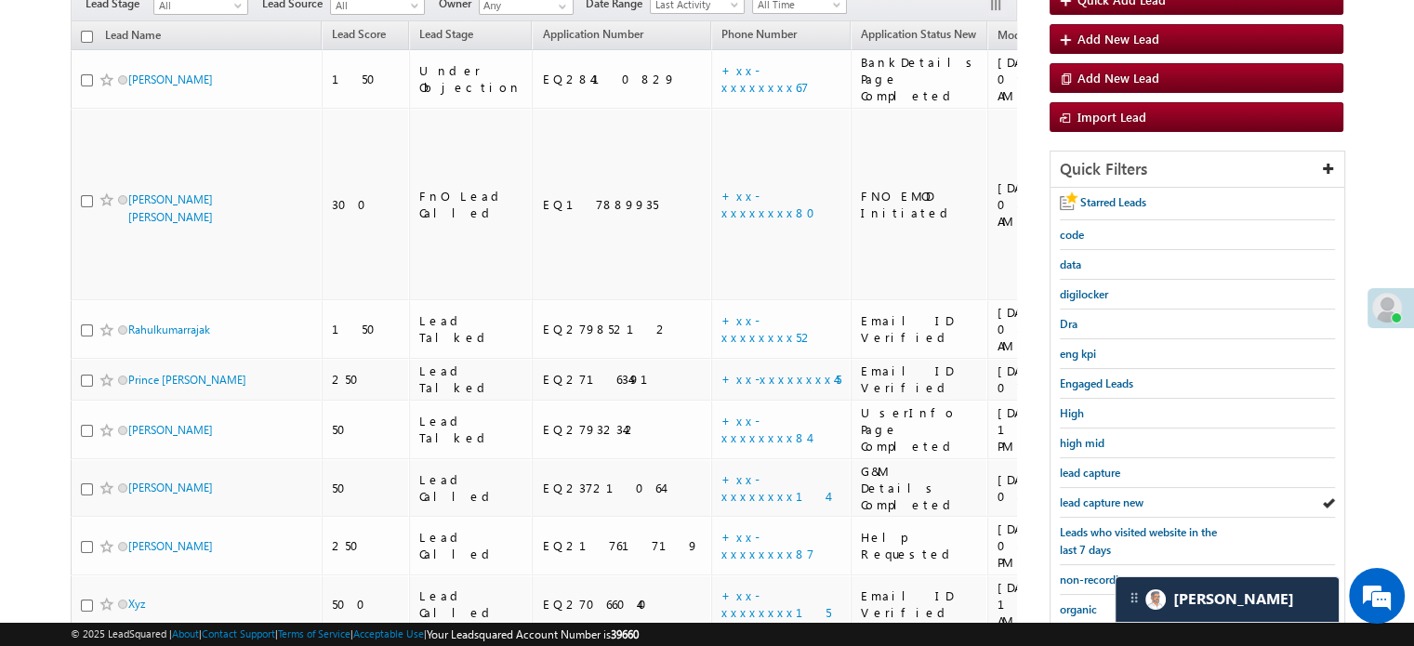
click at [1106, 499] on span "lead capture new" at bounding box center [1102, 502] width 84 height 14
click at [1069, 497] on span "lead capture new" at bounding box center [1102, 502] width 84 height 14
click at [1117, 496] on span "lead capture new" at bounding box center [1102, 502] width 84 height 14
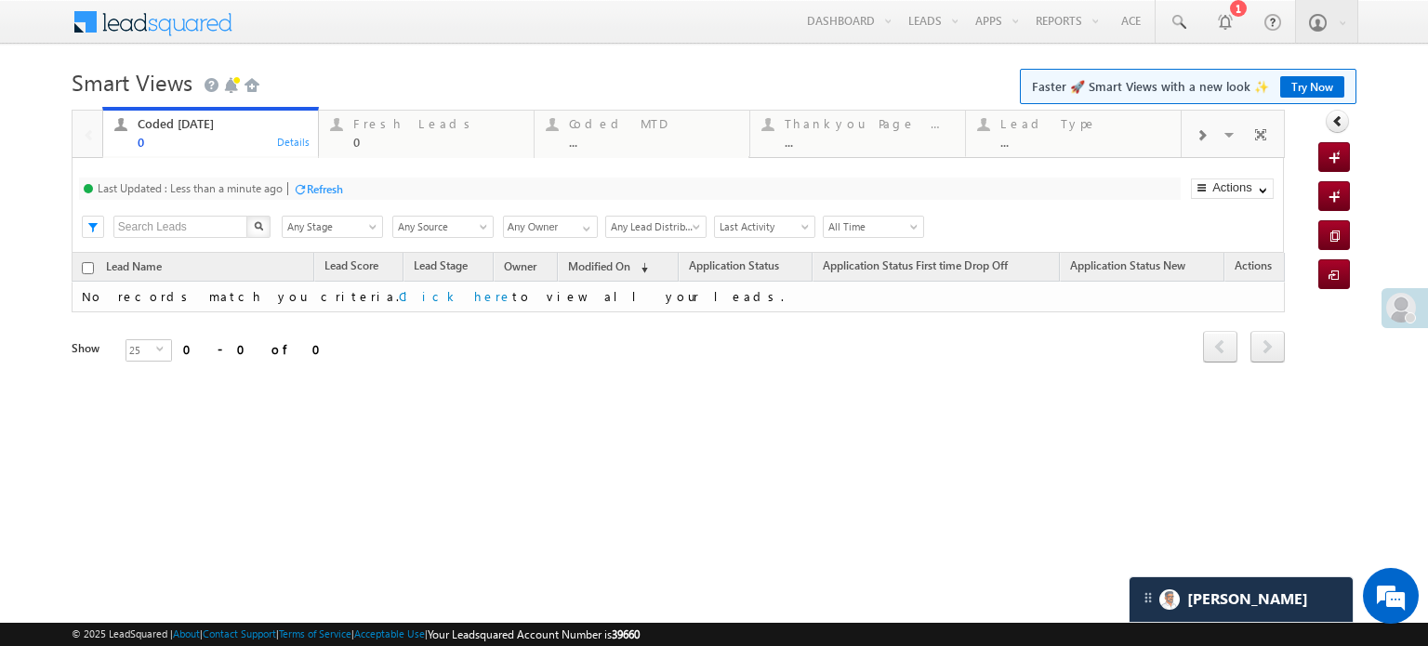
click at [310, 185] on div "Refresh" at bounding box center [325, 189] width 36 height 14
click at [369, 135] on div "0" at bounding box center [437, 142] width 169 height 14
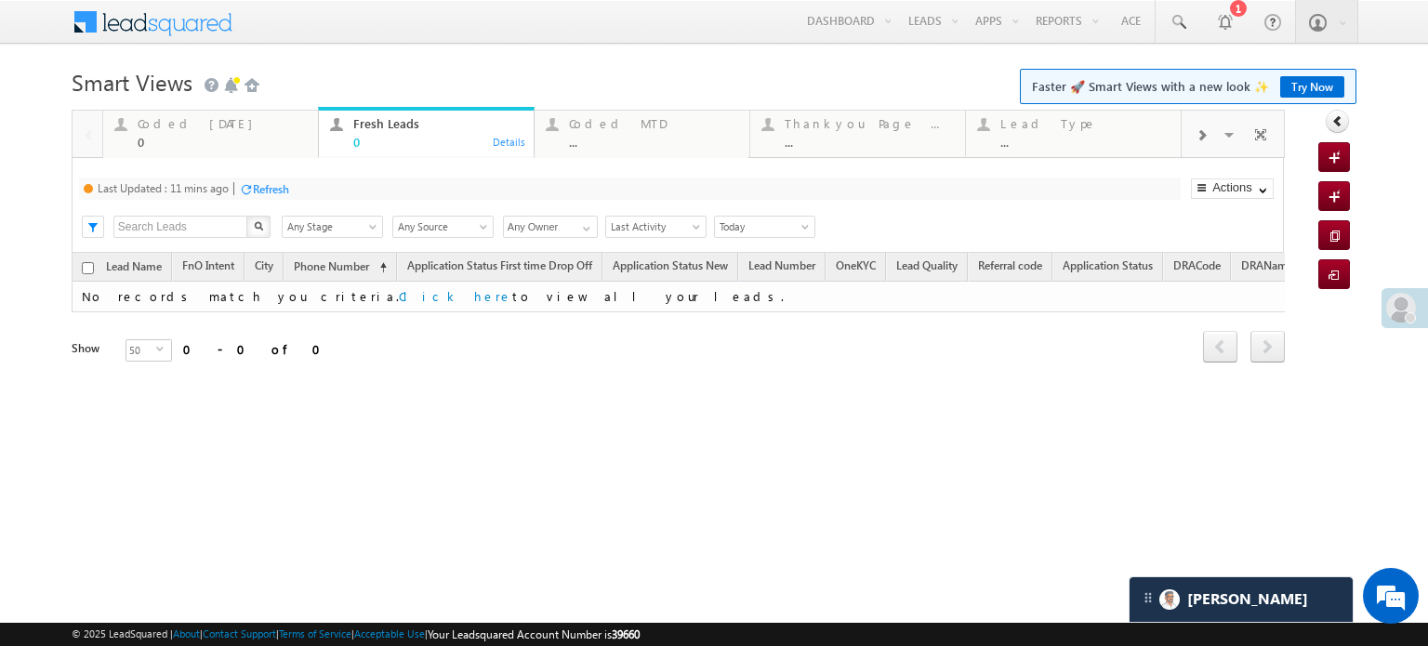
click at [270, 189] on div "Refresh" at bounding box center [271, 189] width 36 height 14
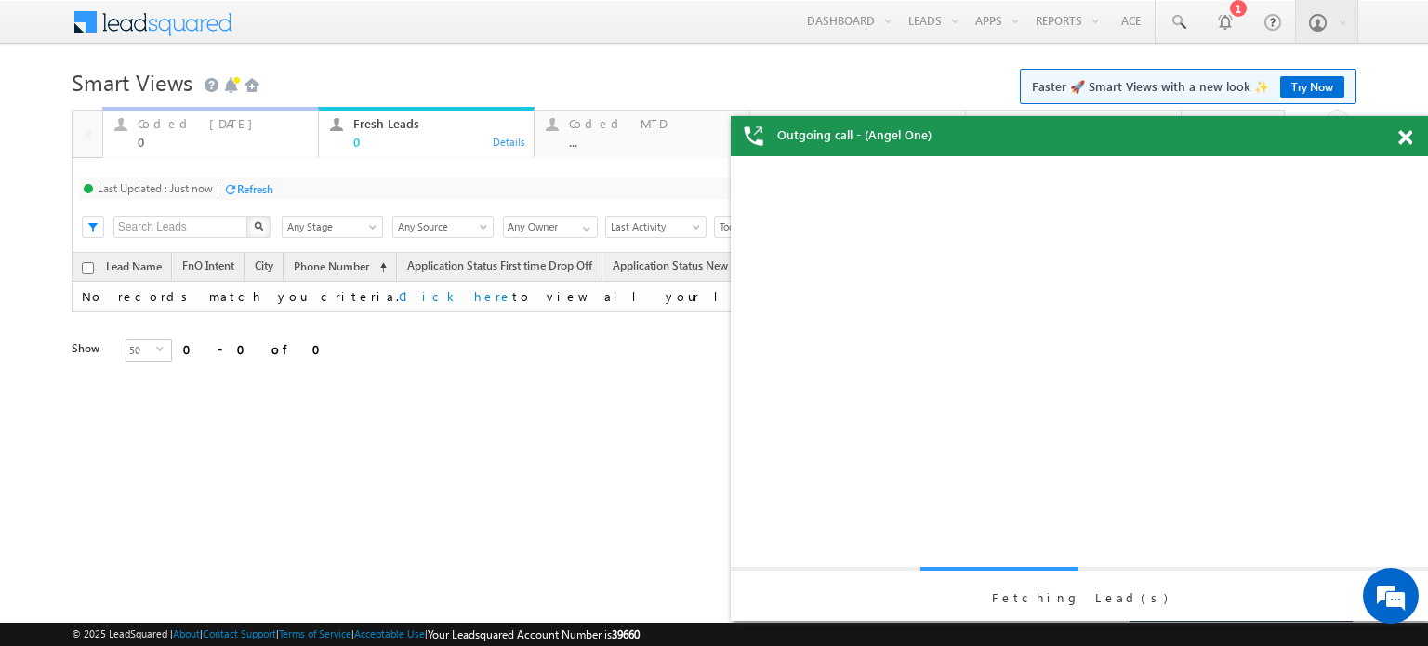
click at [212, 133] on div "Coded Today 0" at bounding box center [222, 130] width 169 height 36
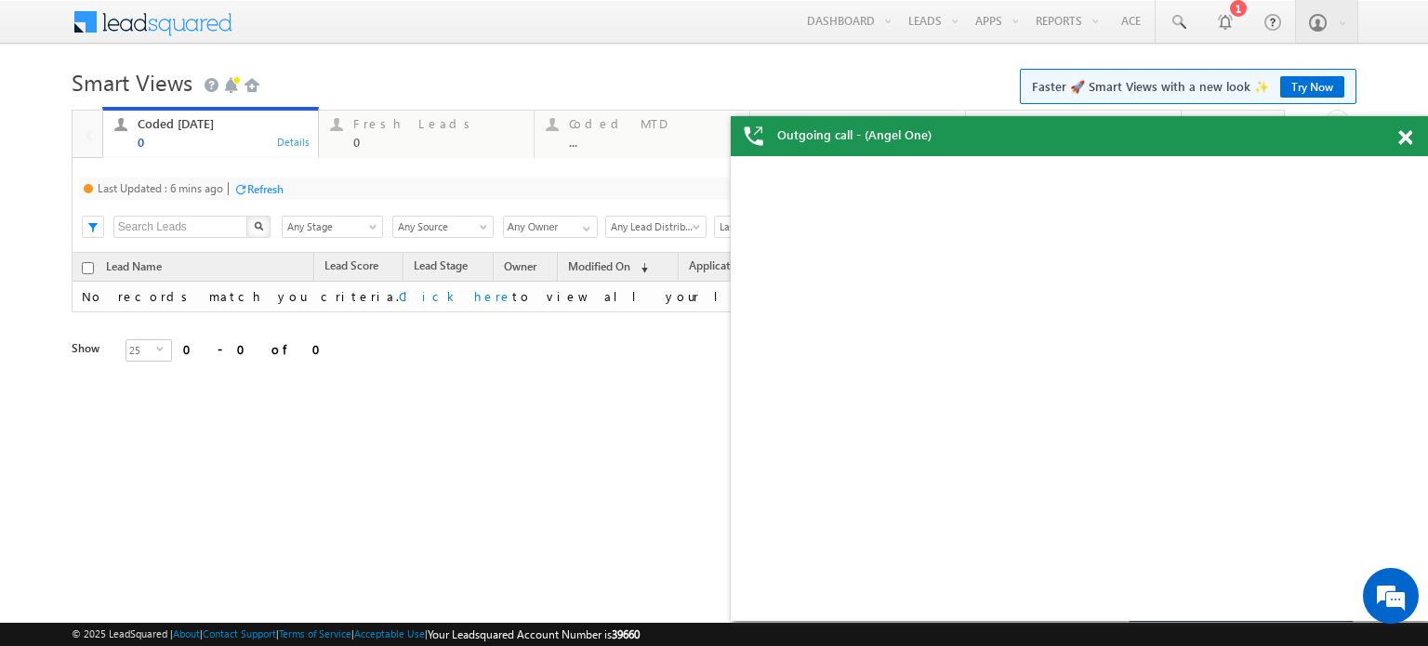
click at [281, 188] on div "Refresh" at bounding box center [265, 189] width 36 height 14
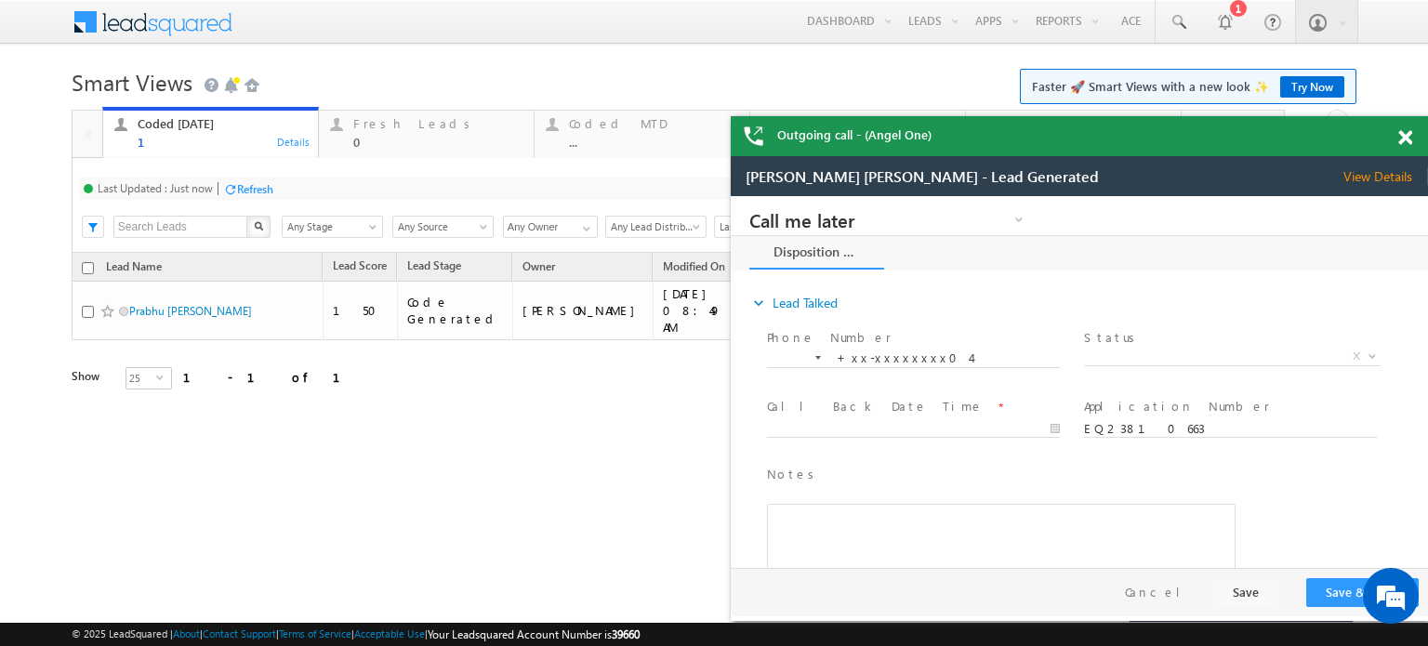
click at [1402, 135] on span at bounding box center [1405, 138] width 14 height 16
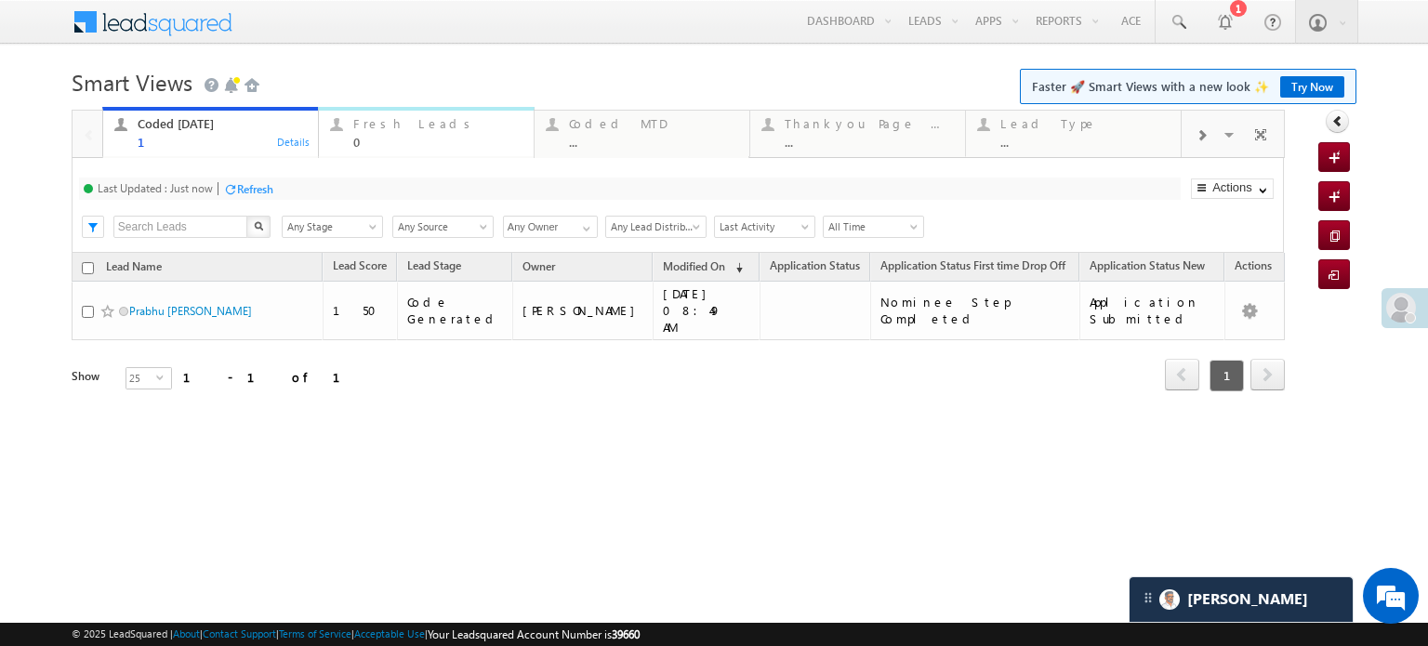
click at [365, 133] on div "Fresh Leads 0" at bounding box center [437, 130] width 169 height 36
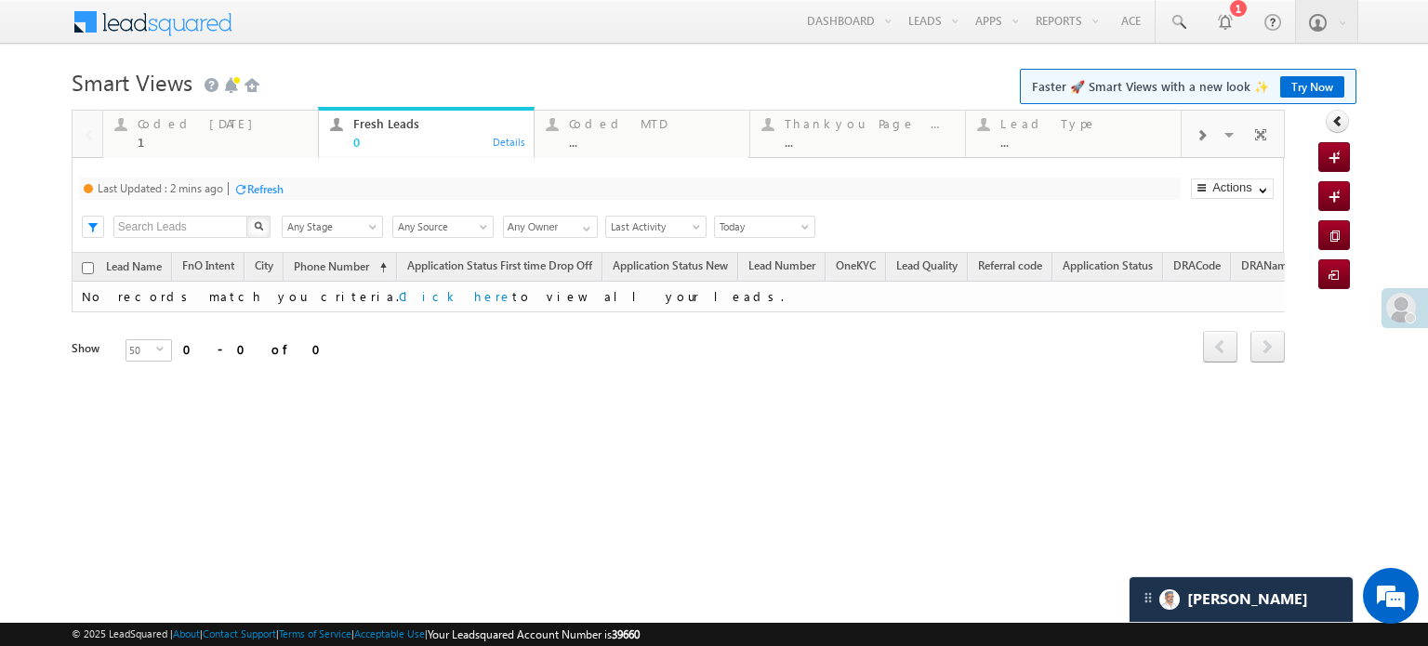
click at [275, 194] on div "Refresh" at bounding box center [265, 189] width 36 height 14
click at [217, 124] on div "Coded Today" at bounding box center [222, 123] width 169 height 15
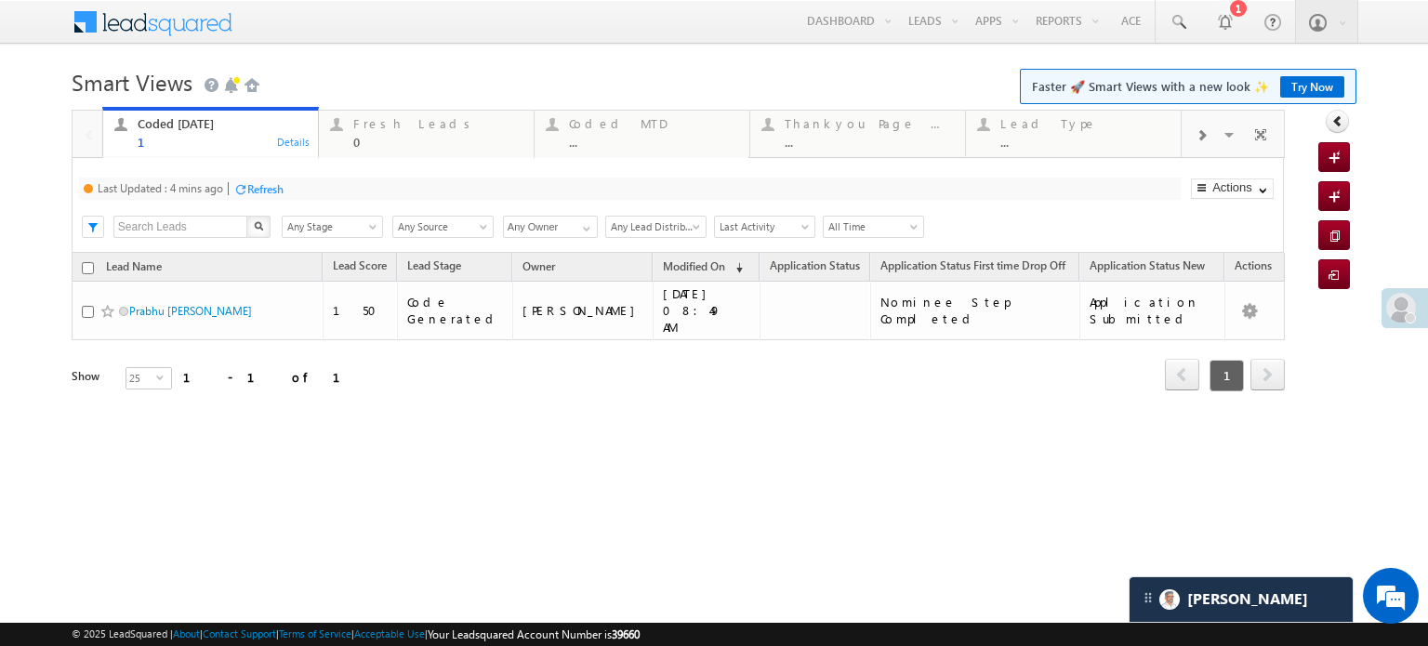
click at [271, 189] on div "Refresh" at bounding box center [265, 189] width 36 height 14
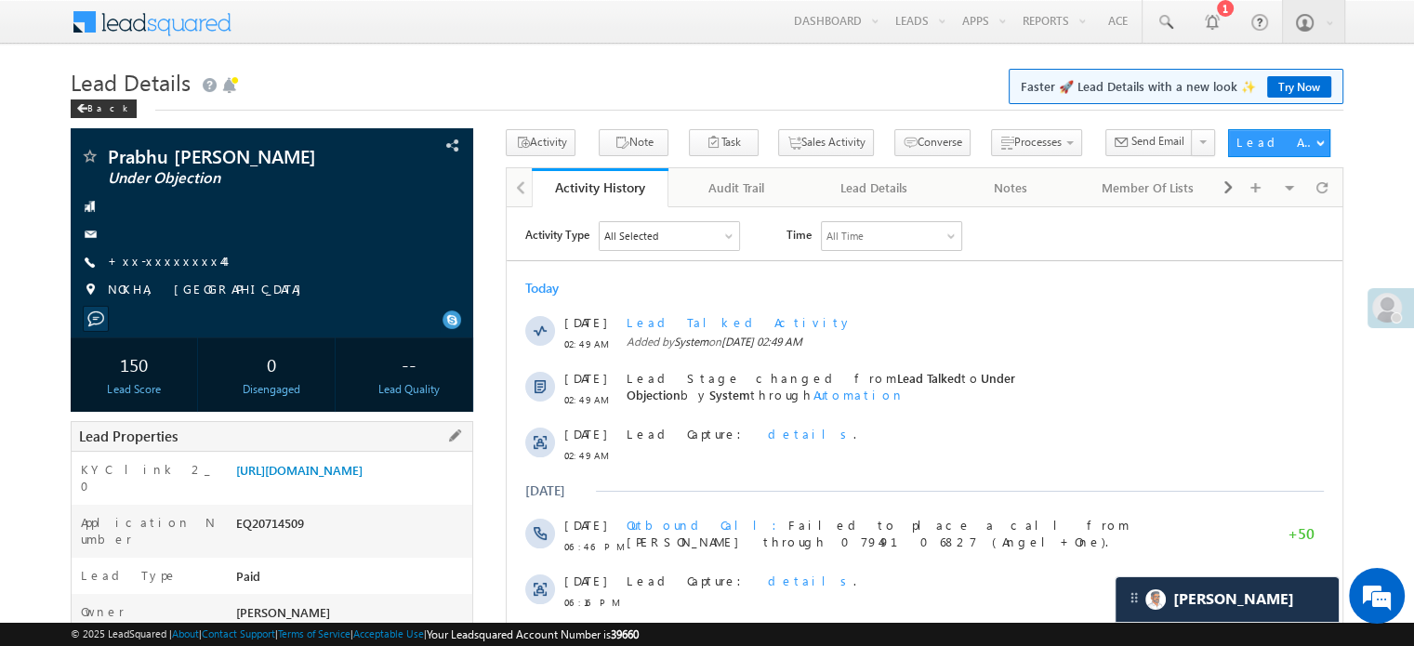
click at [323, 455] on div "KYC link 2_0 https://angelbroking1-pk3em7sa.customui-test.leadsquared.com?leadI…" at bounding box center [272, 478] width 401 height 53
click at [329, 471] on link "https://angelbroking1-pk3em7sa.customui-test.leadsquared.com?leadId=7464a817-59…" at bounding box center [299, 470] width 126 height 16
